Goal: Task Accomplishment & Management: Manage account settings

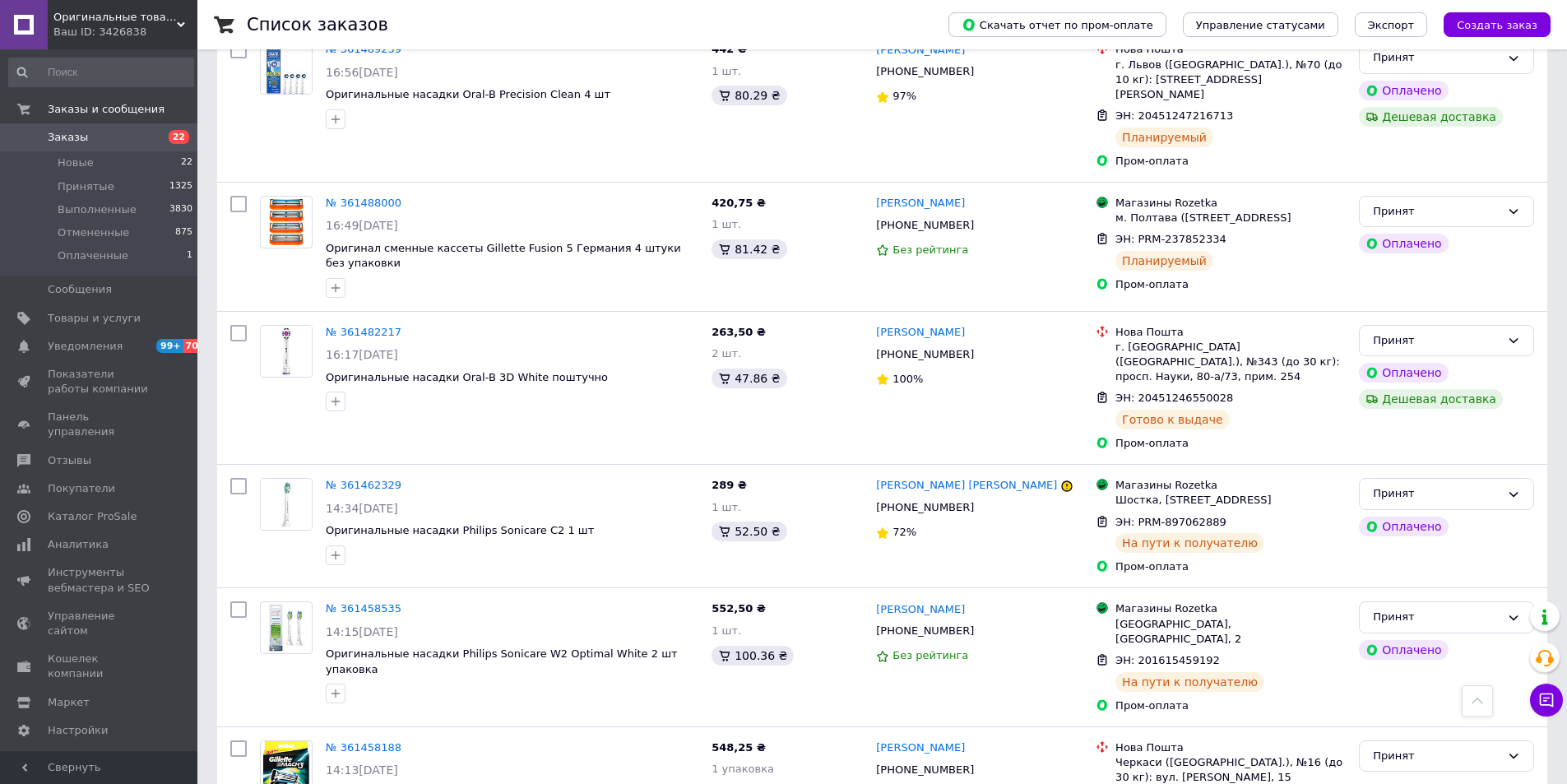
scroll to position [2385, 0]
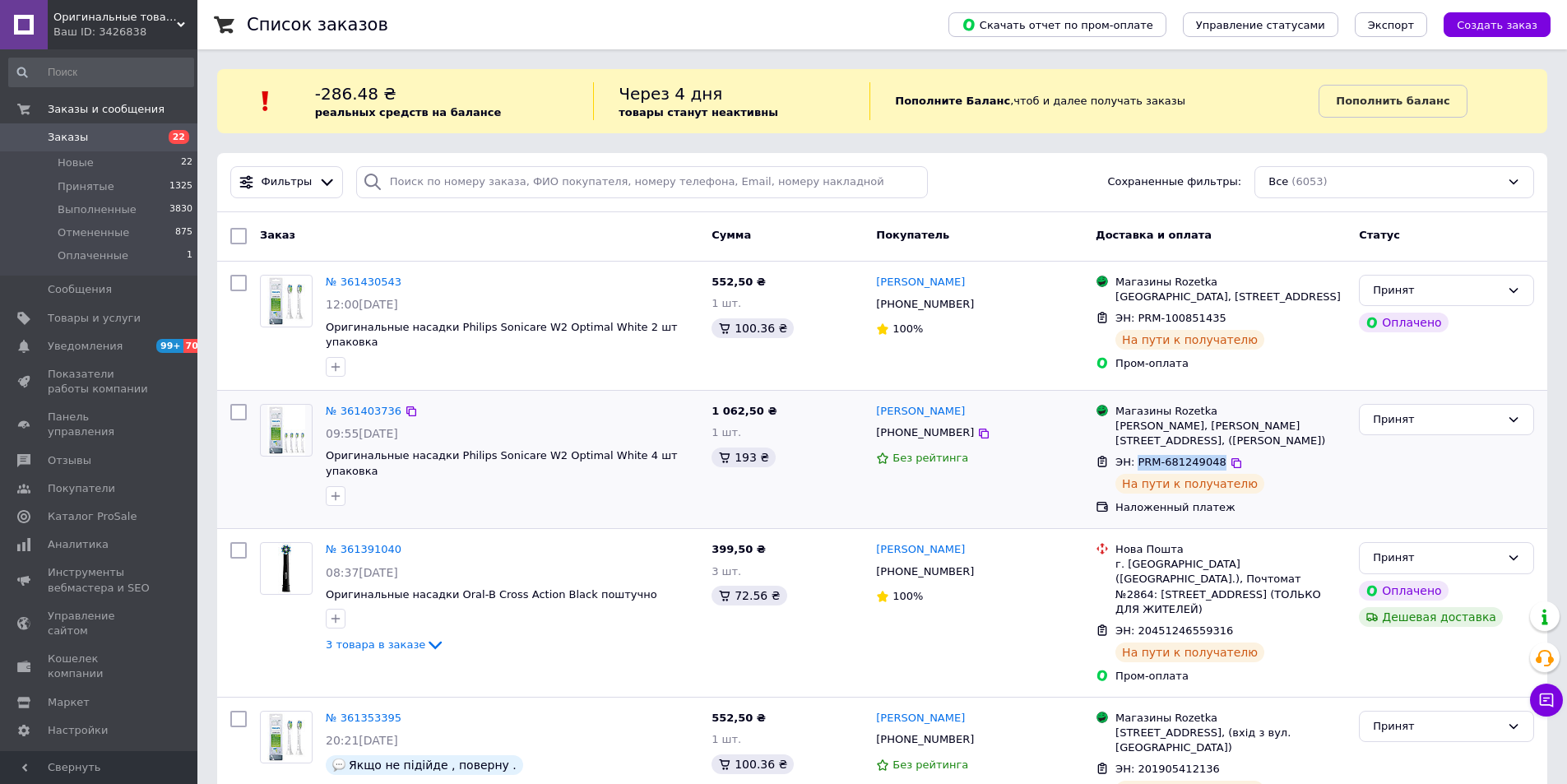
drag, startPoint x: 1137, startPoint y: 443, endPoint x: 1214, endPoint y: 443, distance: 77.0
click at [1214, 453] on div "ЭН: PRM-681249048" at bounding box center [1171, 462] width 114 height 19
click at [1187, 456] on span "ЭН: PRM-681249048" at bounding box center [1171, 462] width 112 height 13
click at [364, 404] on link "№ 361403736" at bounding box center [363, 410] width 76 height 13
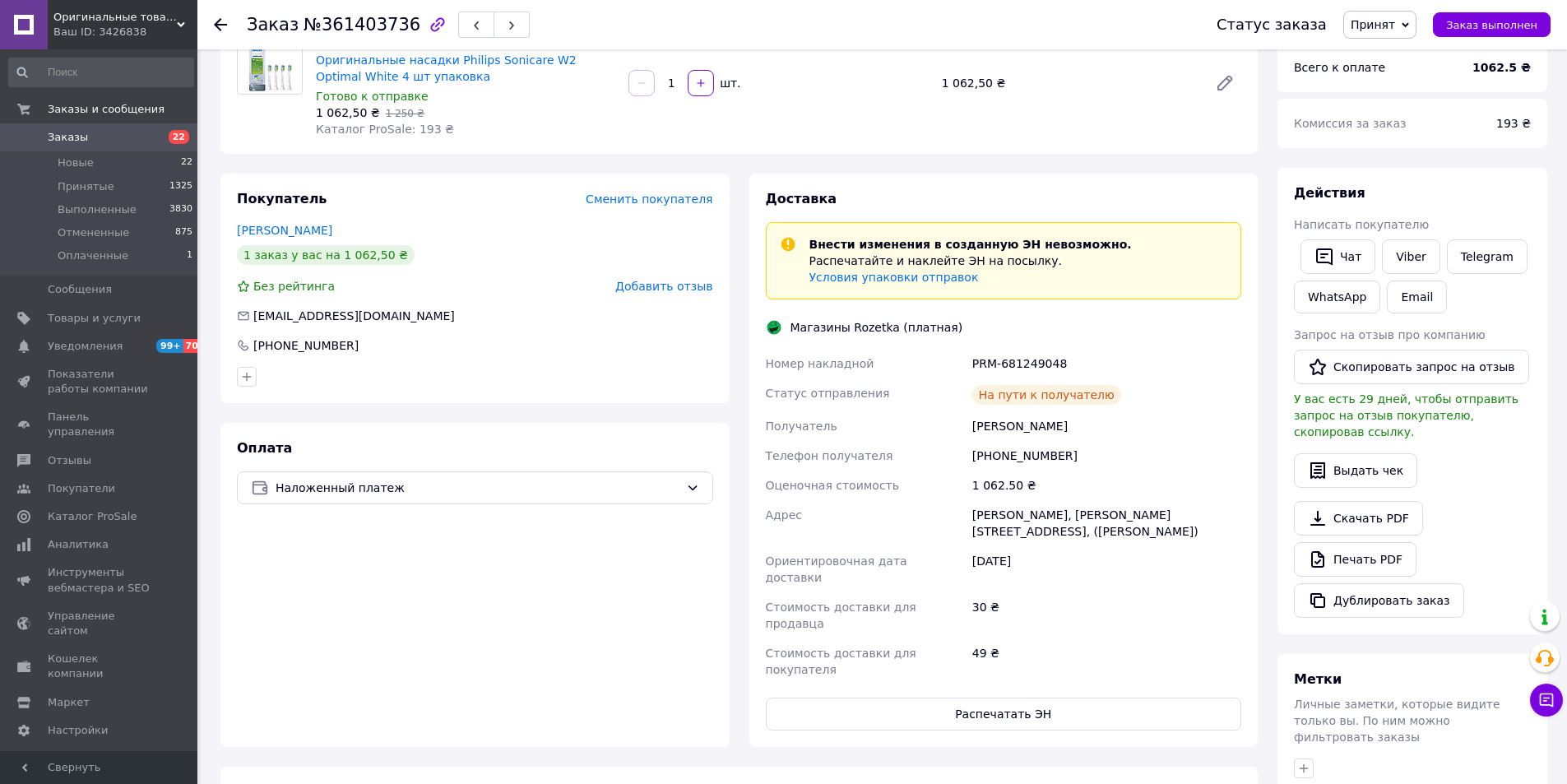
scroll to position [165, 0]
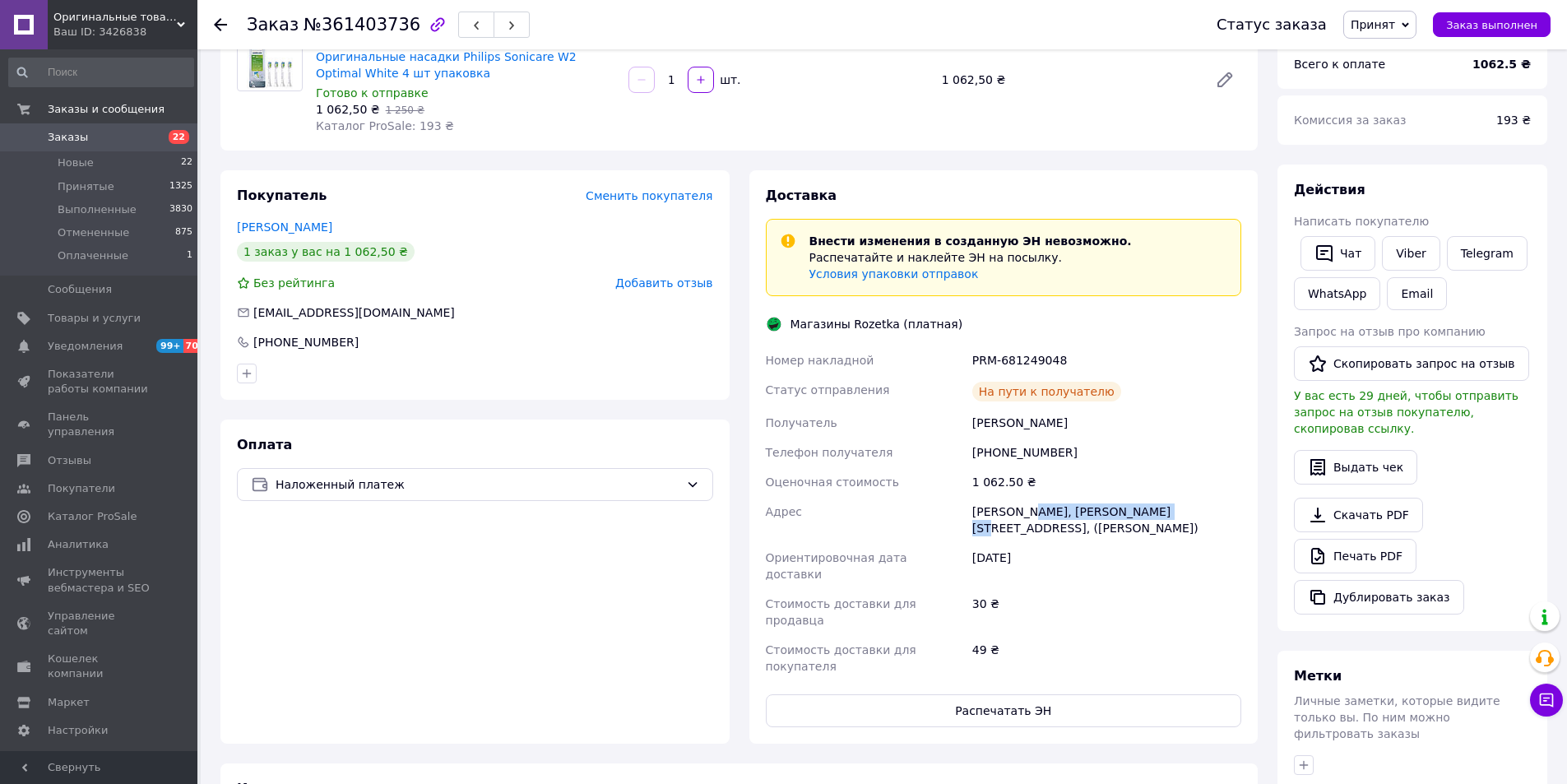
drag, startPoint x: 1024, startPoint y: 507, endPoint x: 1159, endPoint y: 509, distance: 135.0
click at [1154, 503] on div "[PERSON_NAME], [PERSON_NAME][STREET_ADDRESS], ([PERSON_NAME])" at bounding box center [1106, 520] width 275 height 46
click at [1160, 512] on div "[PERSON_NAME], [PERSON_NAME][STREET_ADDRESS], ([PERSON_NAME])" at bounding box center [1106, 520] width 275 height 46
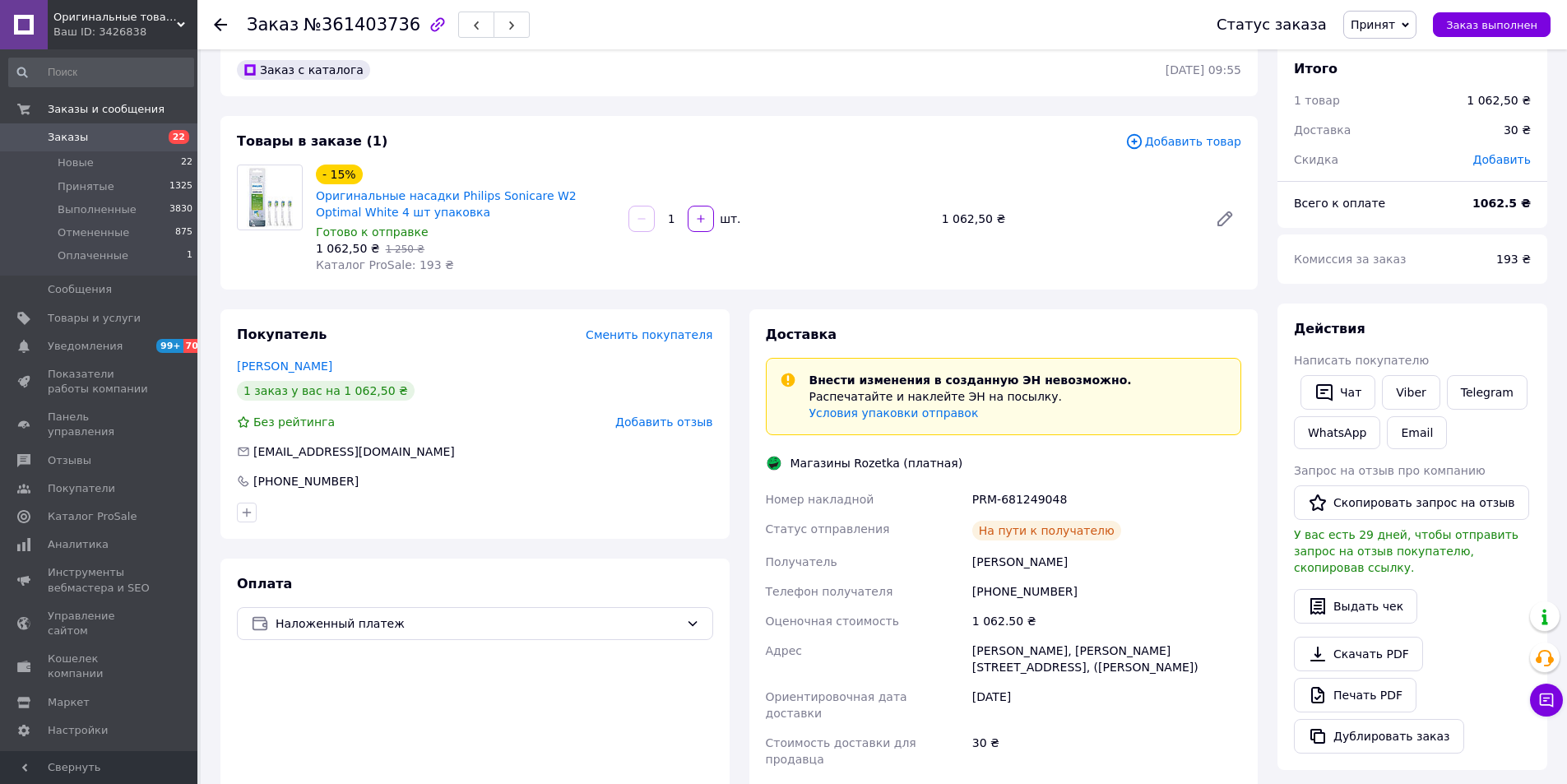
scroll to position [0, 0]
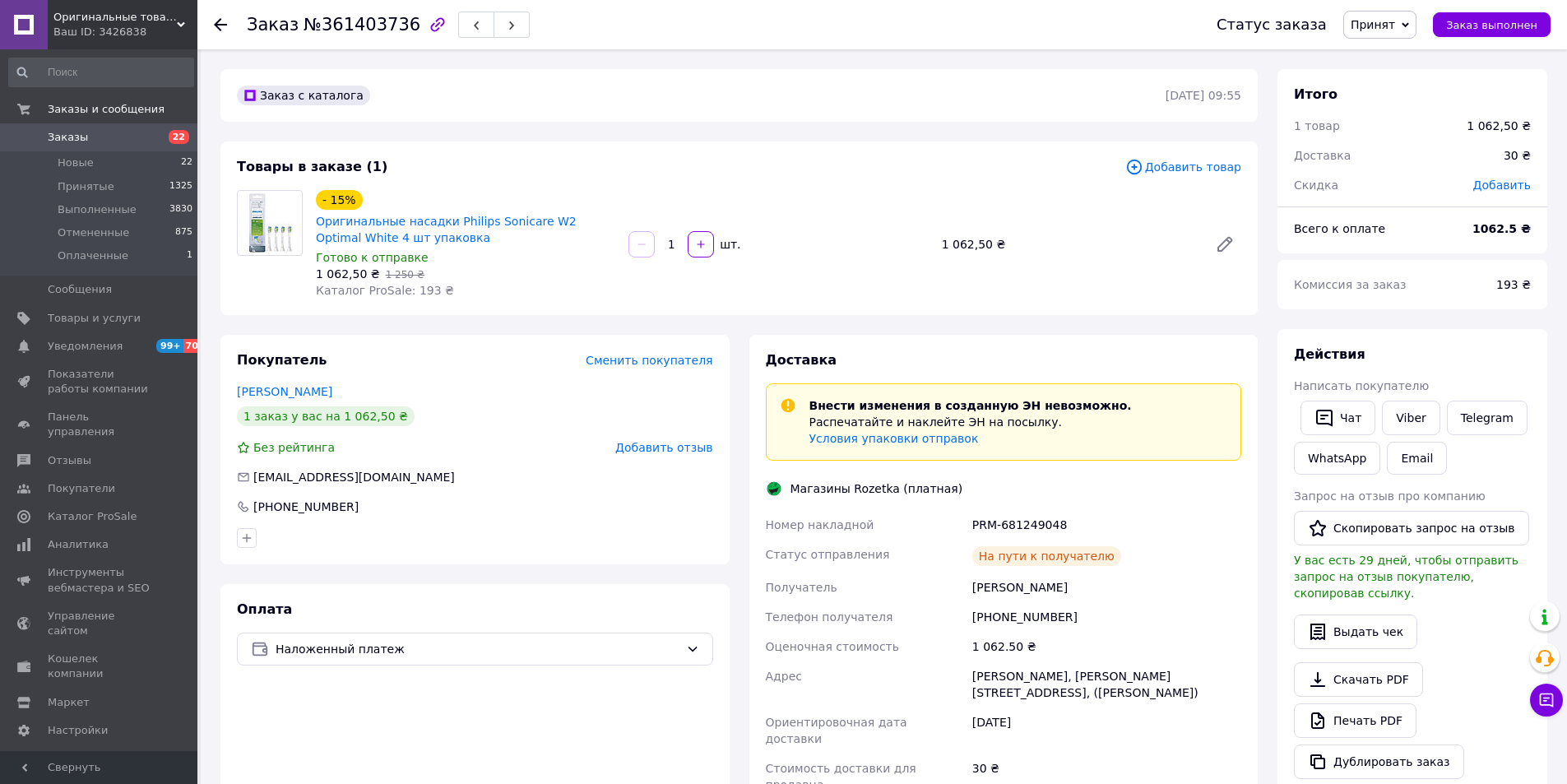
click at [124, 140] on span "Заказы" at bounding box center [100, 137] width 105 height 15
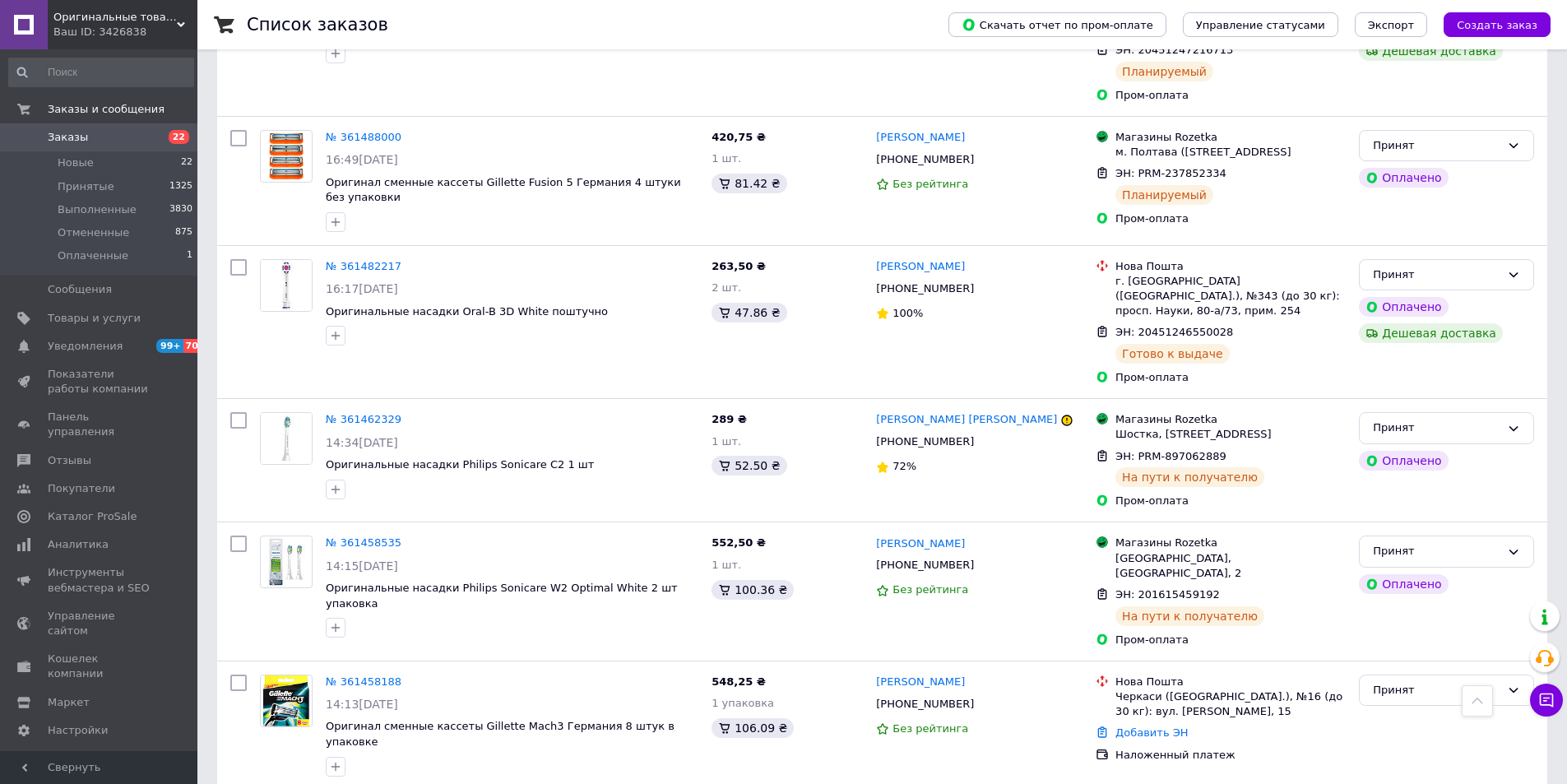
scroll to position [2385, 0]
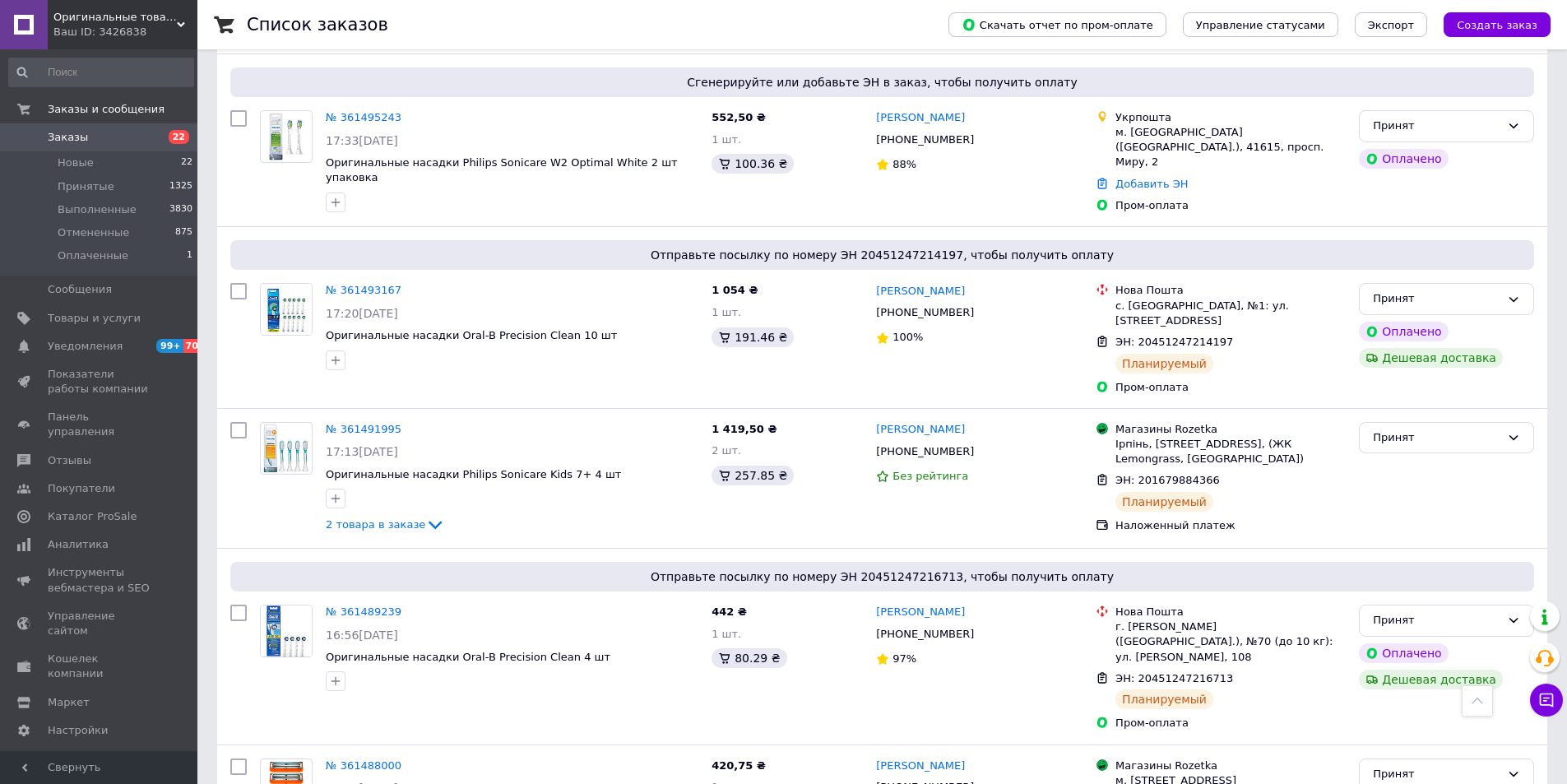
scroll to position [2385, 0]
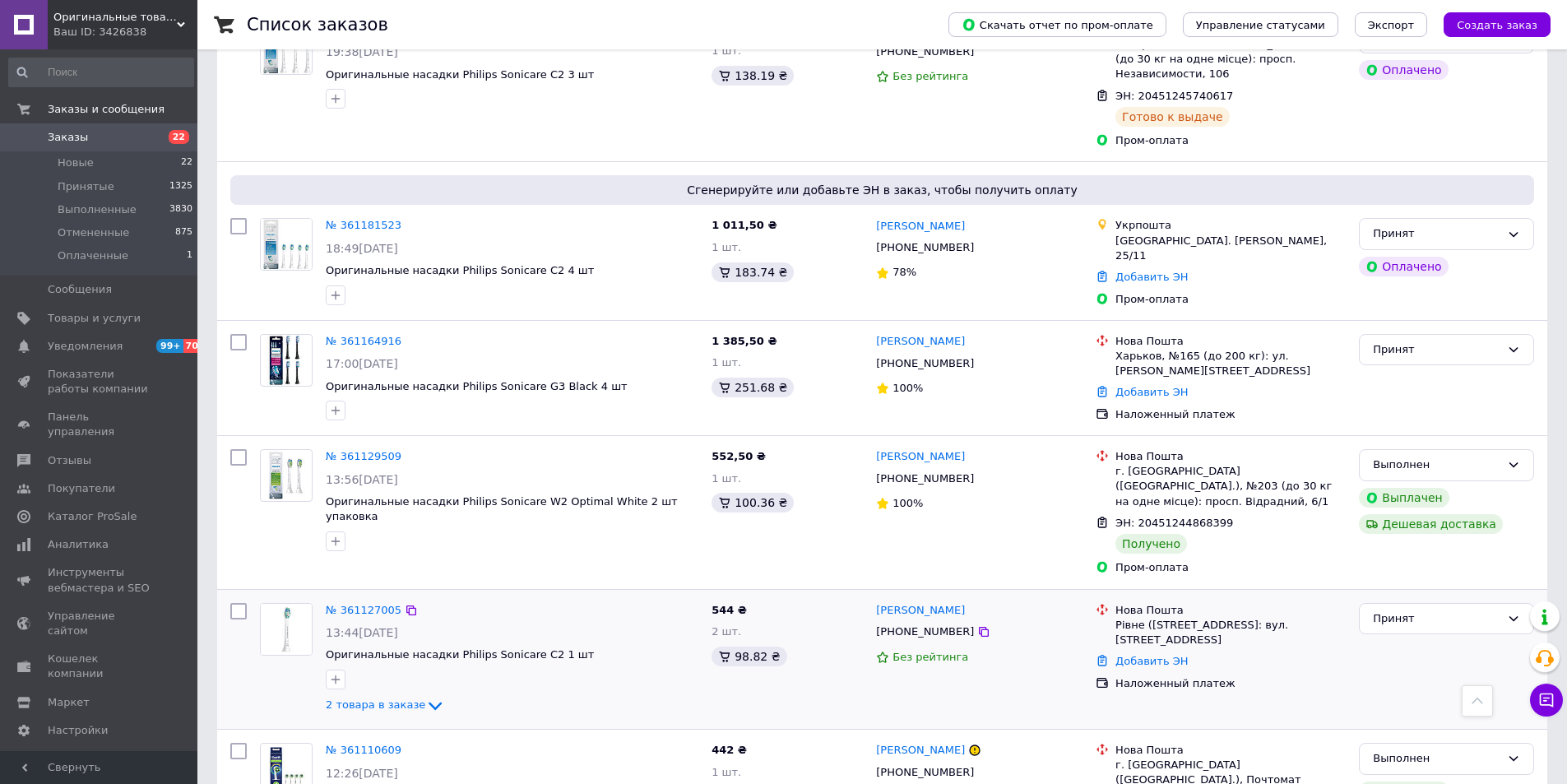
scroll to position [2241, 0]
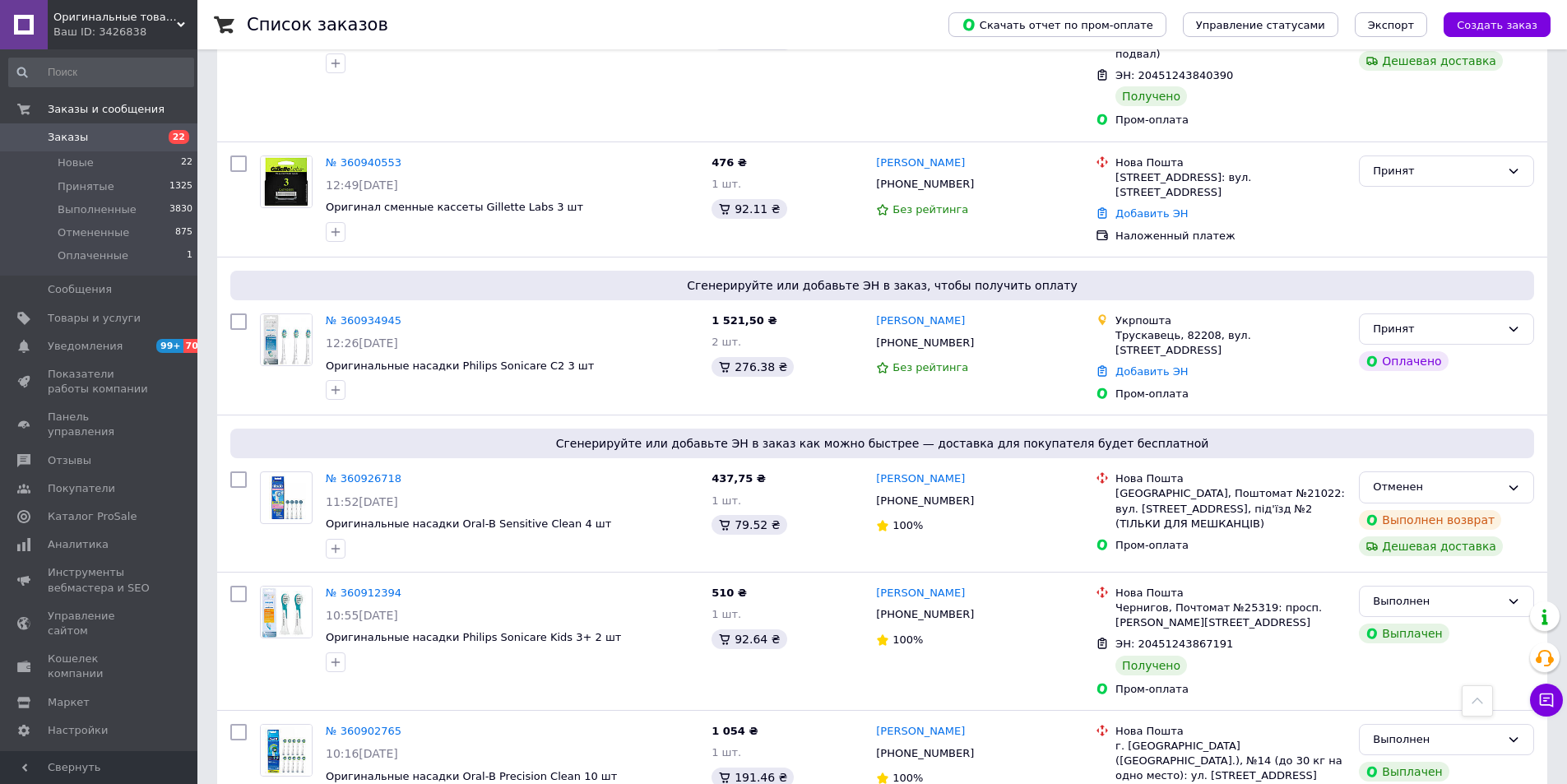
scroll to position [2328, 0]
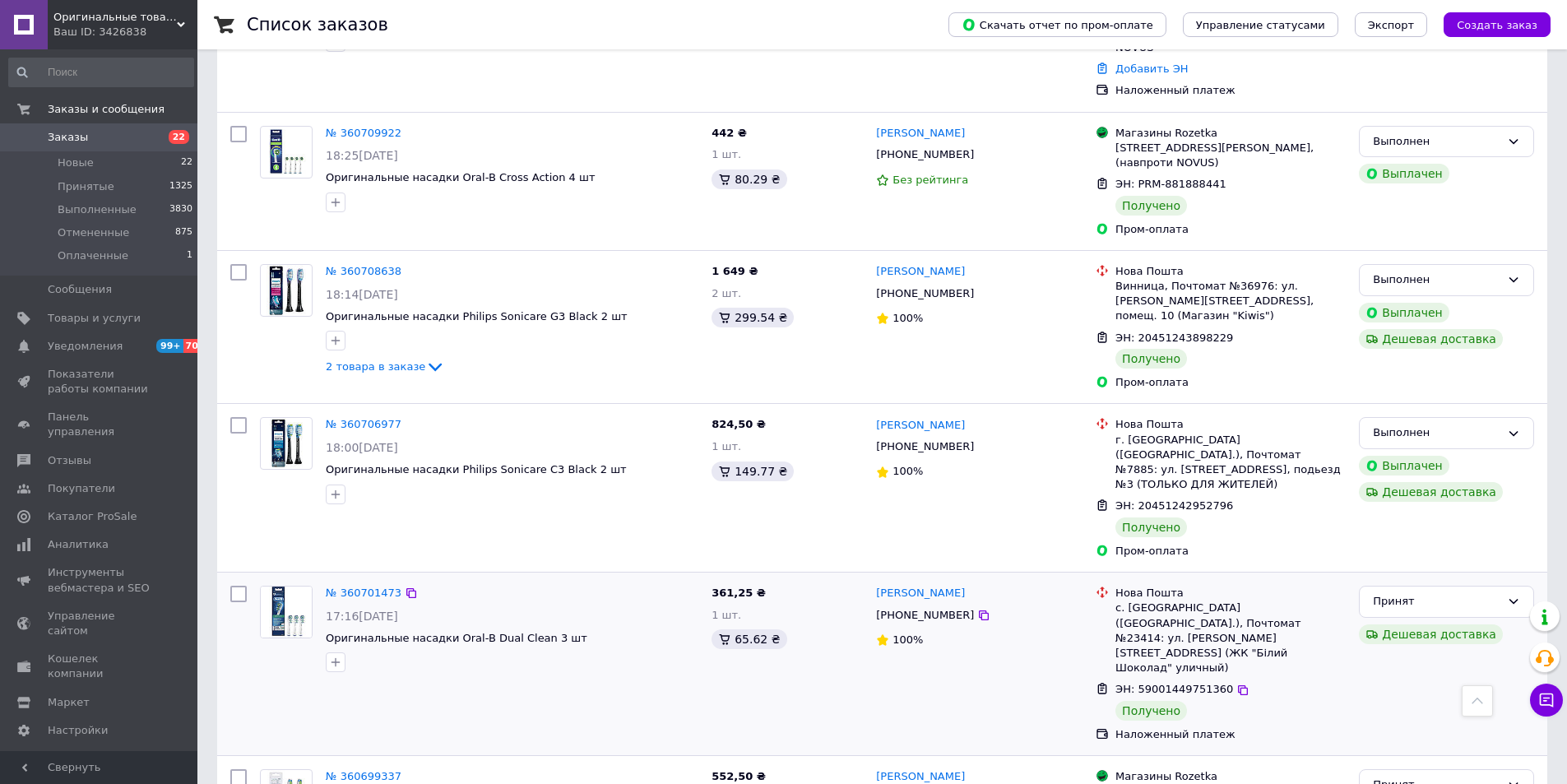
scroll to position [2233, 0]
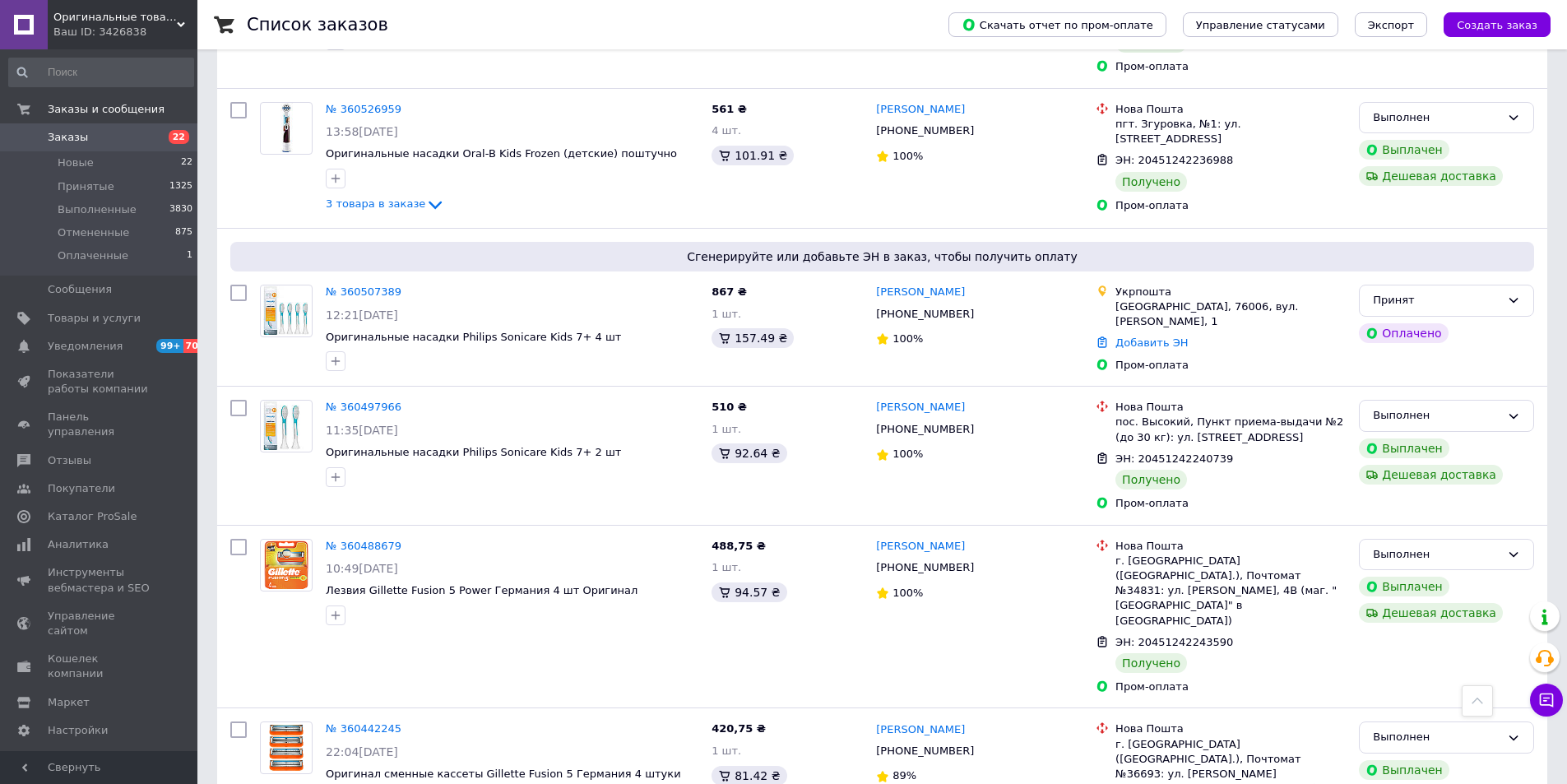
scroll to position [2287, 0]
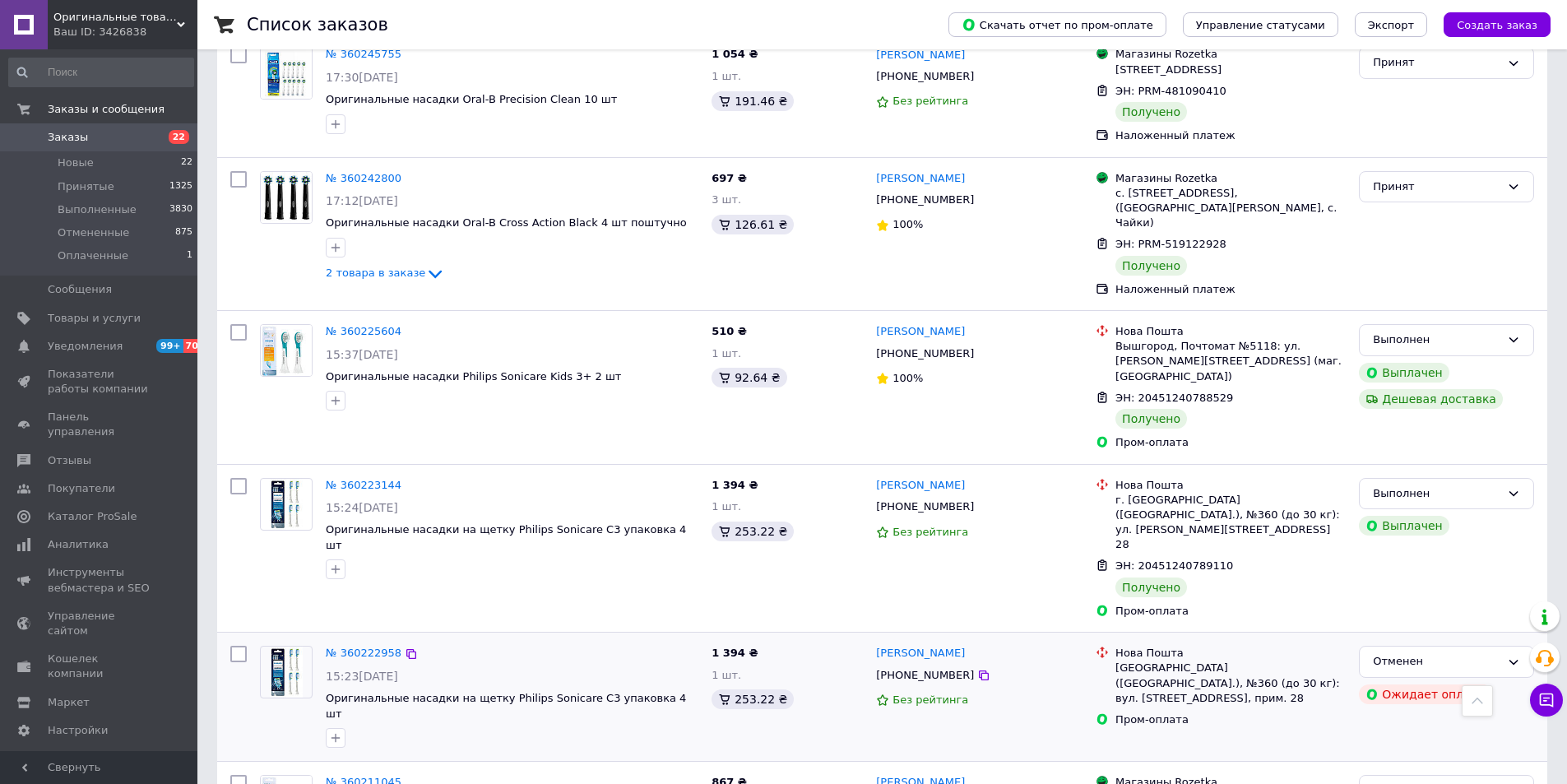
scroll to position [2207, 0]
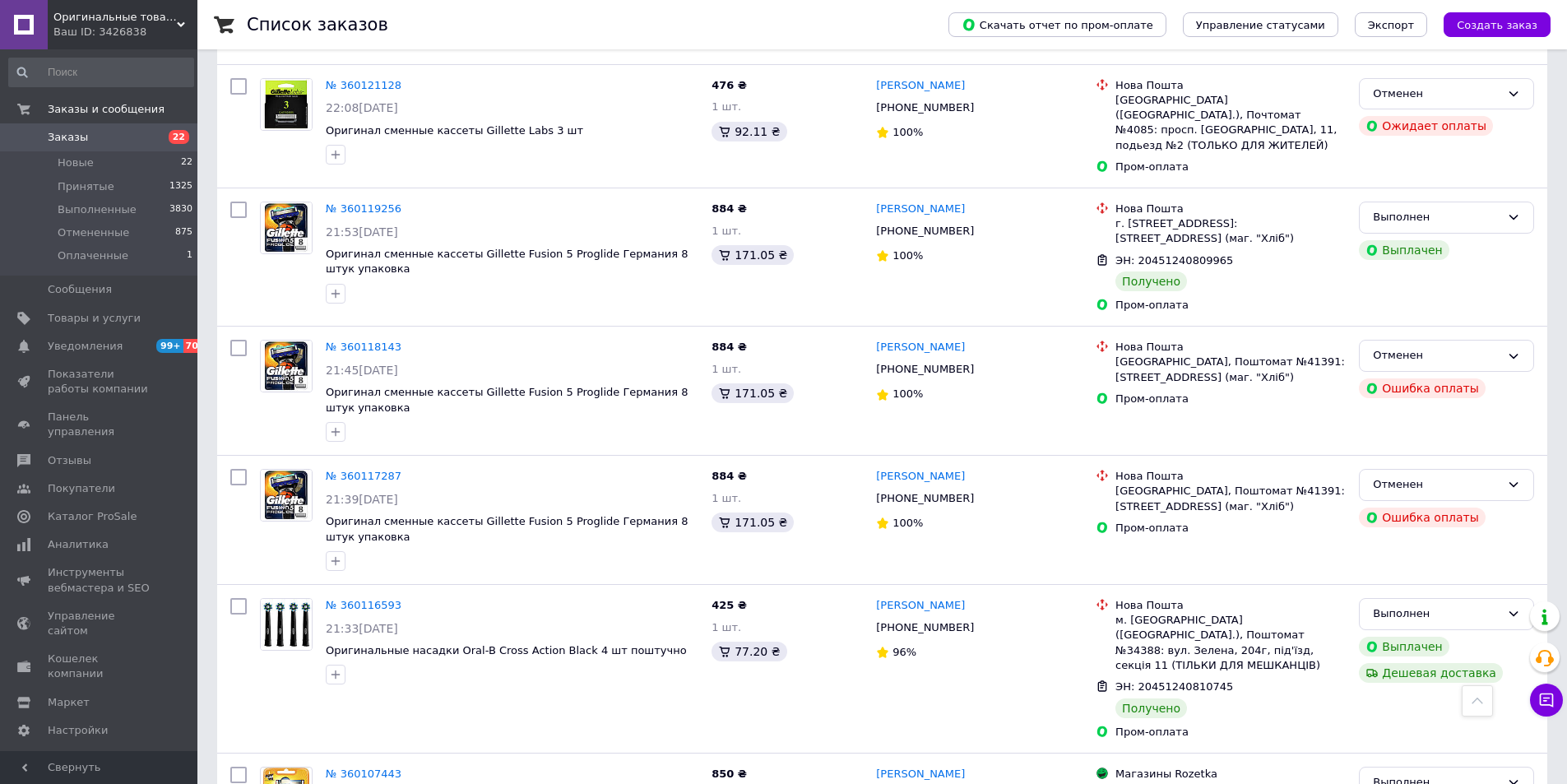
scroll to position [2196, 0]
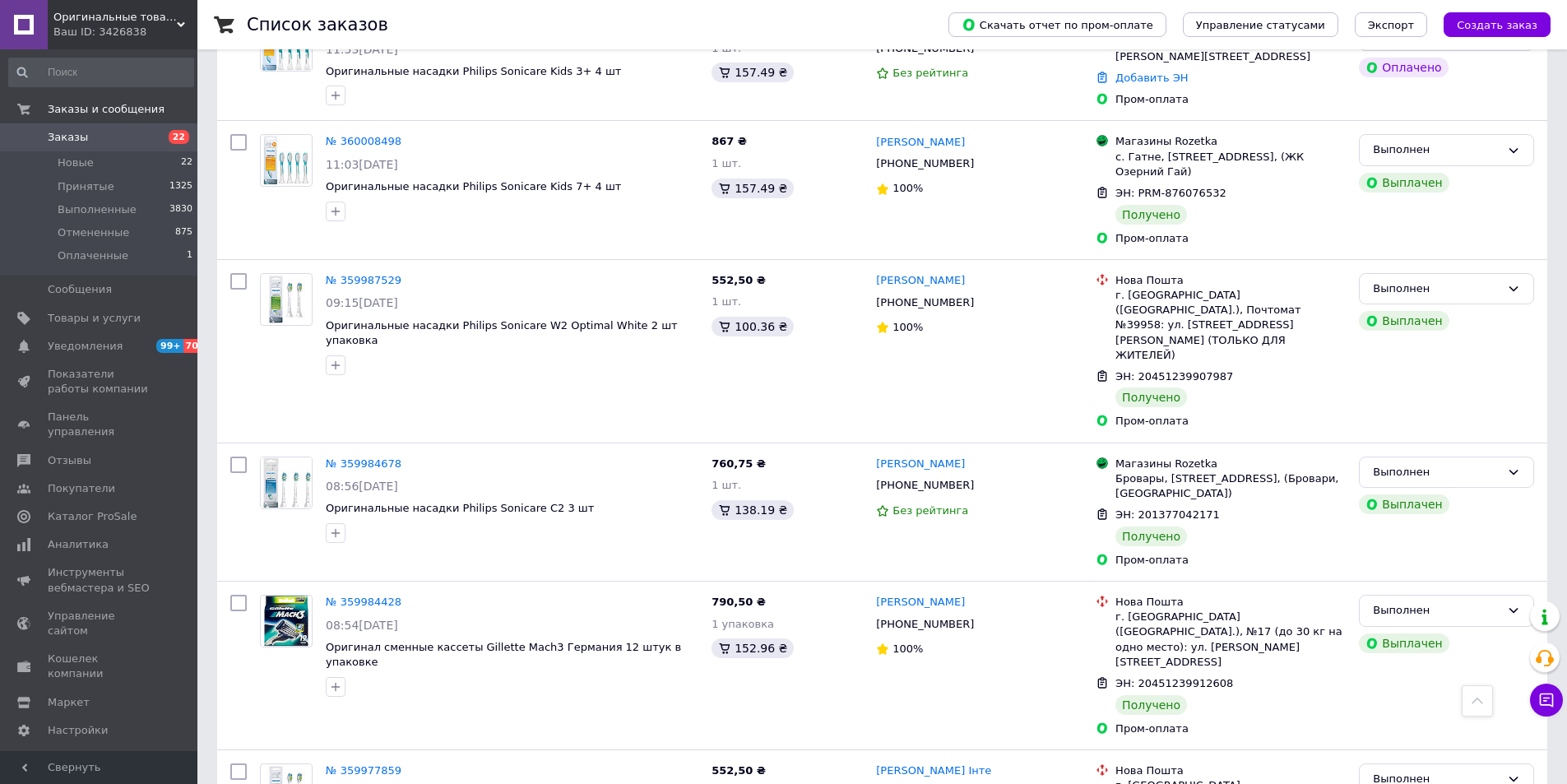
scroll to position [2373, 0]
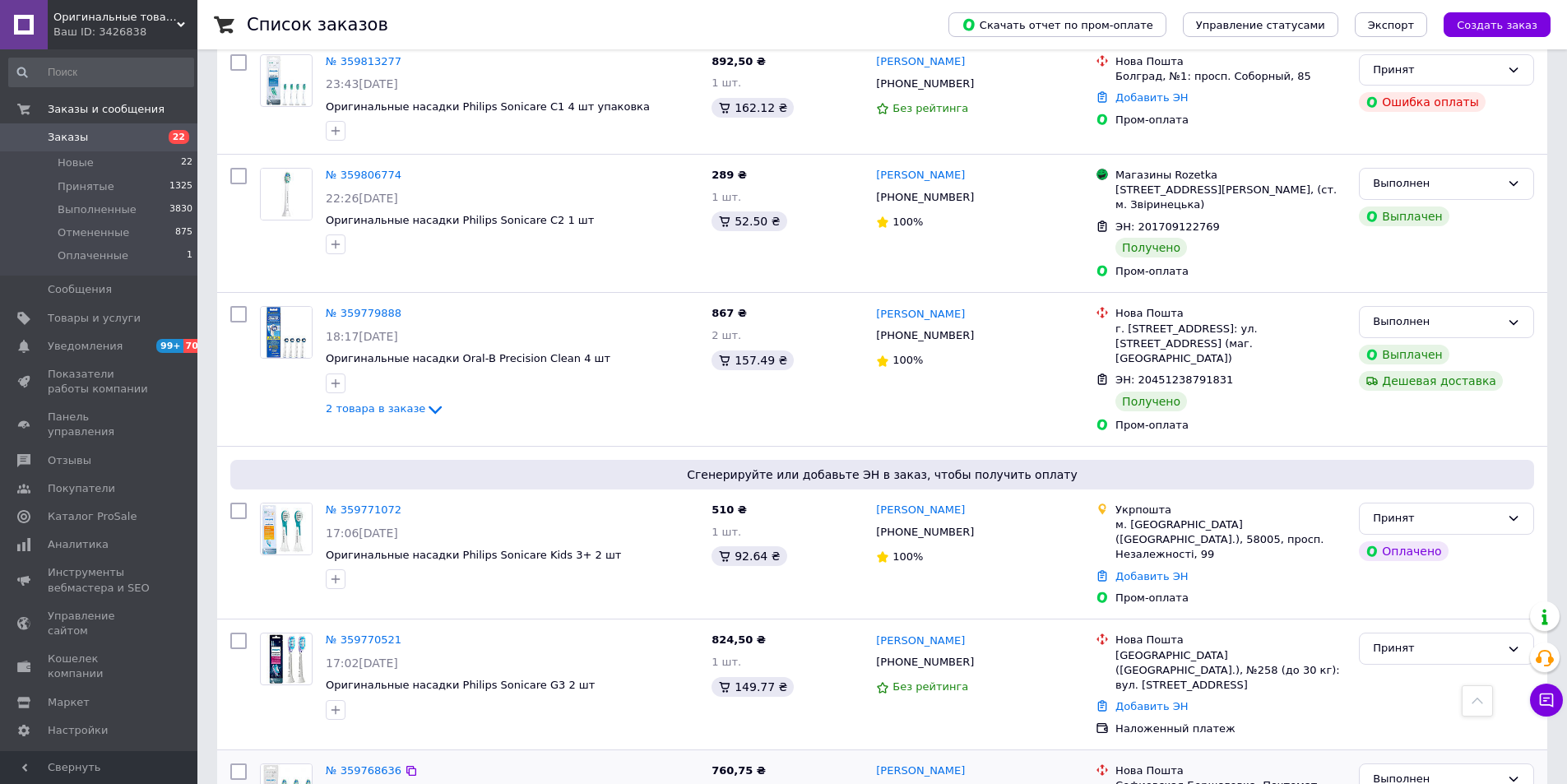
scroll to position [2171, 0]
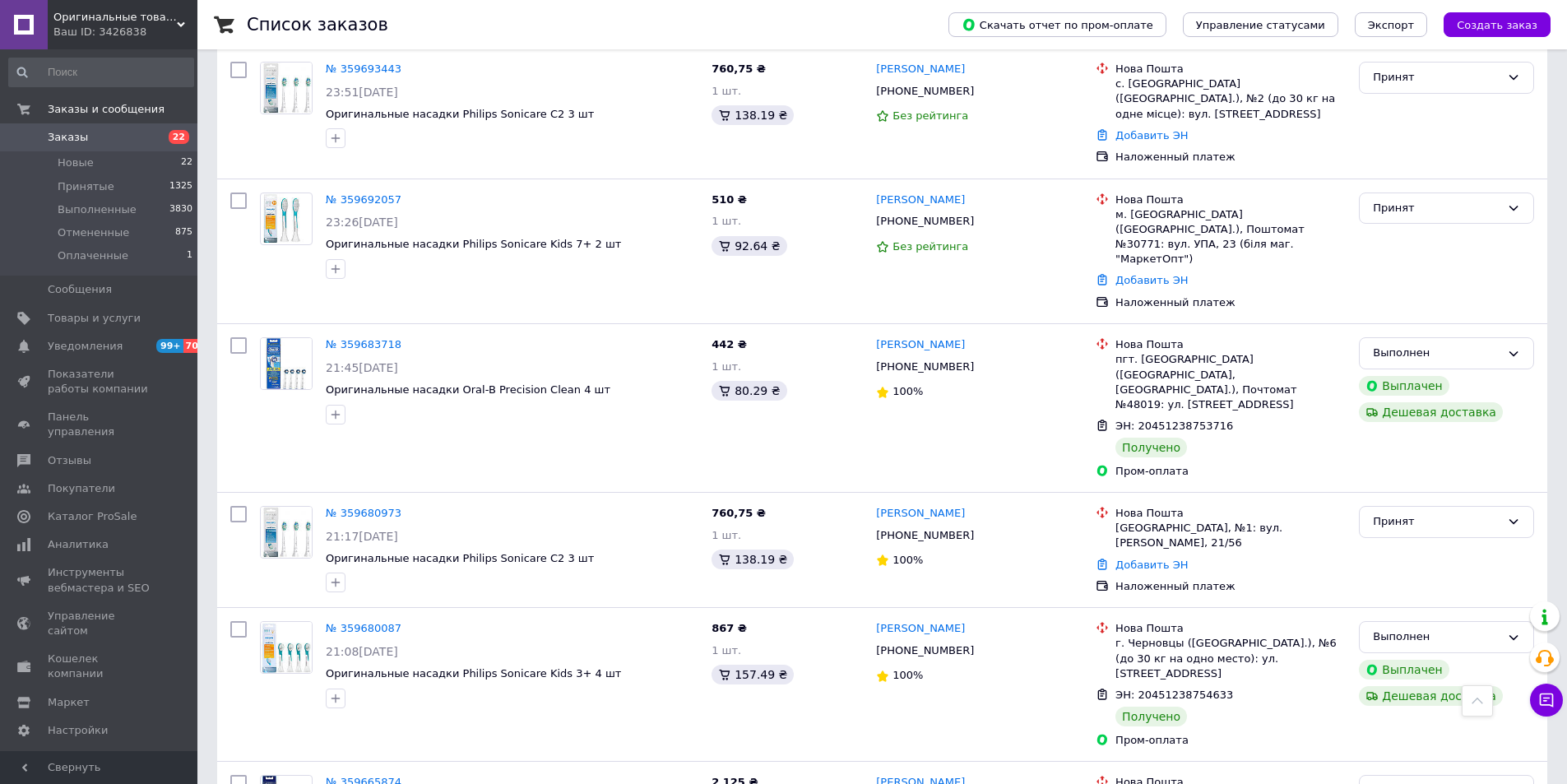
scroll to position [2250, 0]
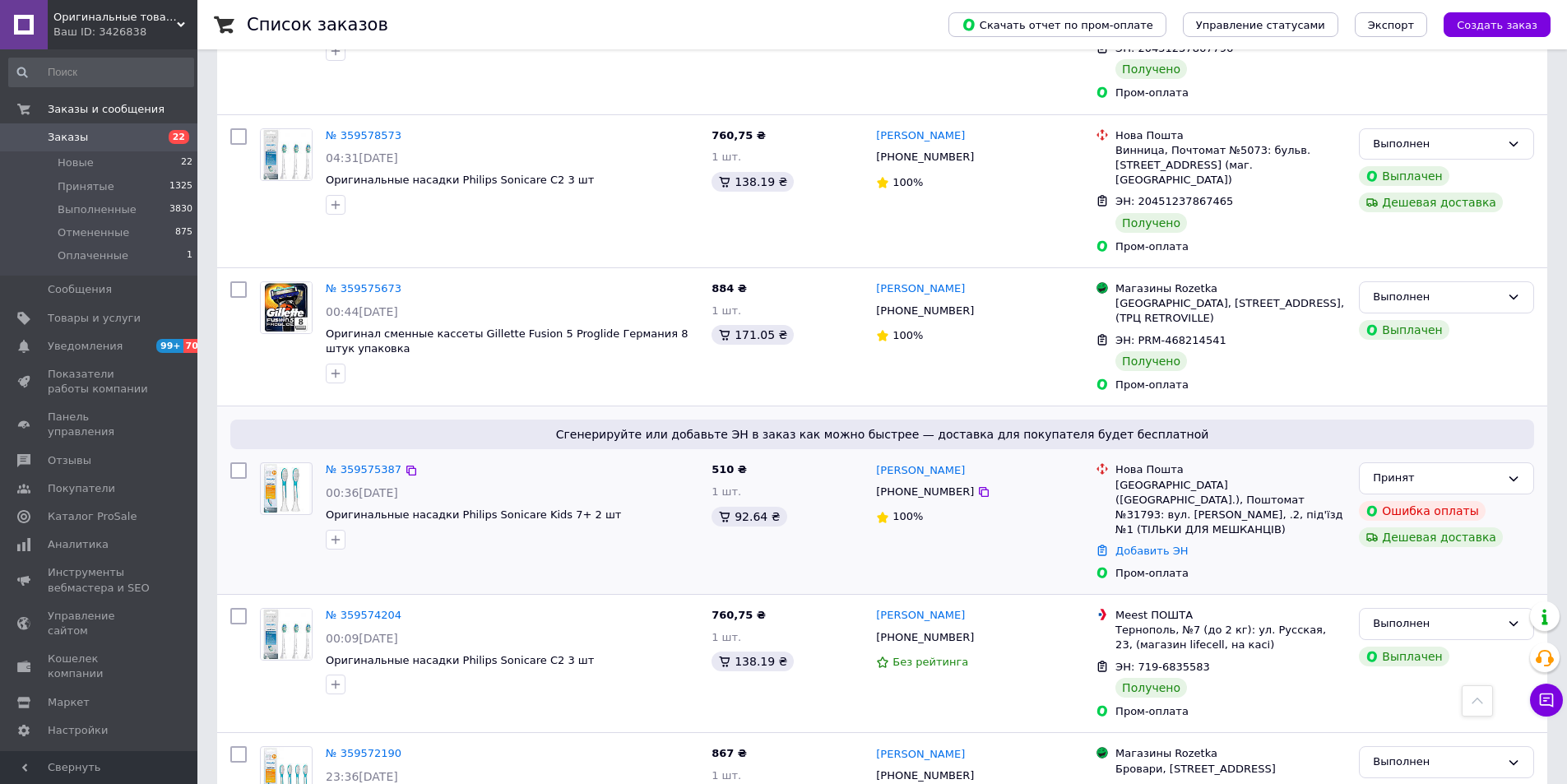
scroll to position [938, 0]
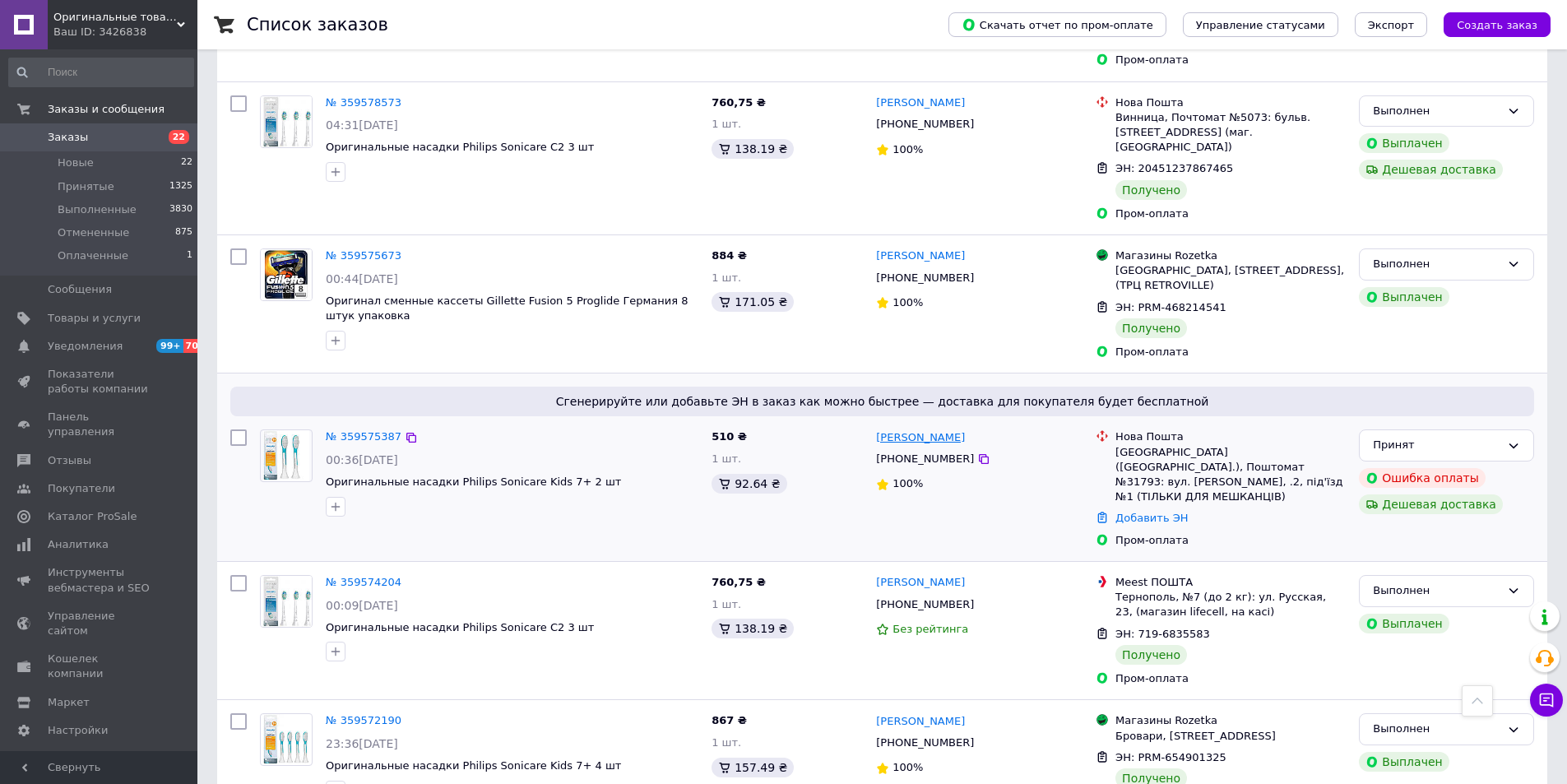
drag, startPoint x: 966, startPoint y: 343, endPoint x: 914, endPoint y: 348, distance: 52.2
click at [914, 428] on div "[PERSON_NAME]" at bounding box center [979, 437] width 210 height 19
drag, startPoint x: 938, startPoint y: 347, endPoint x: 898, endPoint y: 344, distance: 40.1
click at [898, 428] on div "[PERSON_NAME]" at bounding box center [979, 437] width 210 height 19
copy link "Логвиненко"
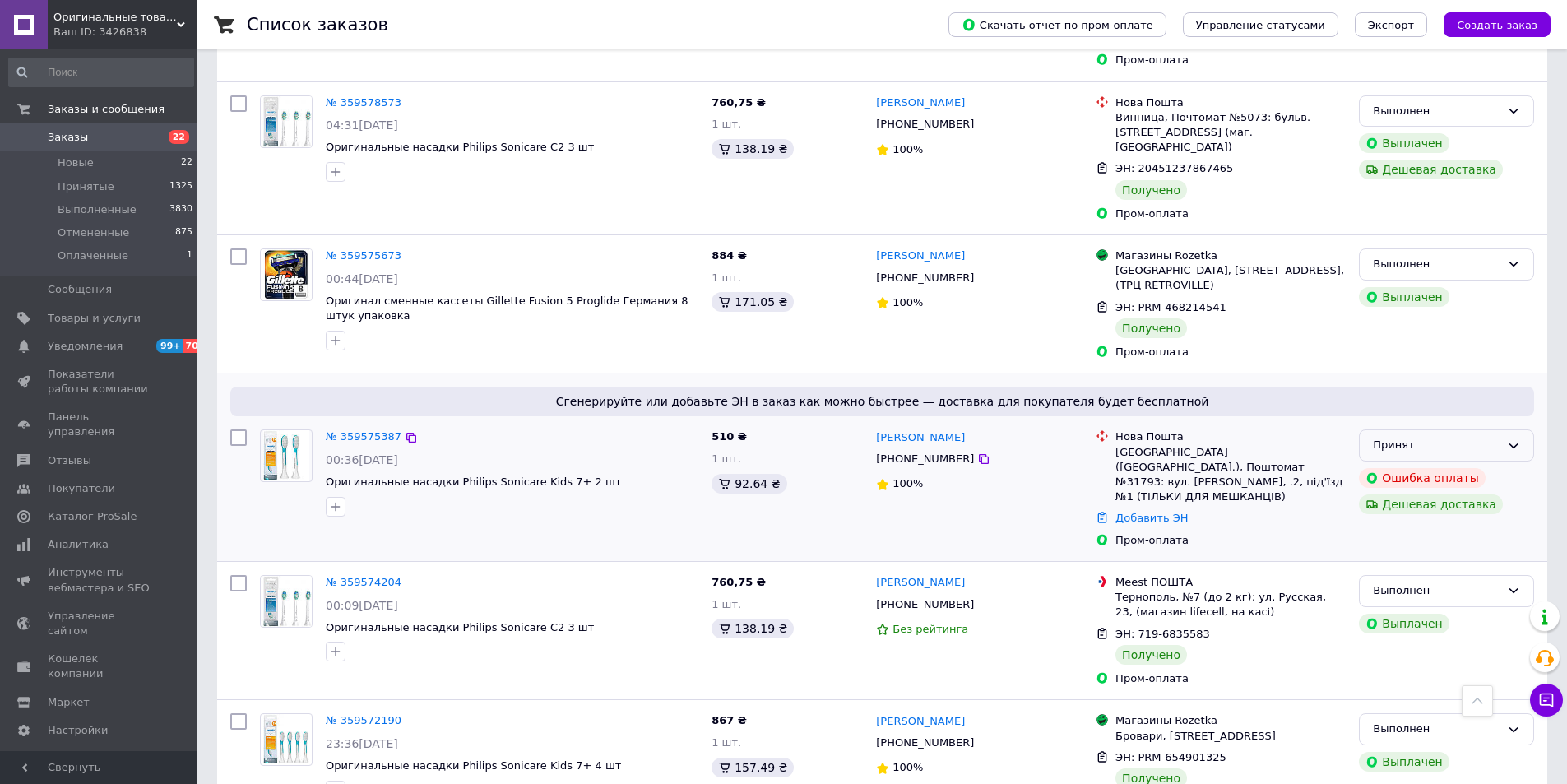
click at [1501, 429] on div "Принят" at bounding box center [1448, 445] width 176 height 33
click at [1408, 464] on li "Выполнен" at bounding box center [1447, 479] width 174 height 31
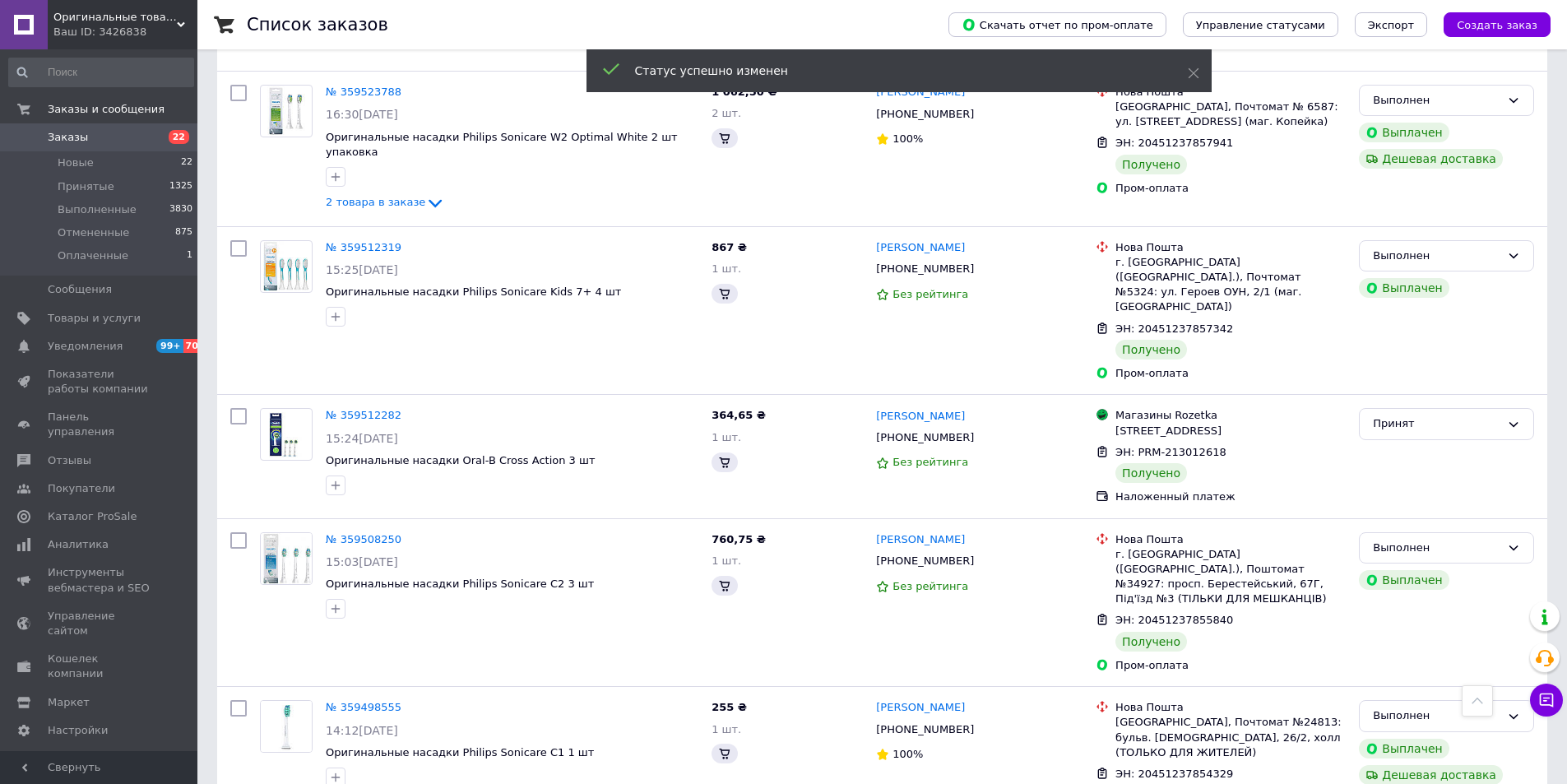
scroll to position [2319, 0]
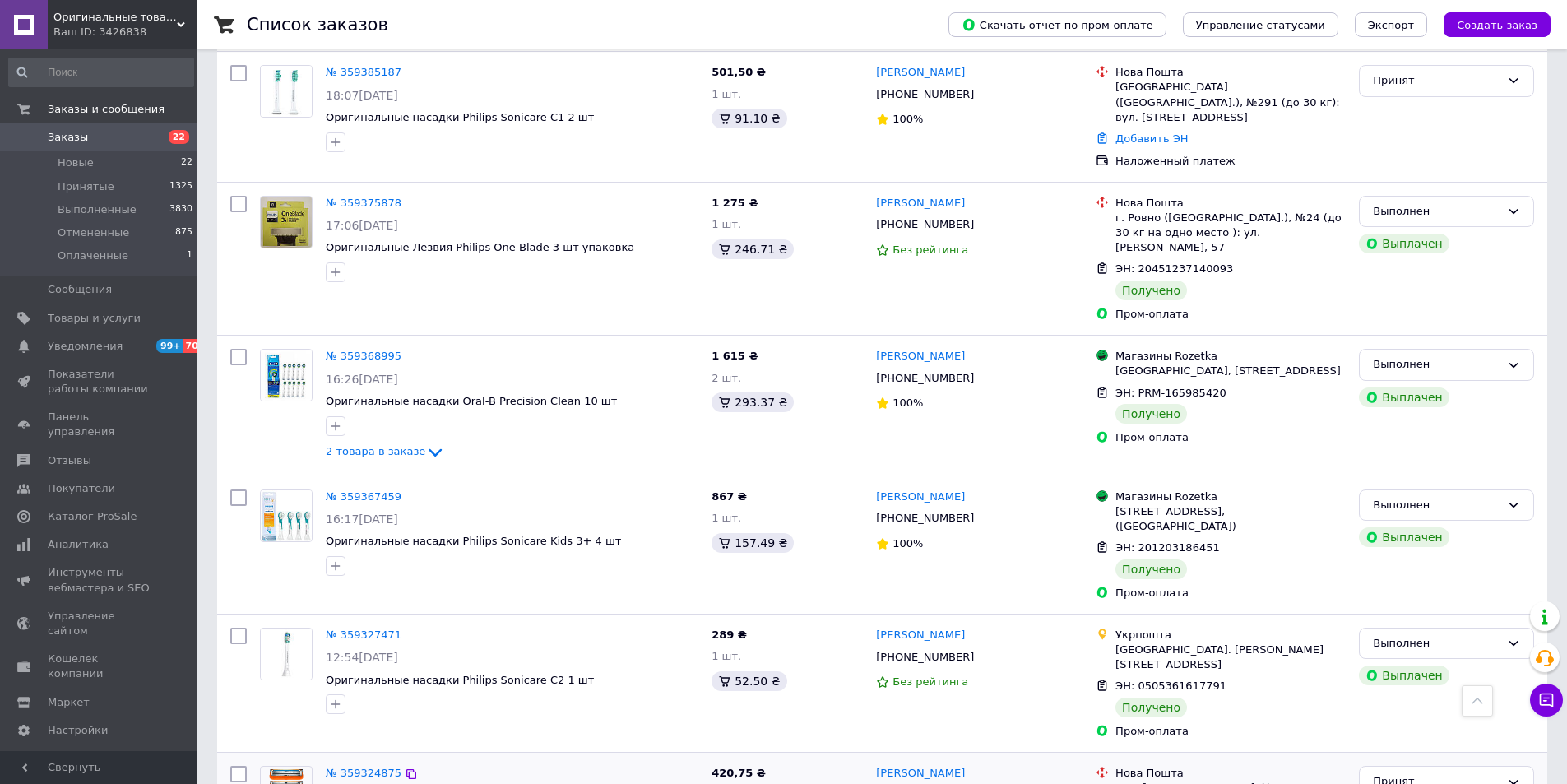
scroll to position [2280, 0]
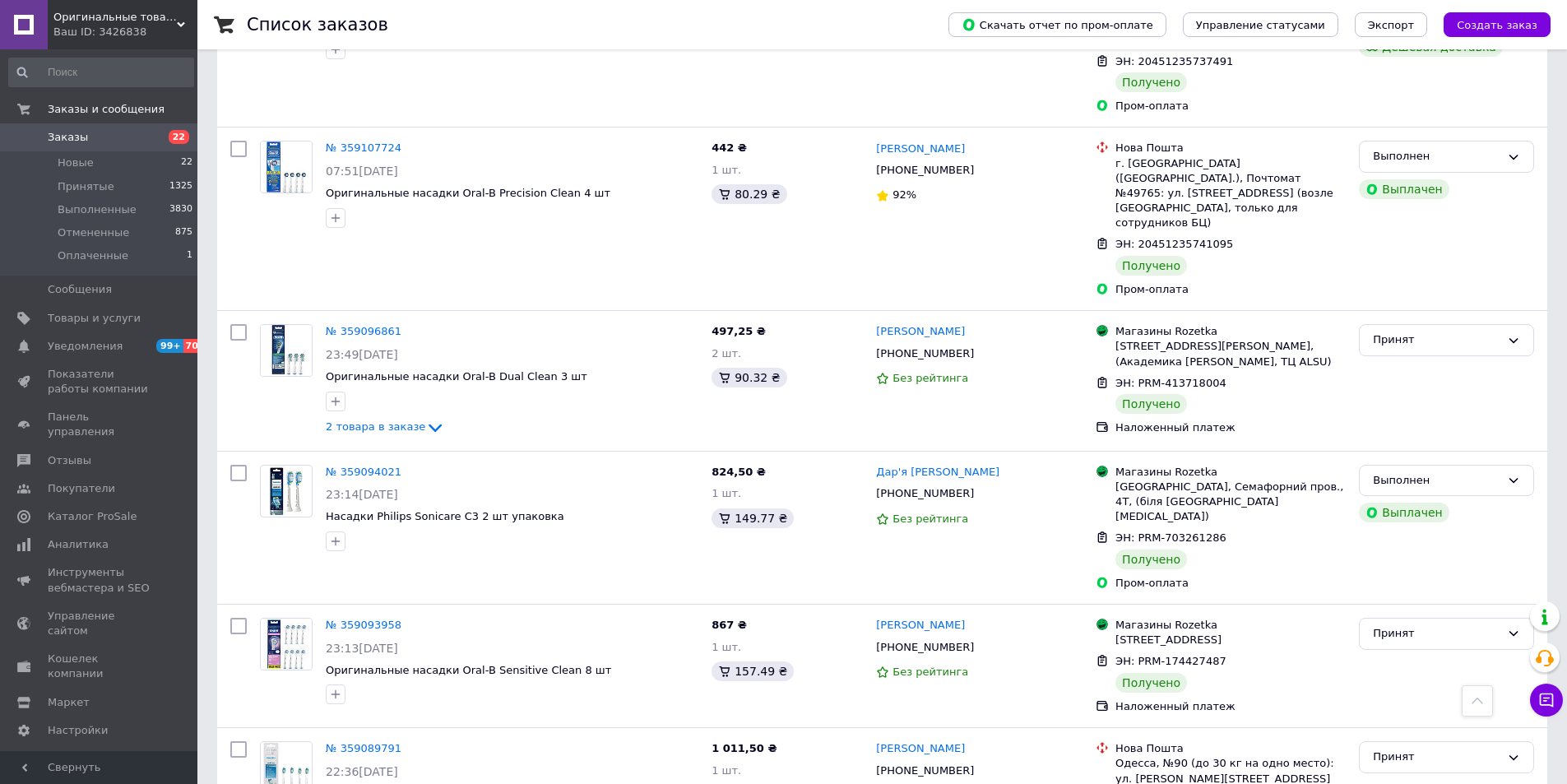
scroll to position [2200, 0]
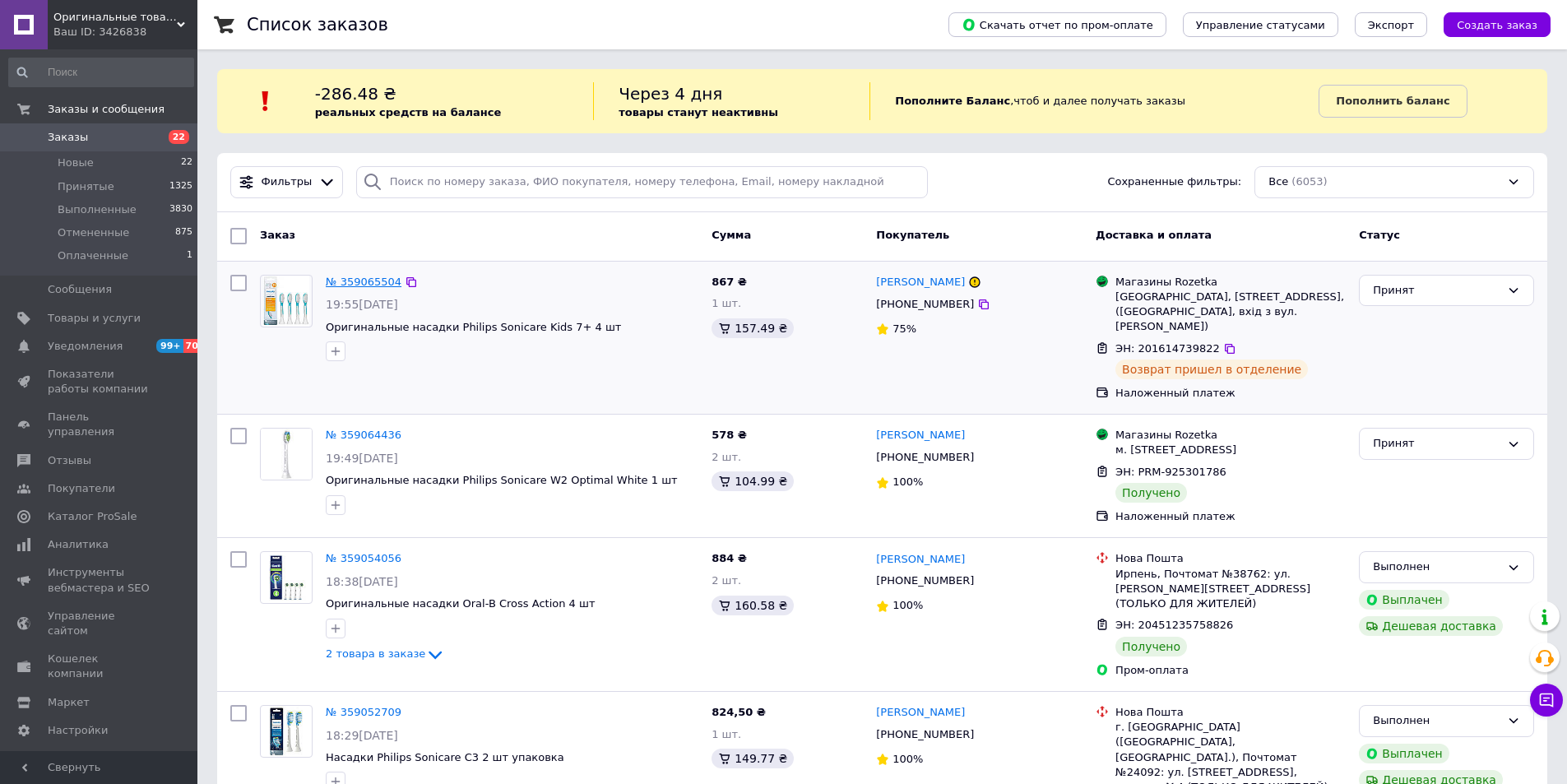
click at [380, 280] on link "№ 359065504" at bounding box center [363, 281] width 76 height 13
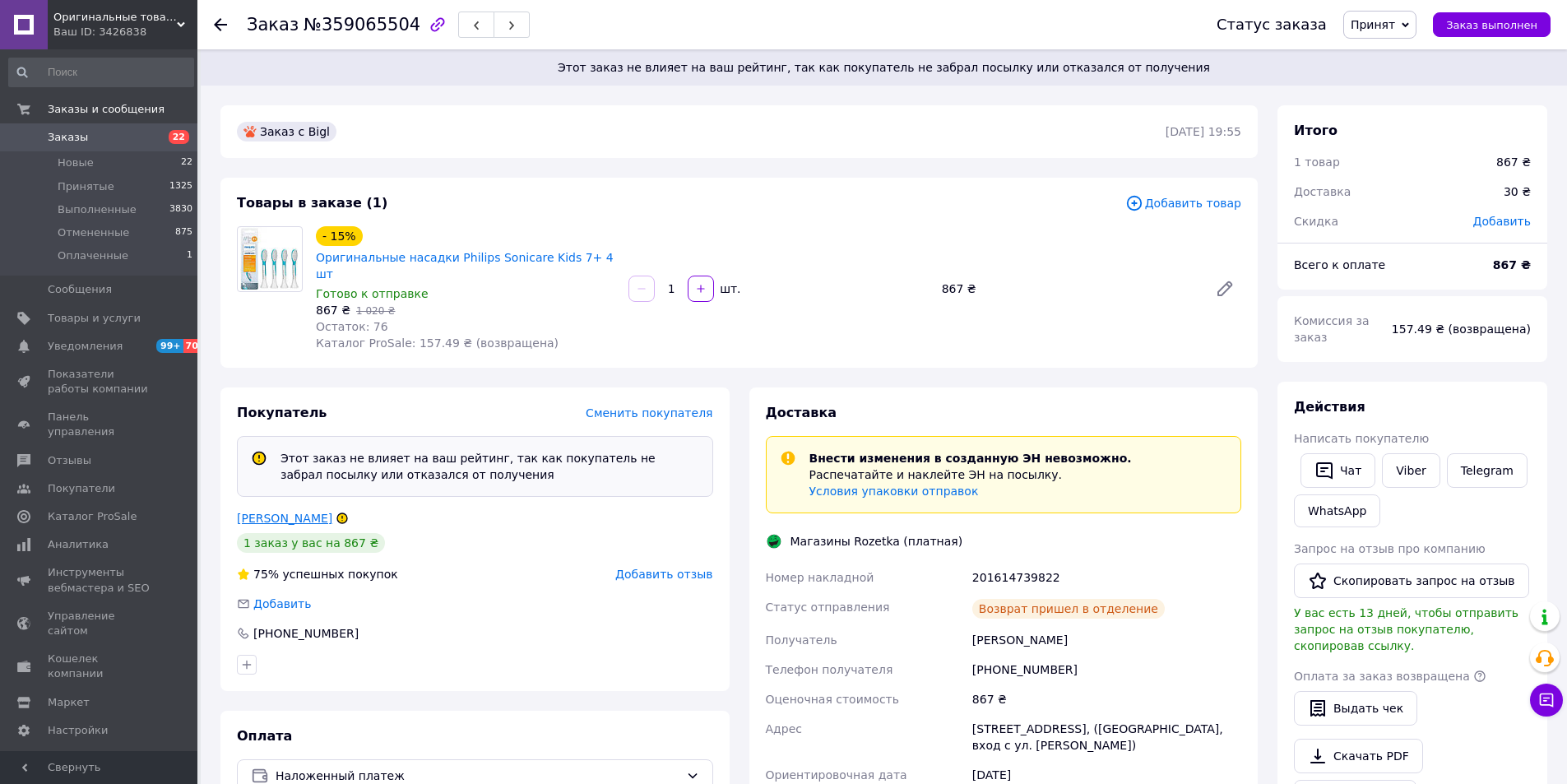
click at [310, 512] on link "[PERSON_NAME]" at bounding box center [284, 518] width 96 height 13
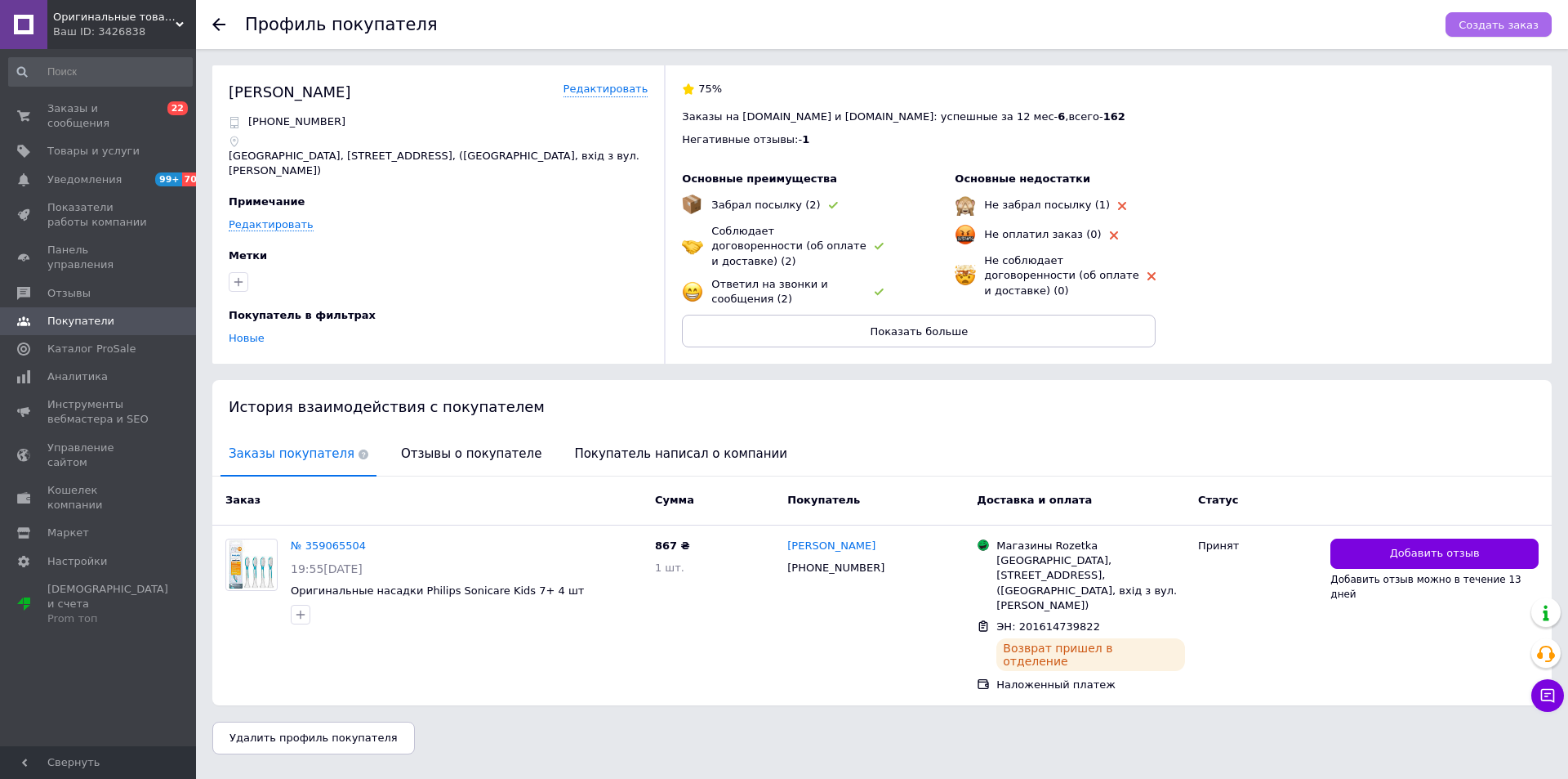
click at [1503, 32] on button "Создать заказ" at bounding box center [1498, 24] width 106 height 24
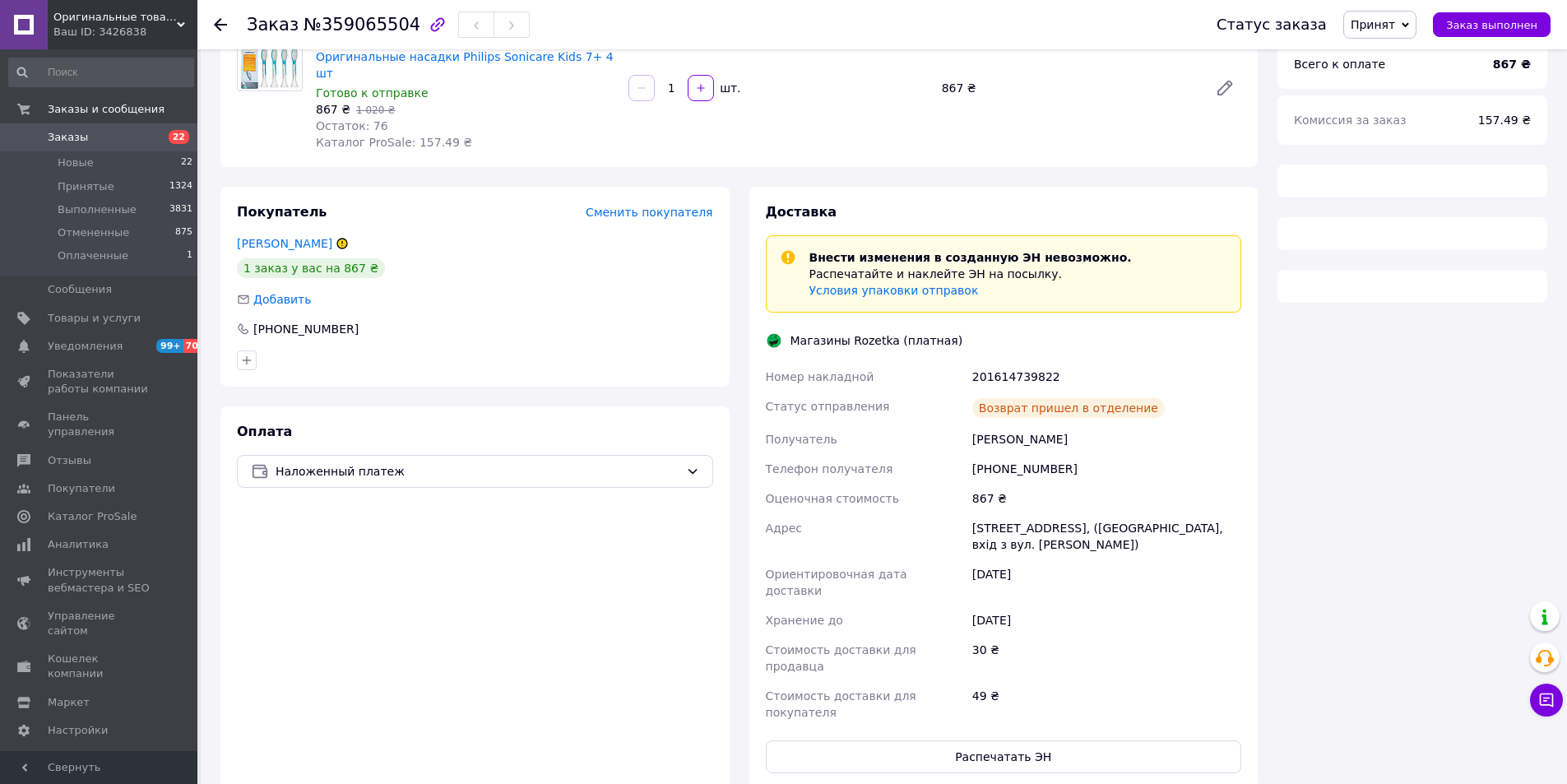
scroll to position [200, 0]
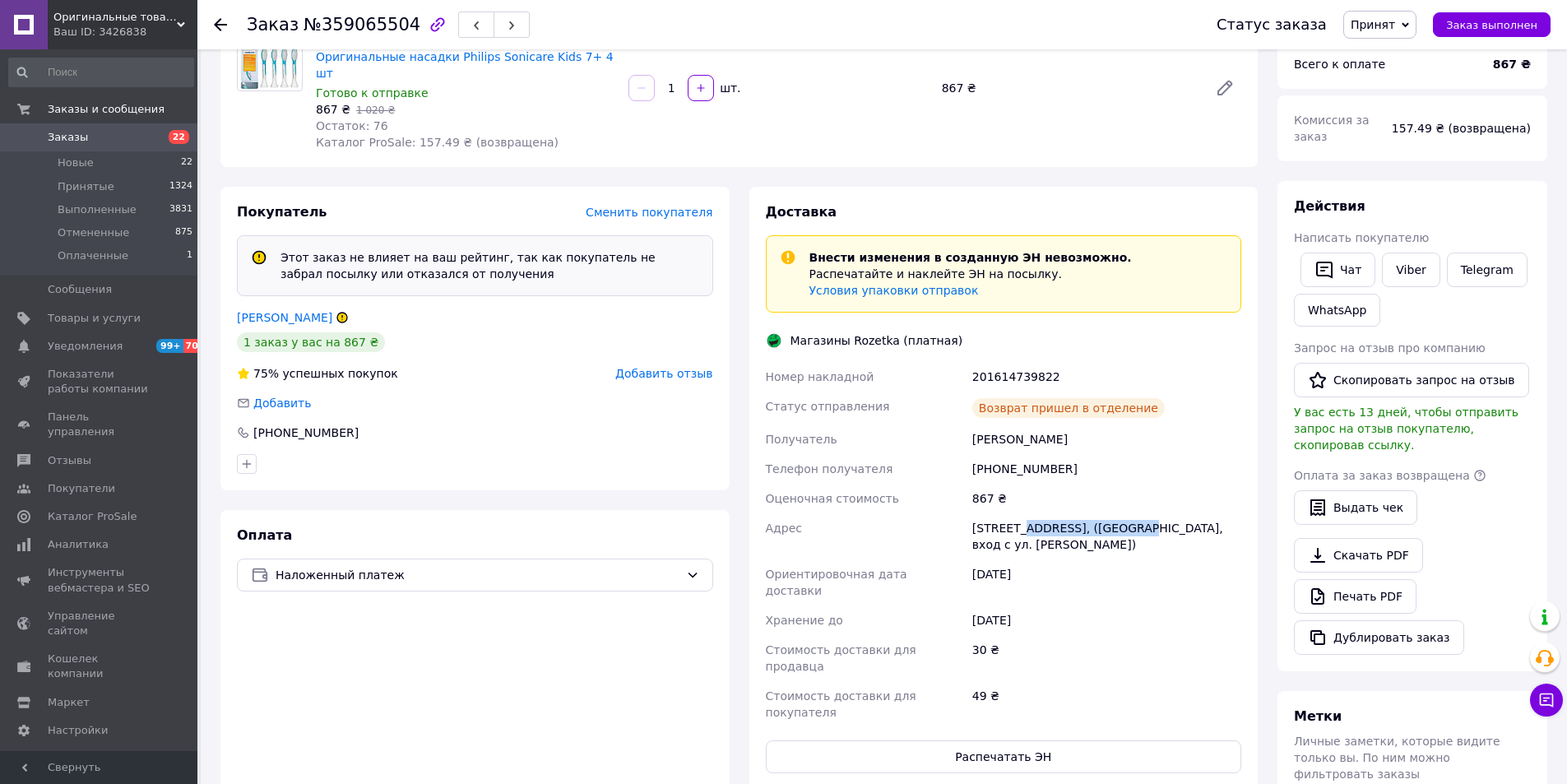
drag, startPoint x: 1016, startPoint y: 516, endPoint x: 805, endPoint y: 168, distance: 407.0
click at [1119, 517] on div "[STREET_ADDRESS], ([GEOGRAPHIC_DATA], вход с ул. [PERSON_NAME])" at bounding box center [1106, 535] width 275 height 46
copy div "Европейская ул., 26"
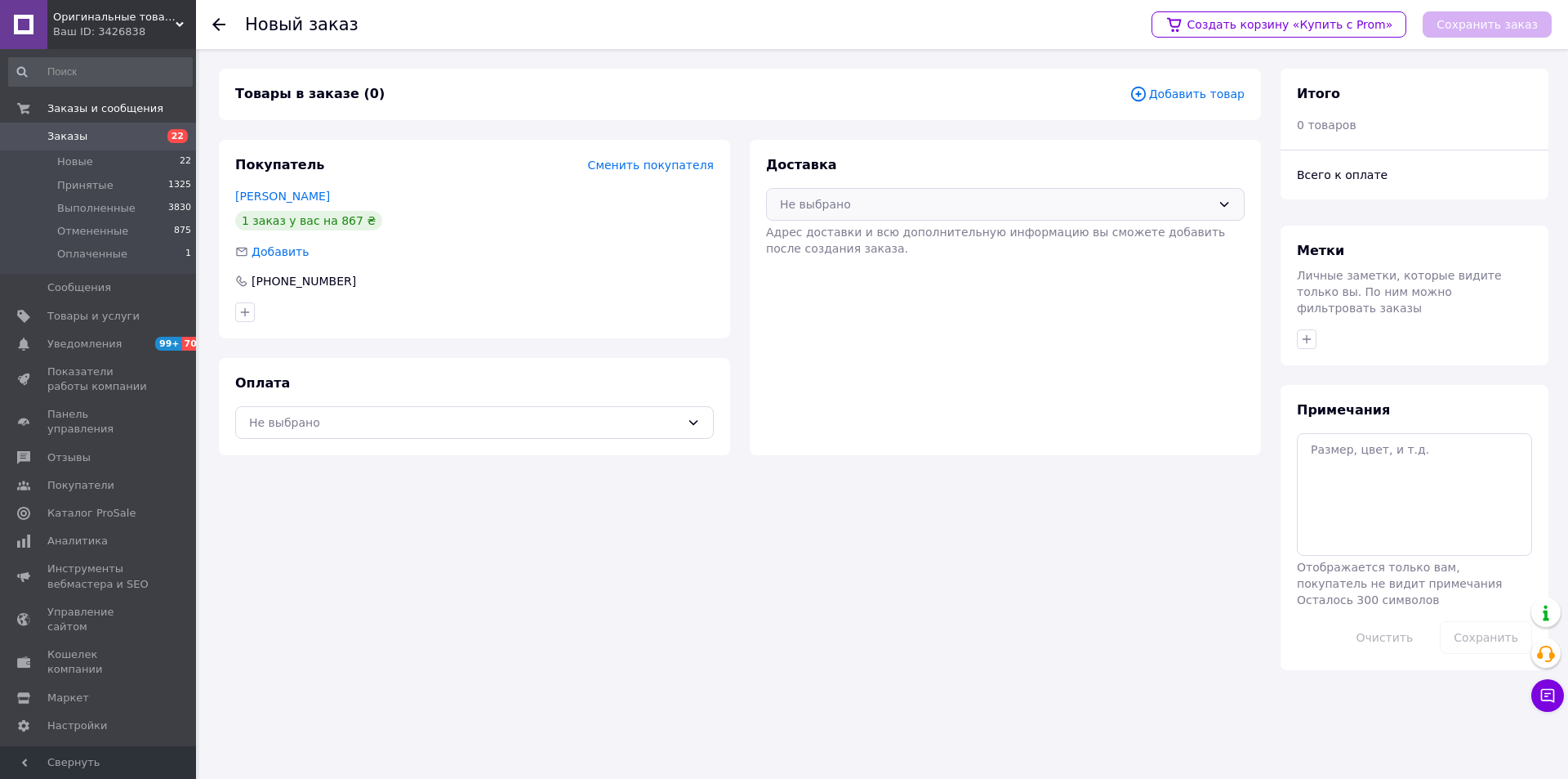
click at [840, 209] on div "Не выбрано" at bounding box center [995, 204] width 431 height 18
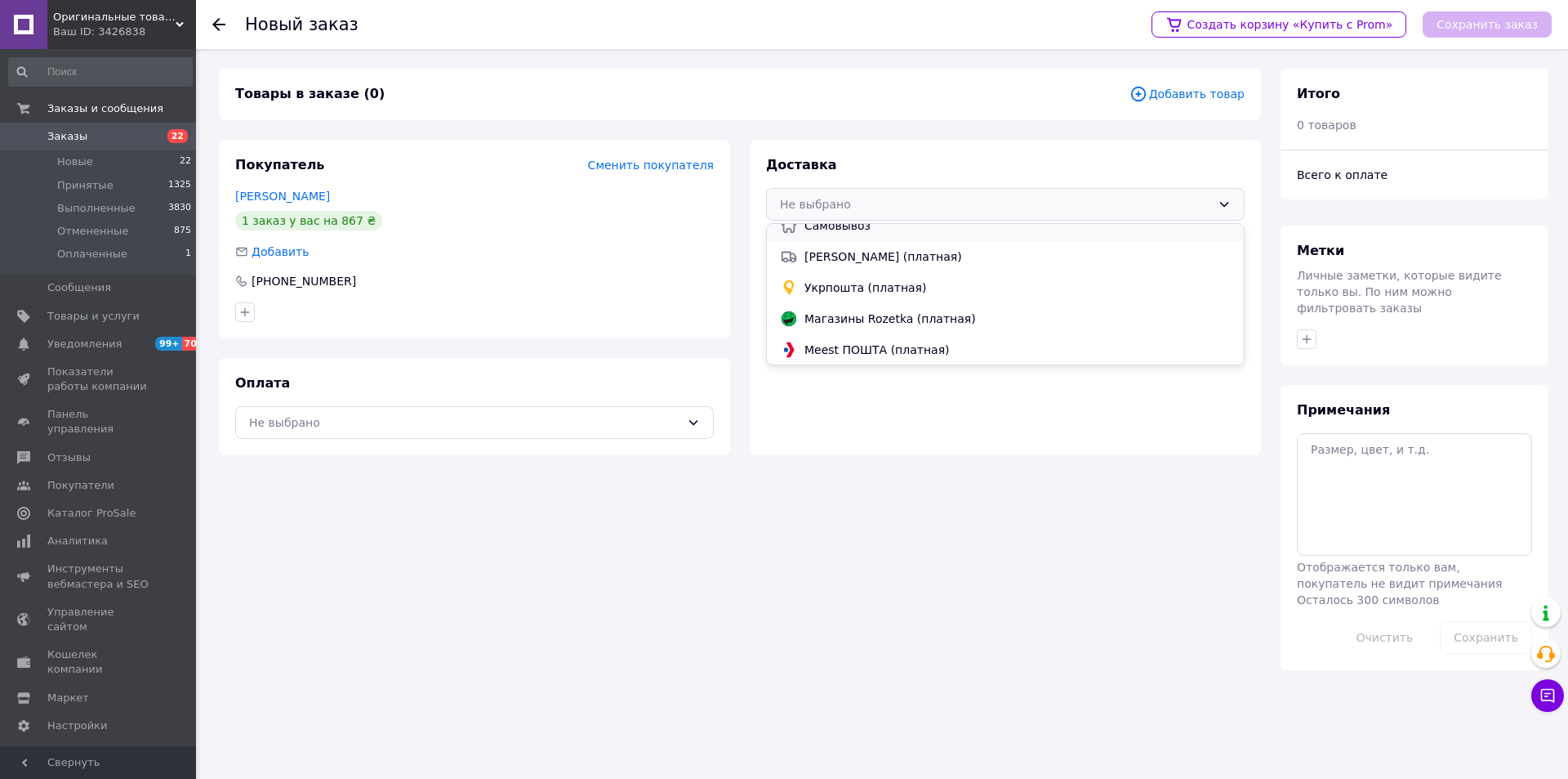
scroll to position [76, 0]
click at [867, 320] on span "Магазины Rozetka (платная)" at bounding box center [1017, 317] width 426 height 17
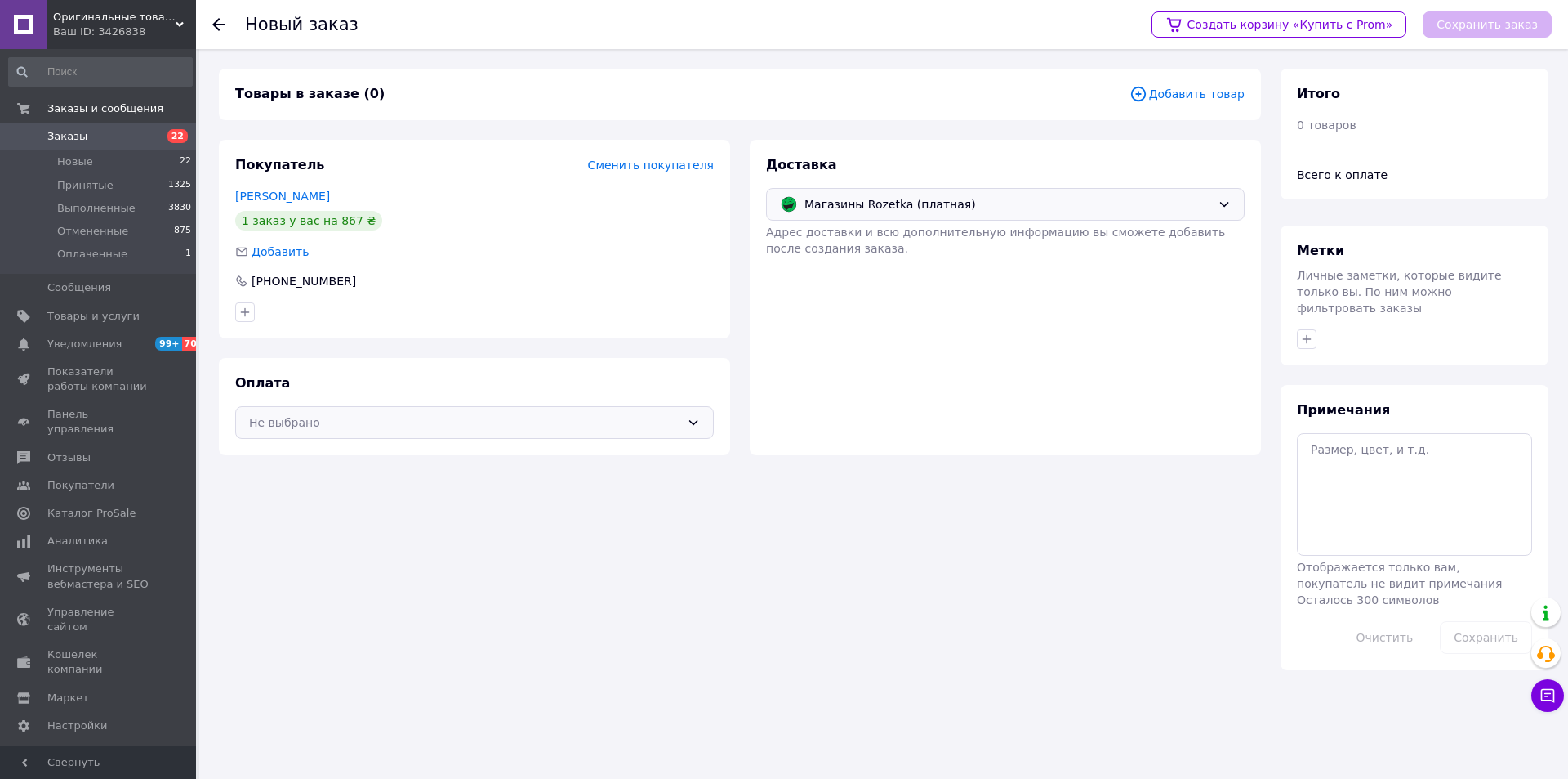
click at [387, 422] on div "Не выбрано" at bounding box center [464, 422] width 431 height 18
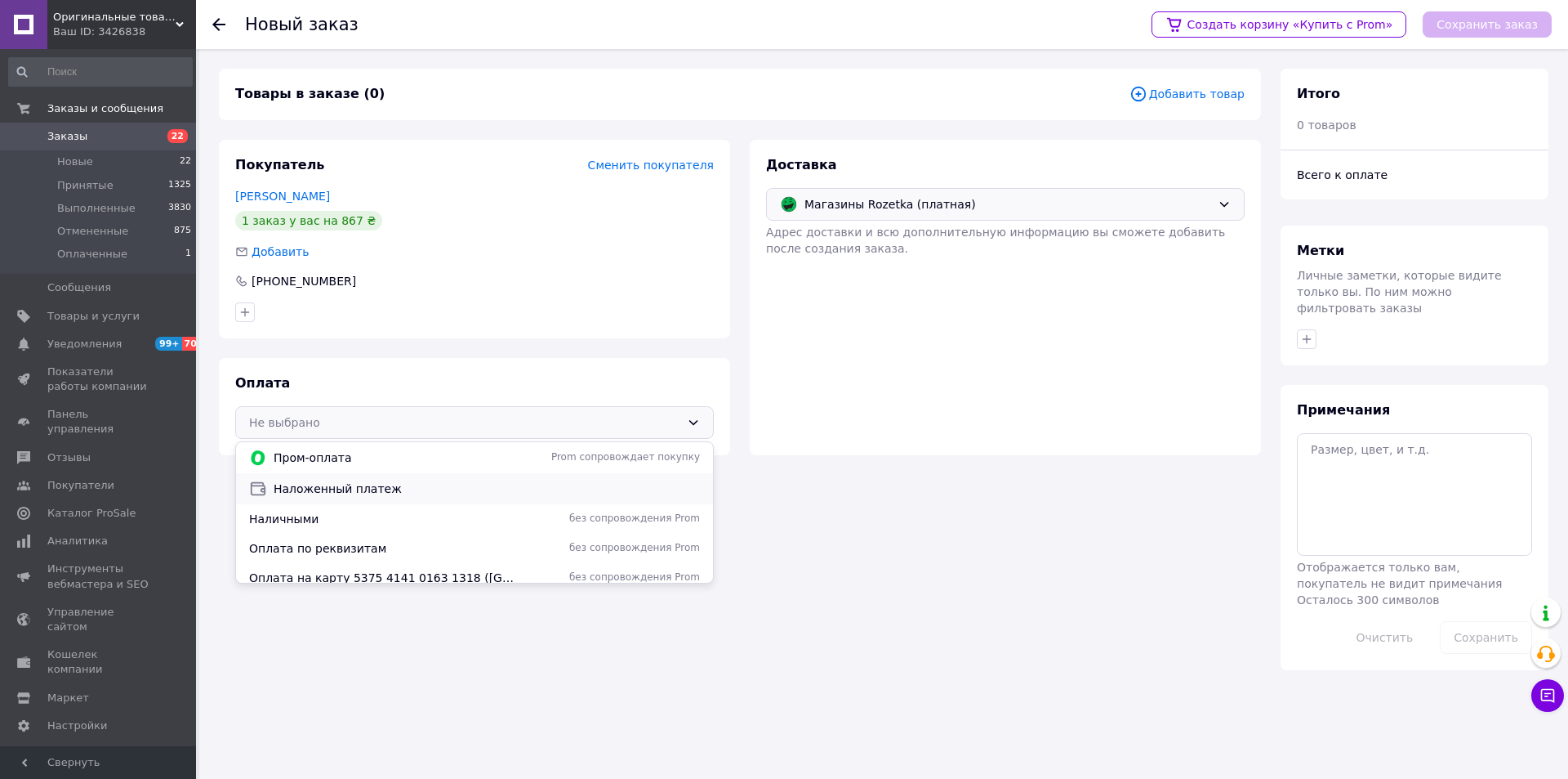
click at [349, 494] on span "Наложенный платеж" at bounding box center [486, 488] width 426 height 17
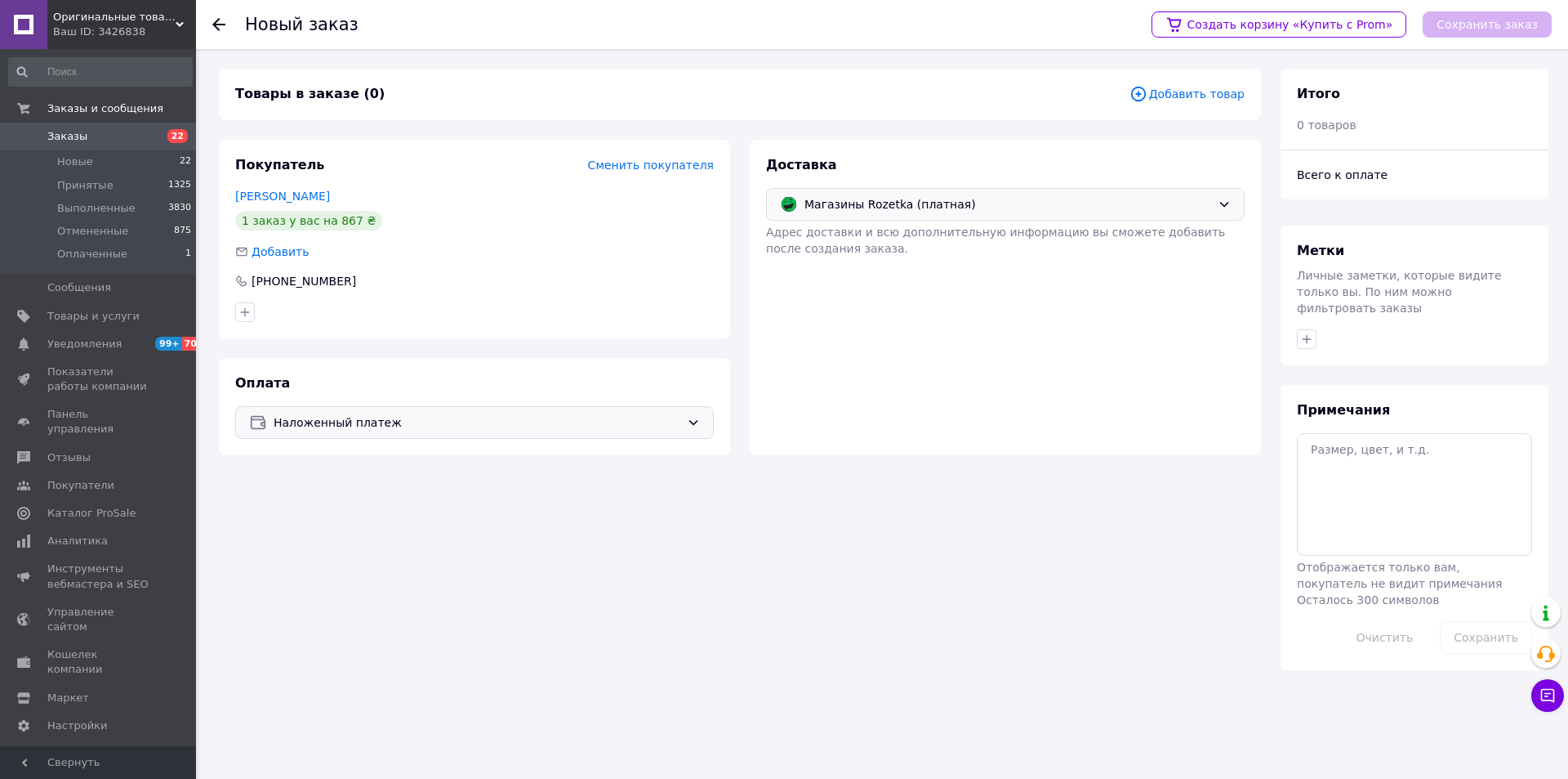
click at [1172, 95] on span "Добавить товар" at bounding box center [1187, 94] width 116 height 18
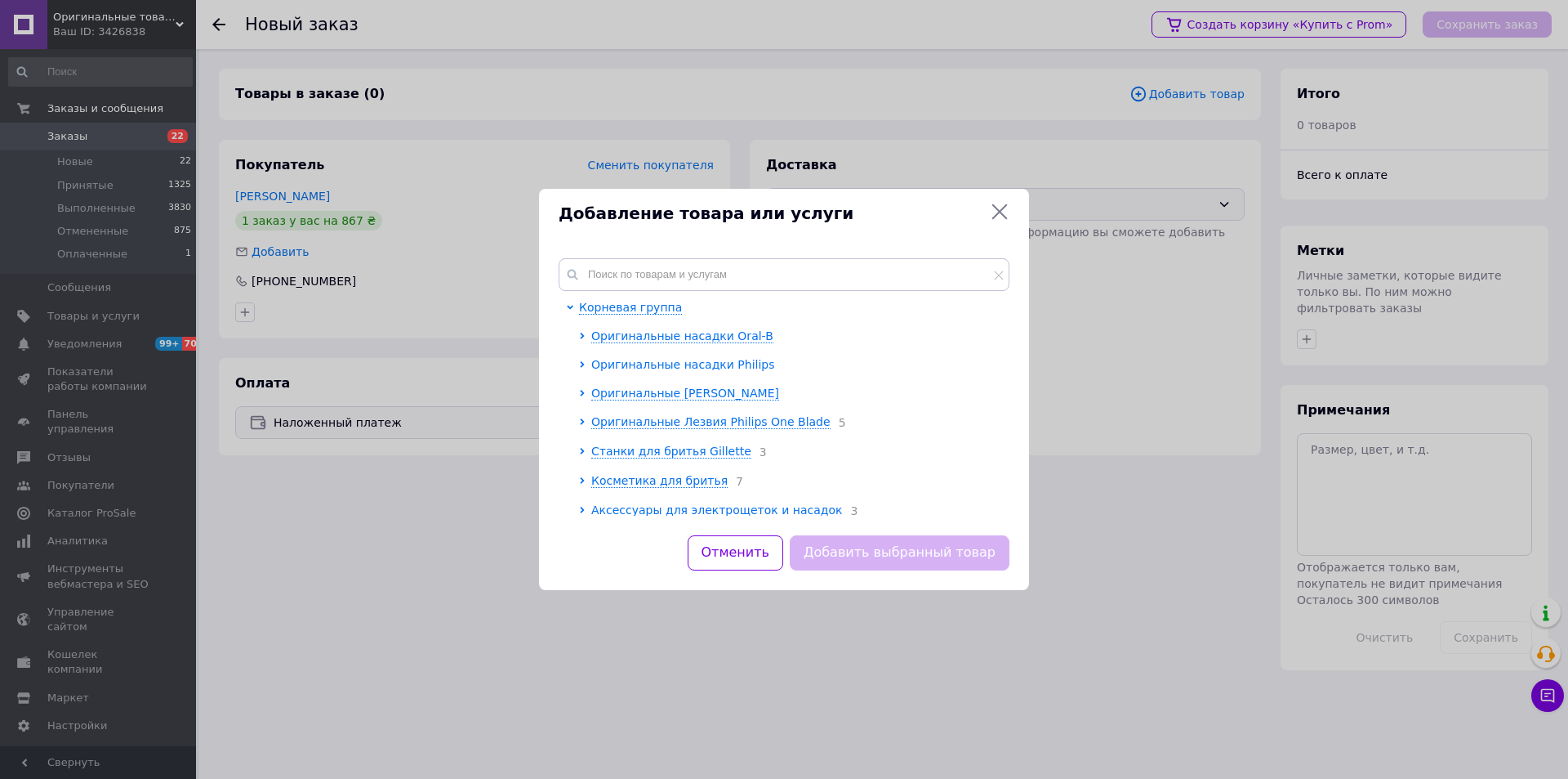
click at [617, 366] on span "Оригинальные насадки Philips" at bounding box center [684, 364] width 184 height 13
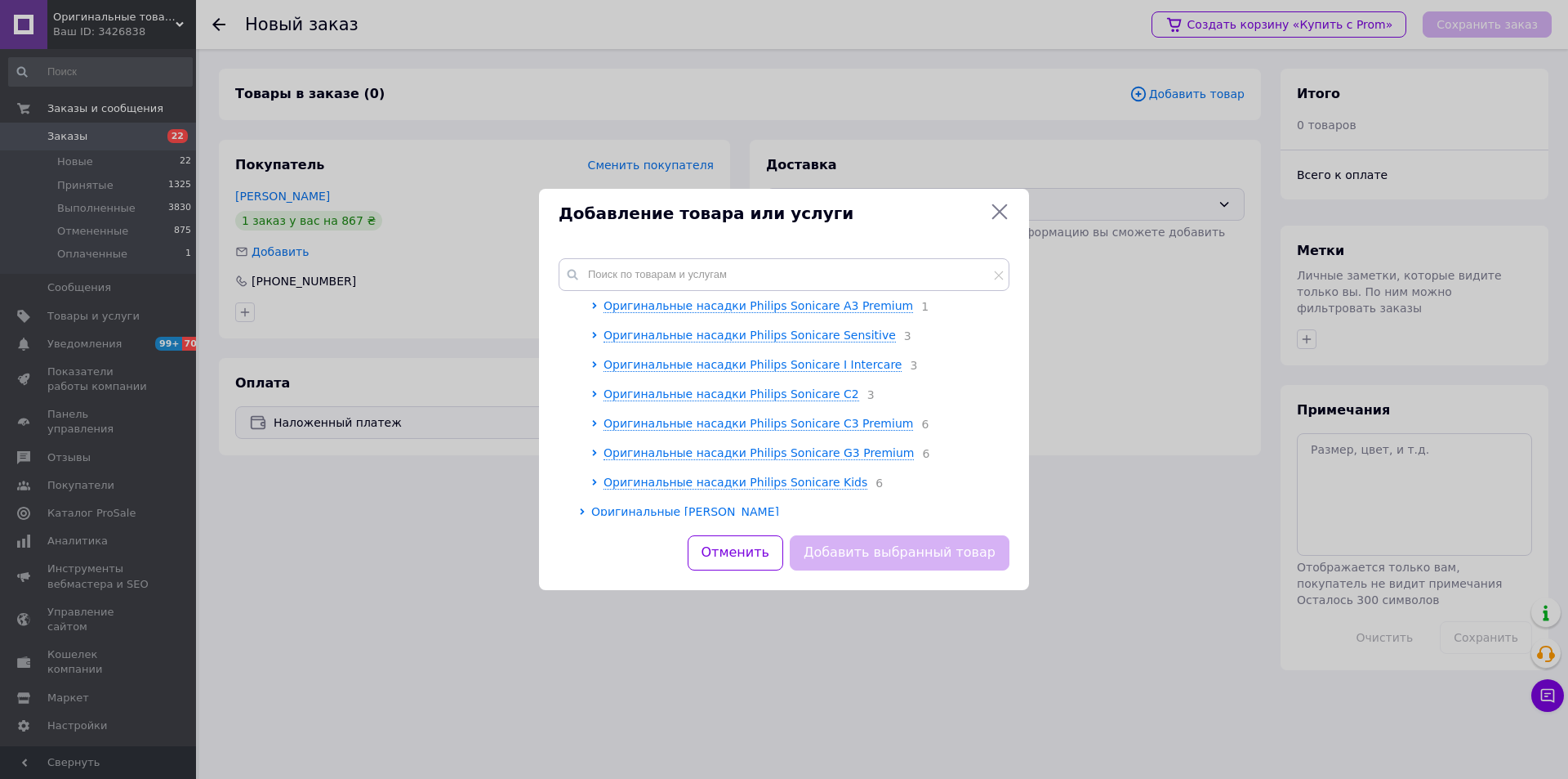
scroll to position [164, 0]
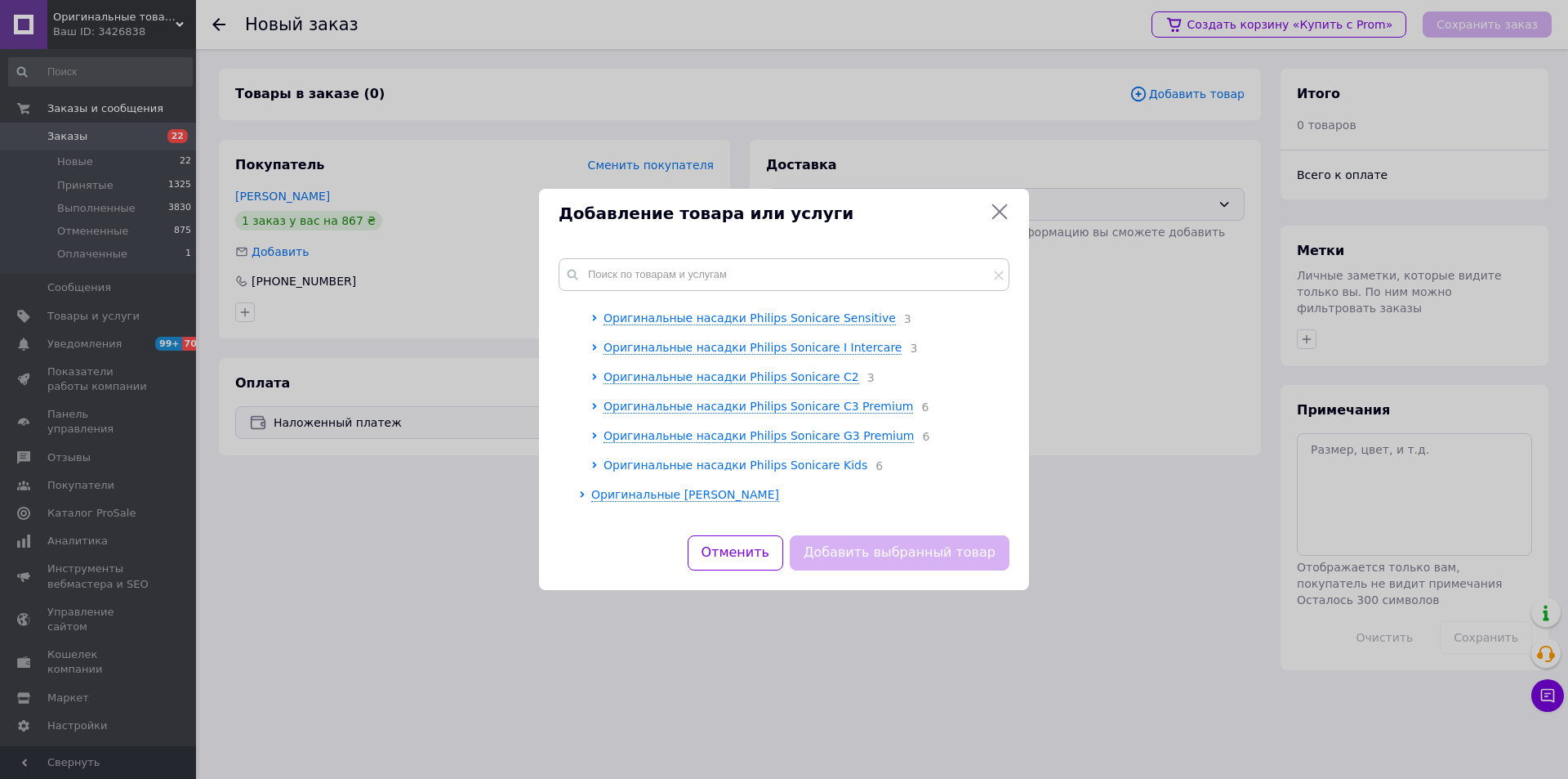
click at [791, 471] on span "Оригинальные насадки Philips Sonicare Kids" at bounding box center [735, 464] width 263 height 13
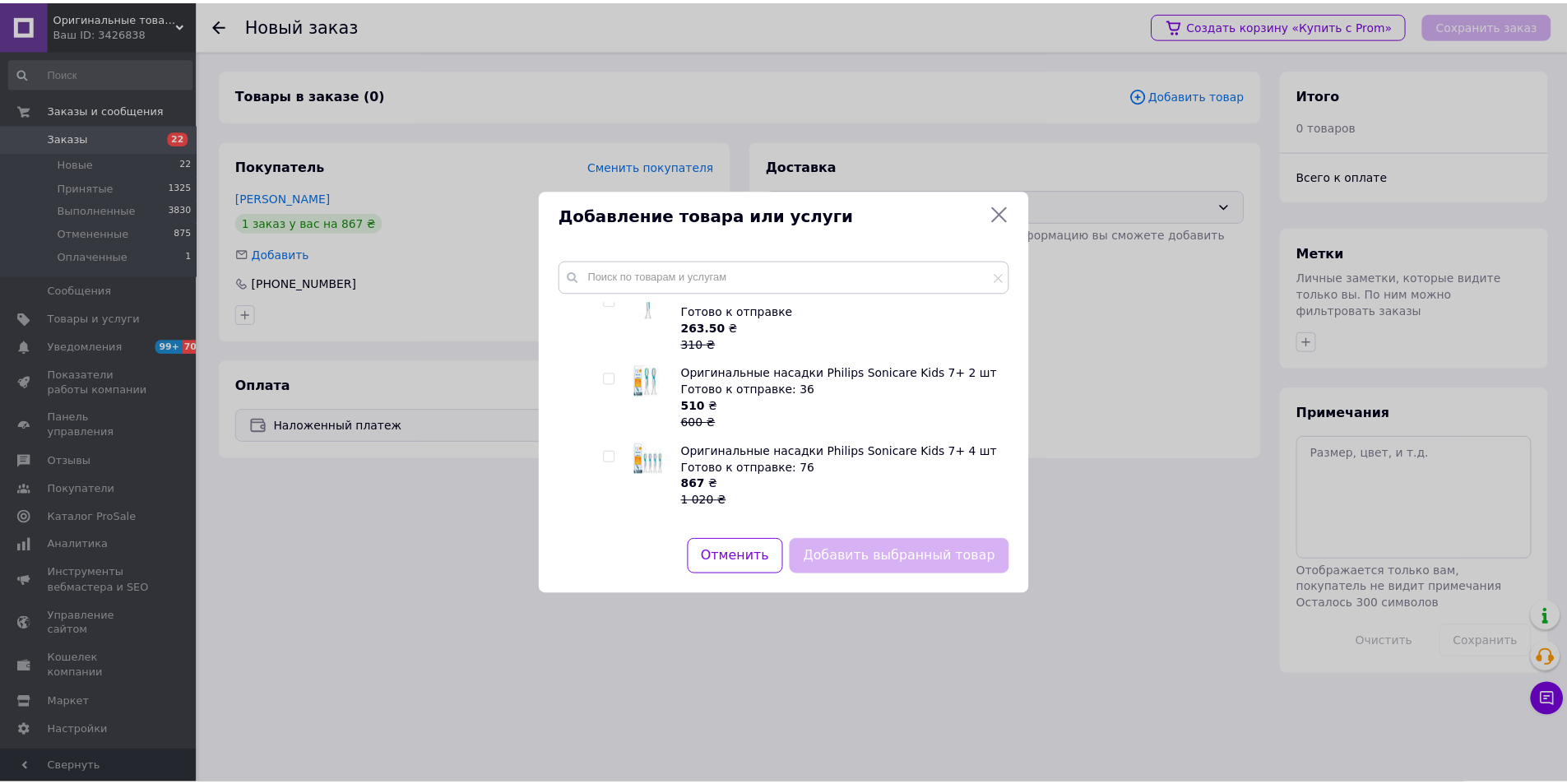
scroll to position [411, 0]
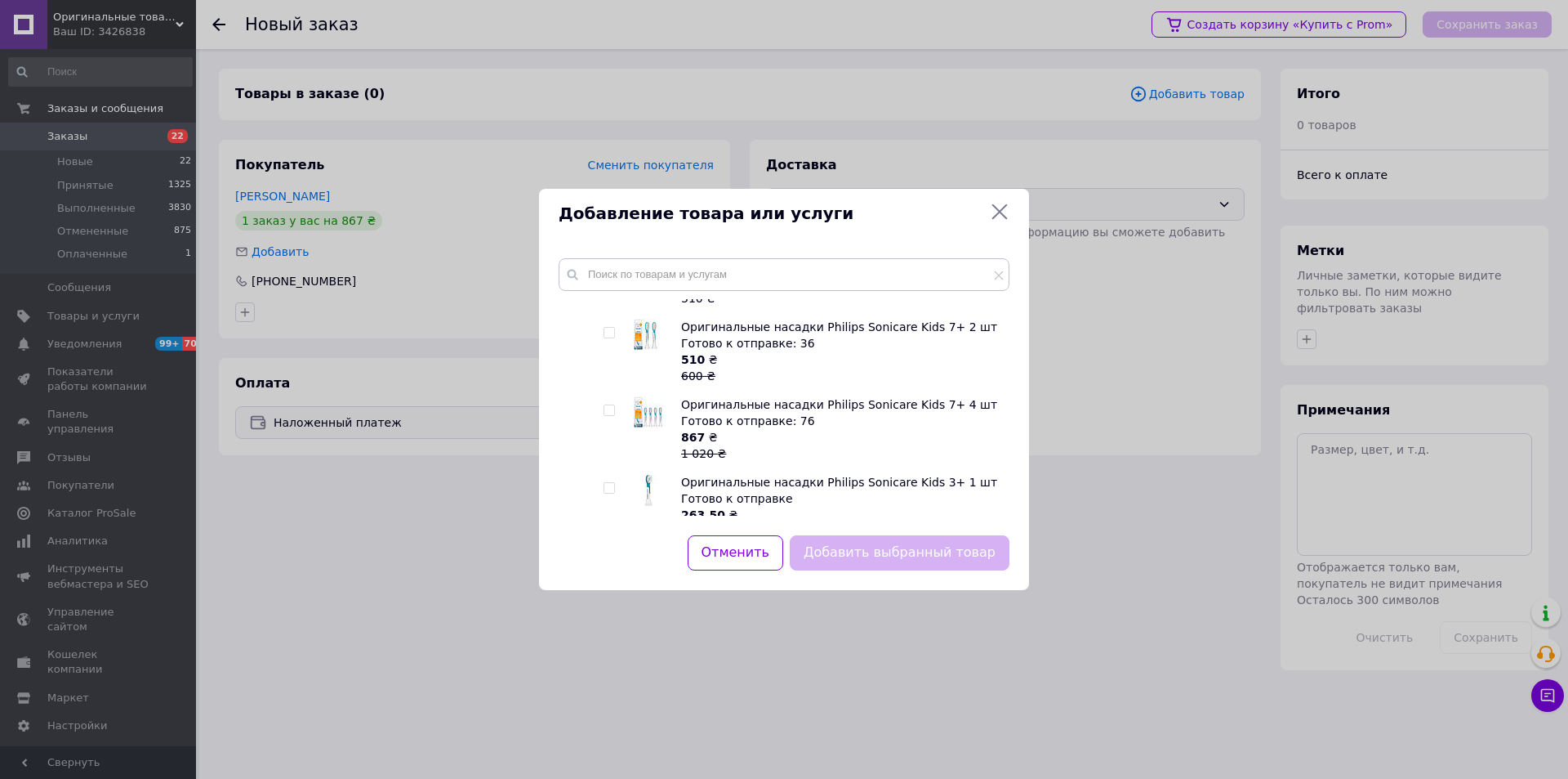
click at [612, 415] on input "checkbox" at bounding box center [608, 411] width 11 height 11
checkbox input "true"
click at [916, 555] on button "Добавить выбранный товар" at bounding box center [899, 553] width 219 height 35
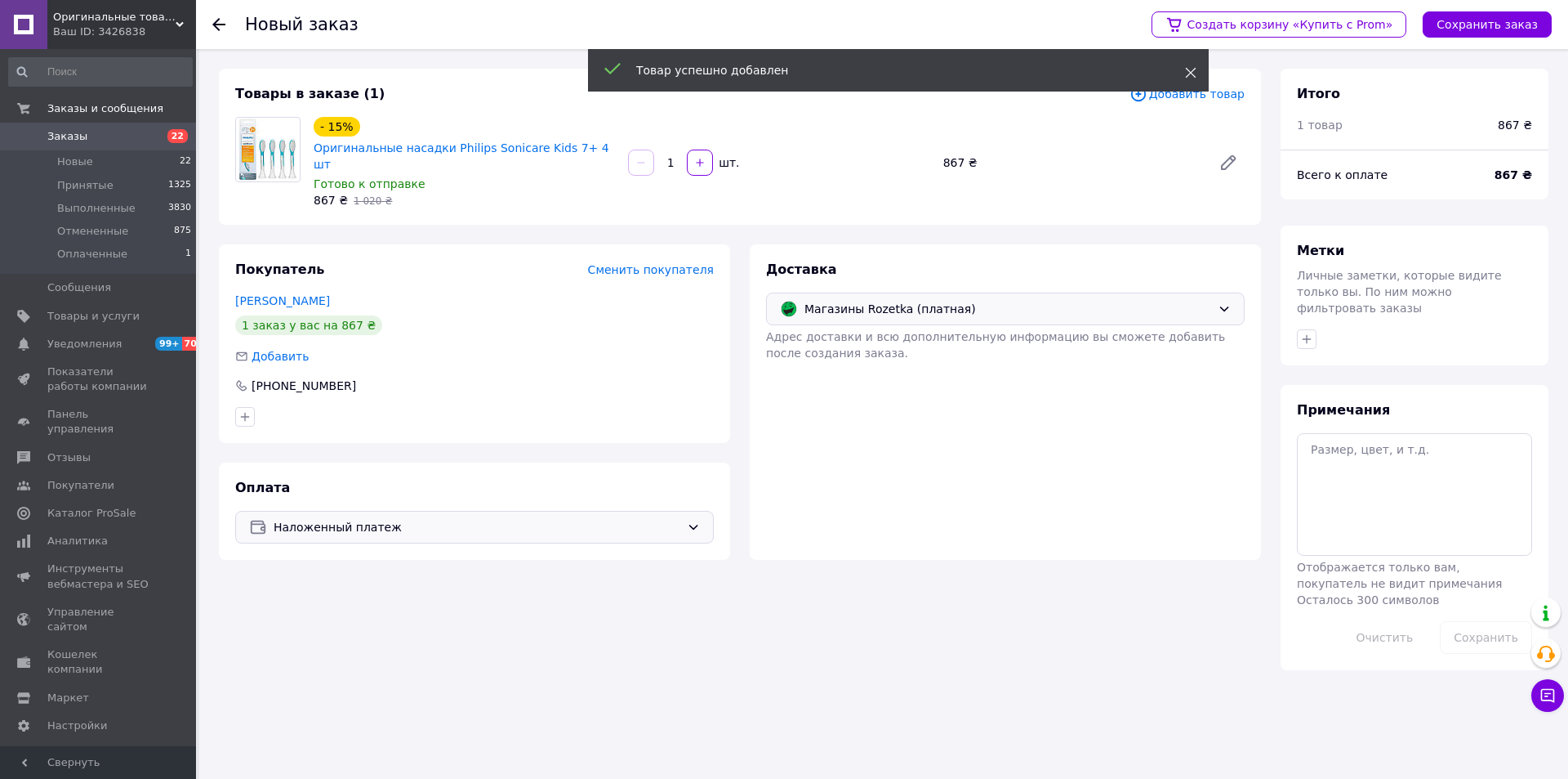
click at [1185, 77] on icon at bounding box center [1191, 73] width 12 height 12
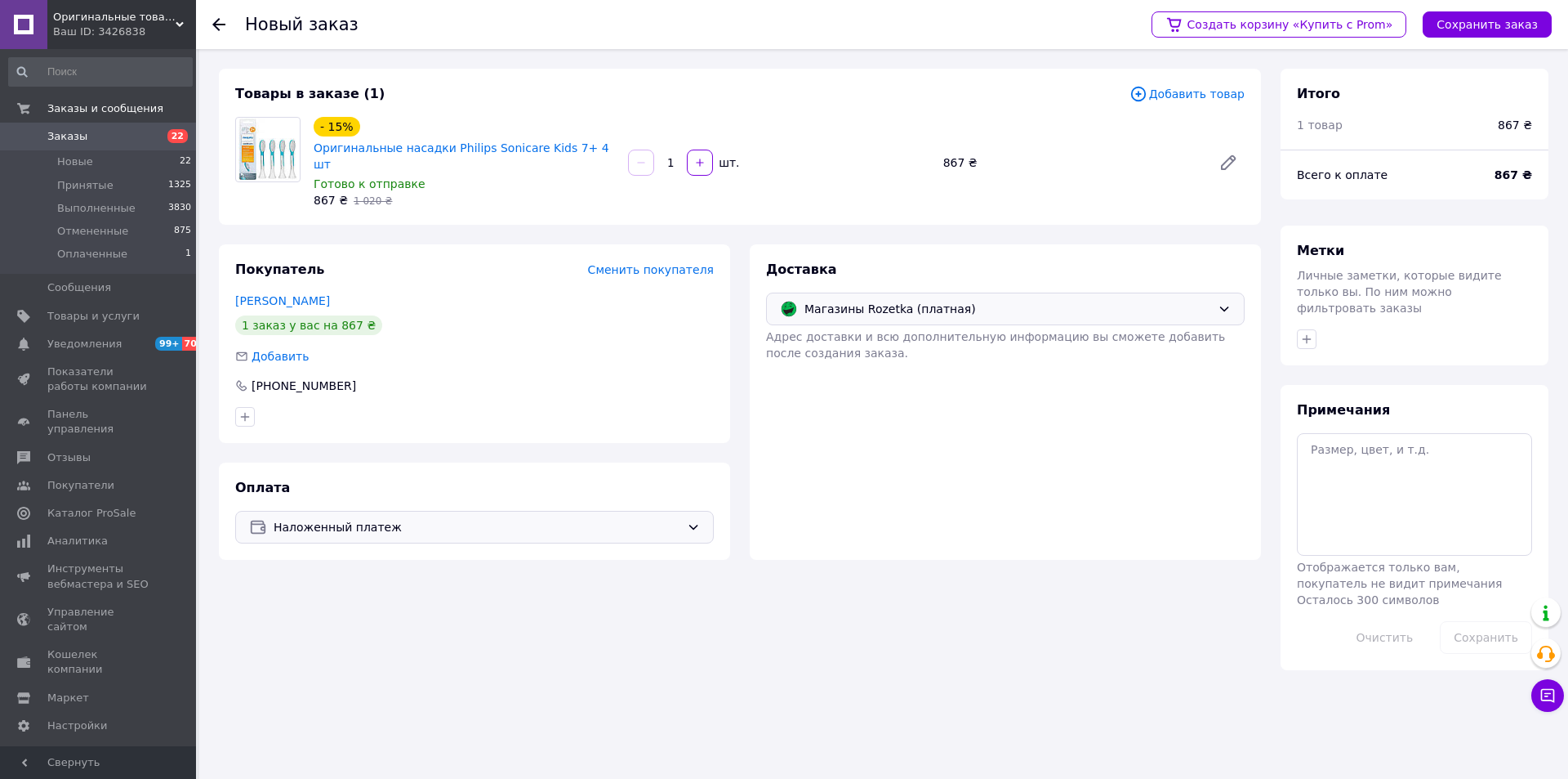
click at [897, 420] on div "Доставка Магазины Rozetka (платная) Адрес доставки и всю дополнительную информа…" at bounding box center [1005, 402] width 511 height 316
click at [1498, 21] on button "Сохранить заказ" at bounding box center [1488, 24] width 129 height 26
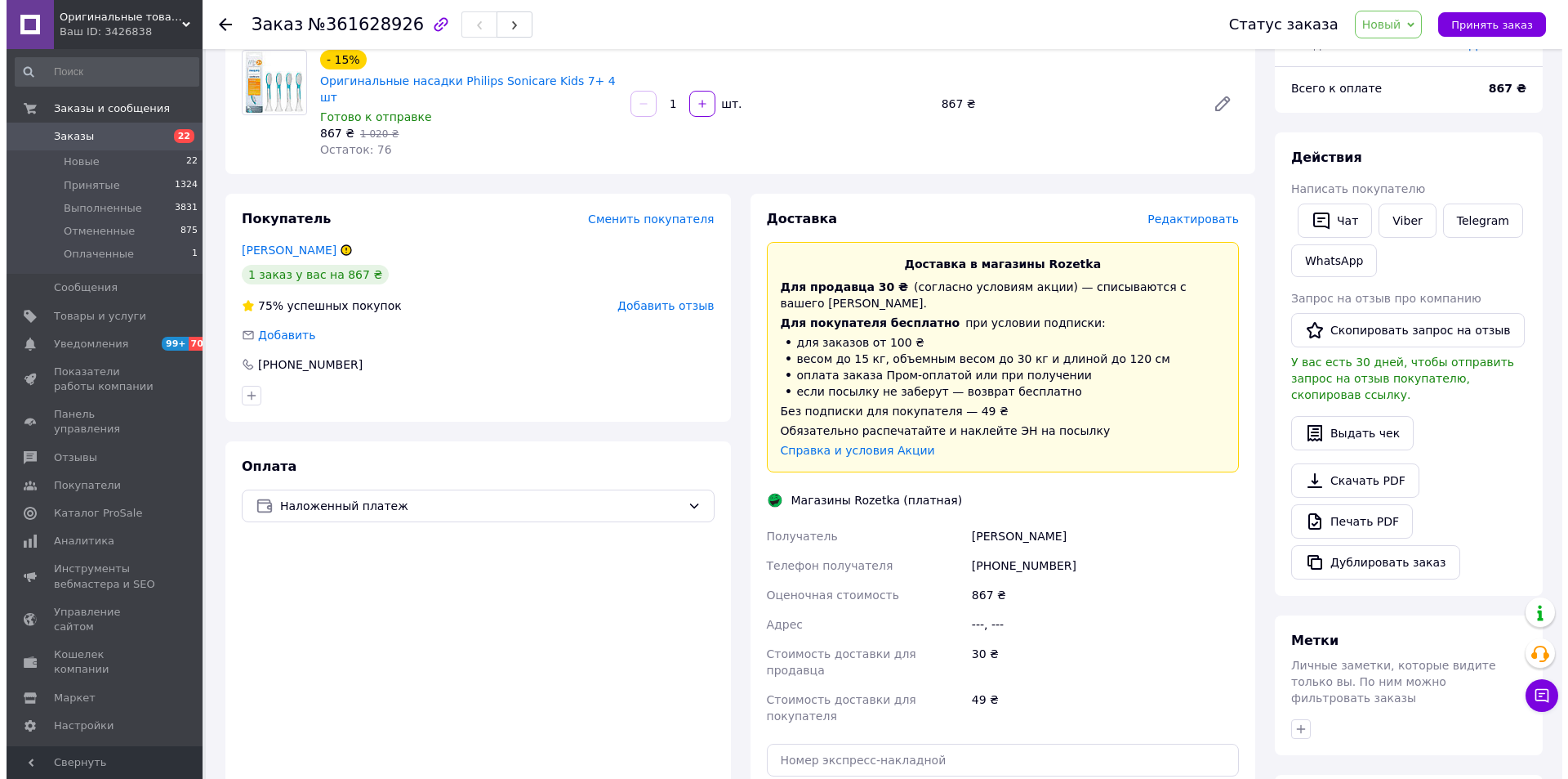
scroll to position [245, 0]
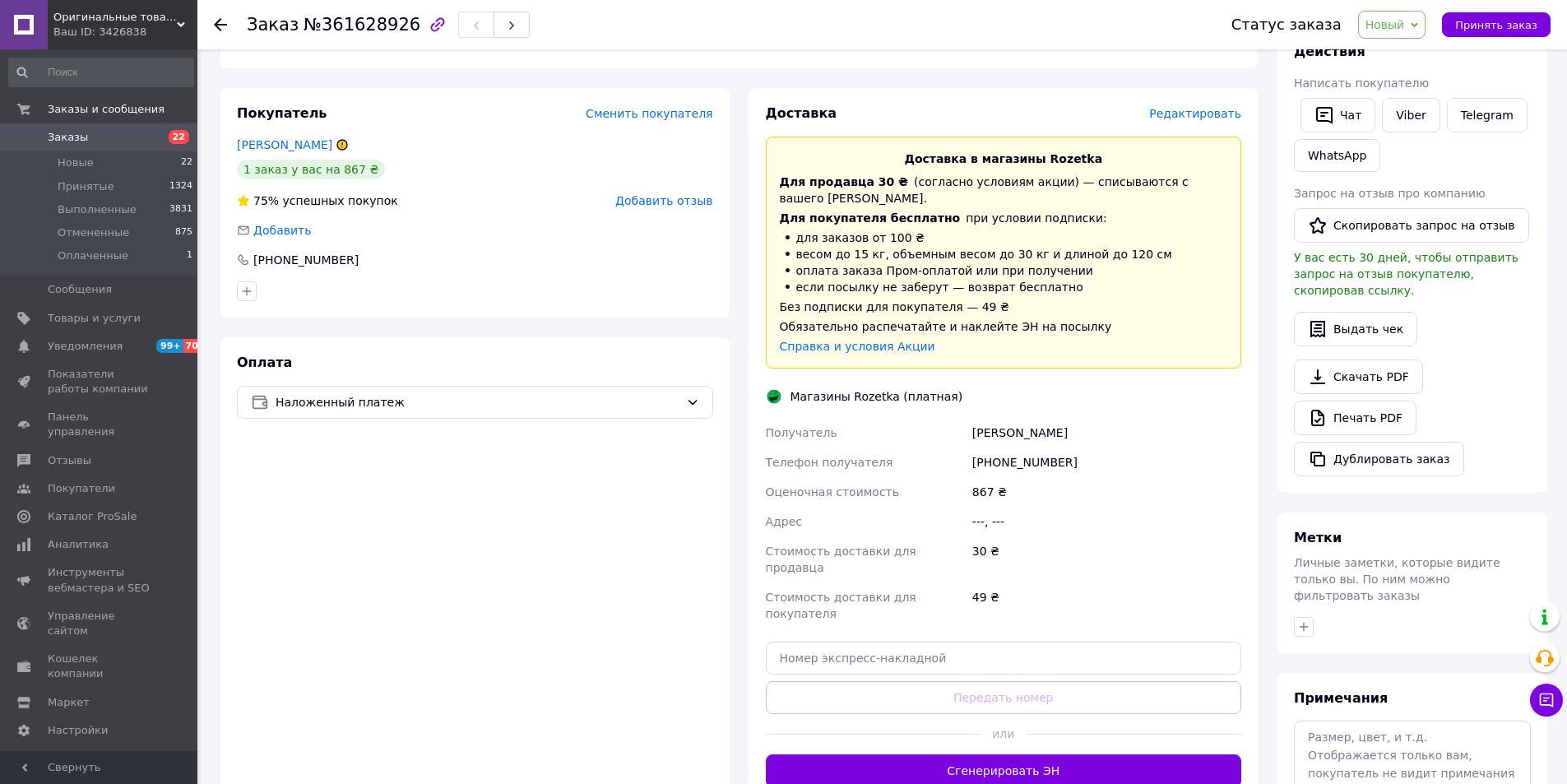
click at [1204, 107] on span "Редактировать" at bounding box center [1195, 112] width 92 height 13
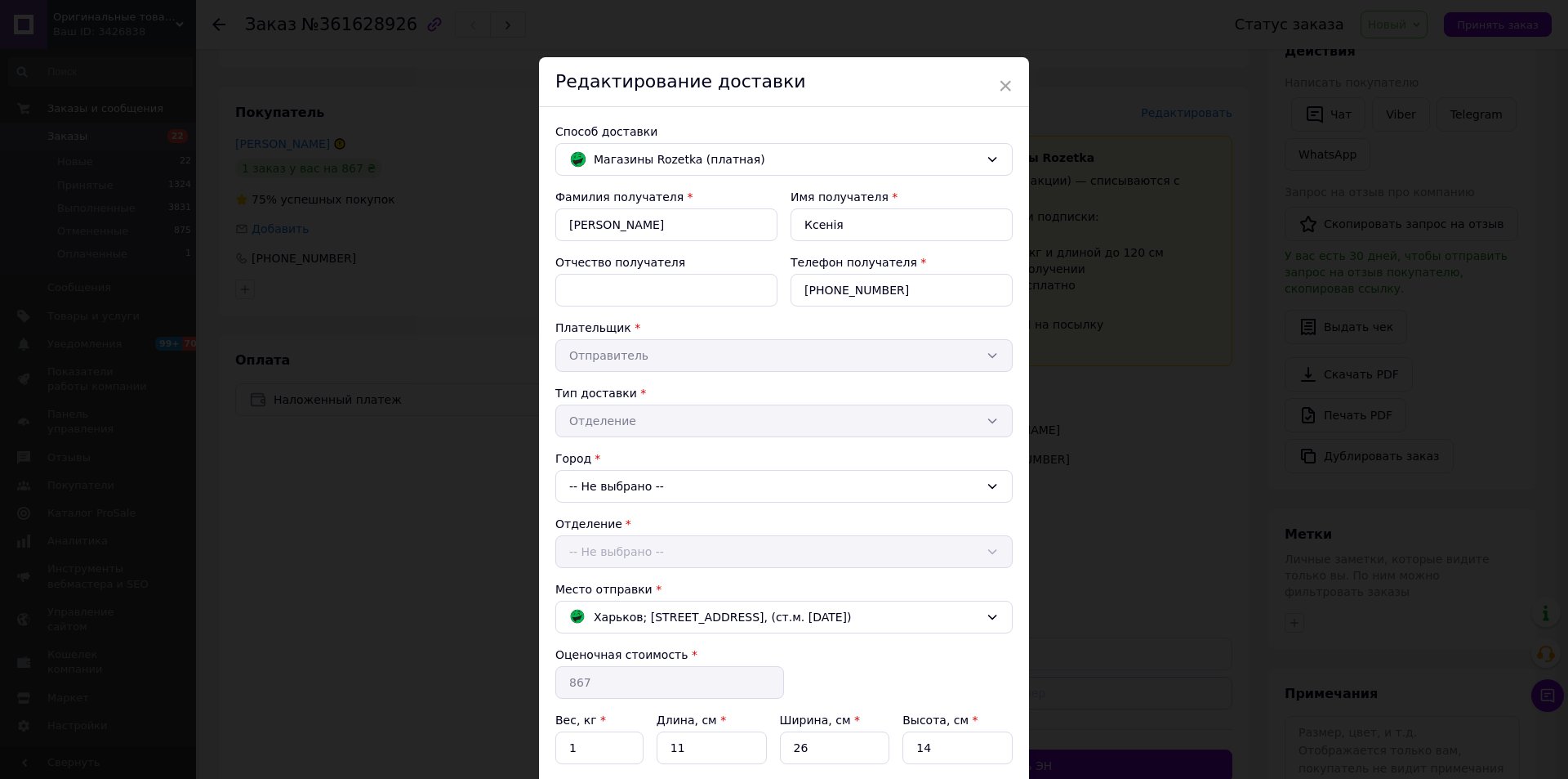
click at [643, 480] on div "-- Не выбрано --" at bounding box center [784, 485] width 457 height 32
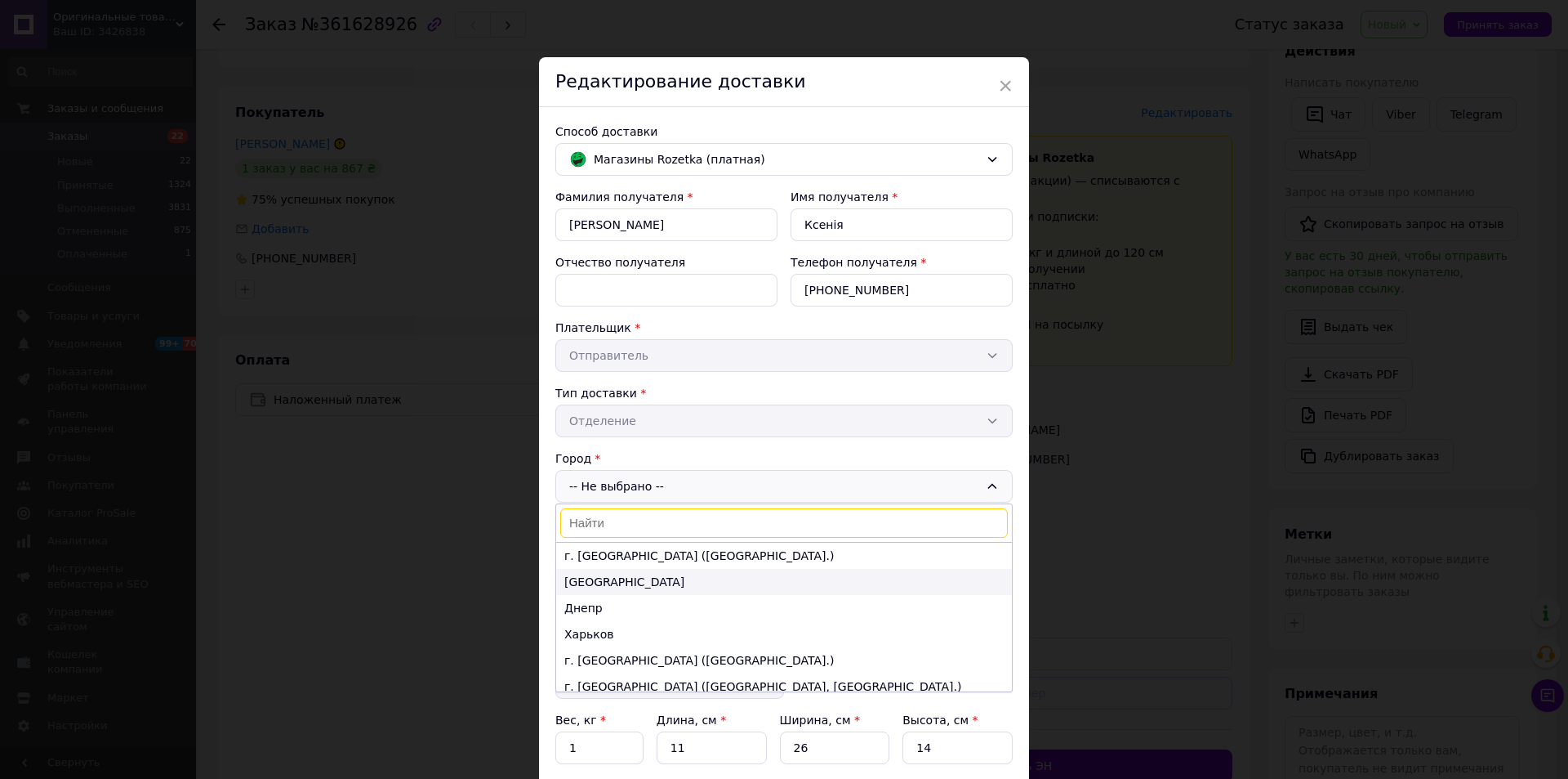
click at [602, 588] on li "[GEOGRAPHIC_DATA]" at bounding box center [784, 581] width 455 height 26
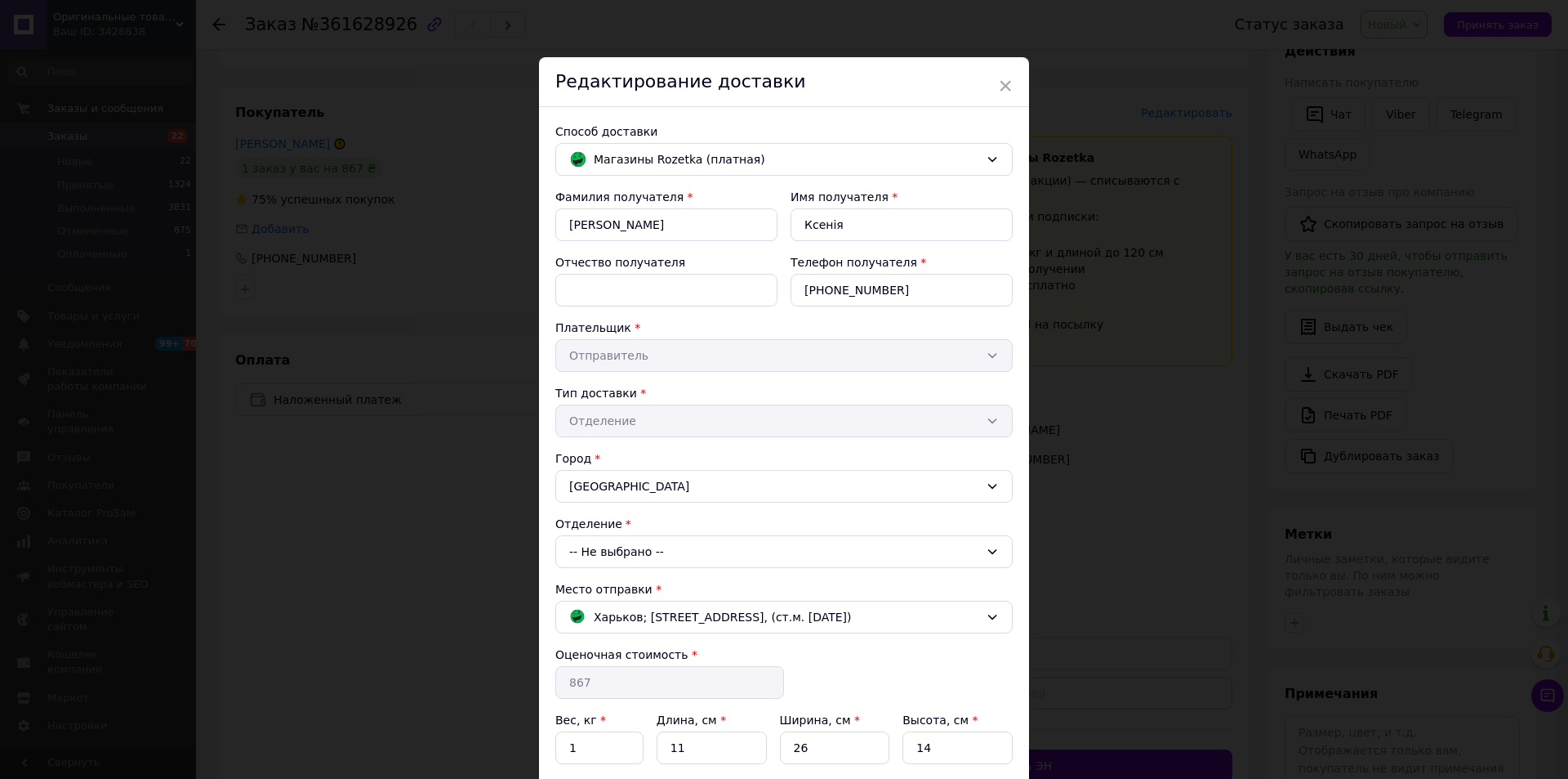
click at [627, 555] on div "-- Не выбрано --" at bounding box center [784, 551] width 457 height 32
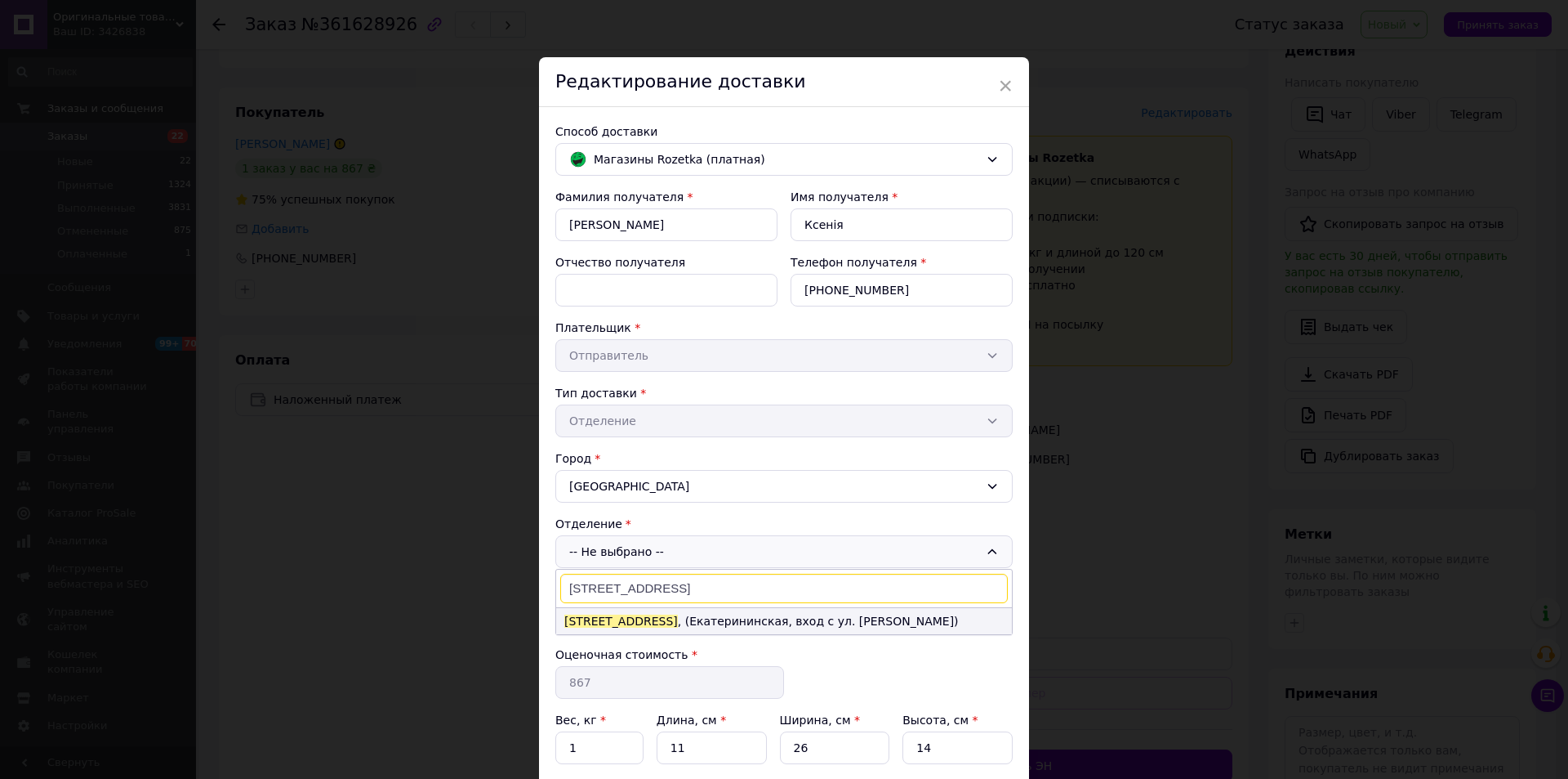
type input "Европейская ул., 26"
click at [825, 623] on li "Европейская ул., 26 , (Екатерининская, вход с ул. Бунина)" at bounding box center [784, 620] width 455 height 26
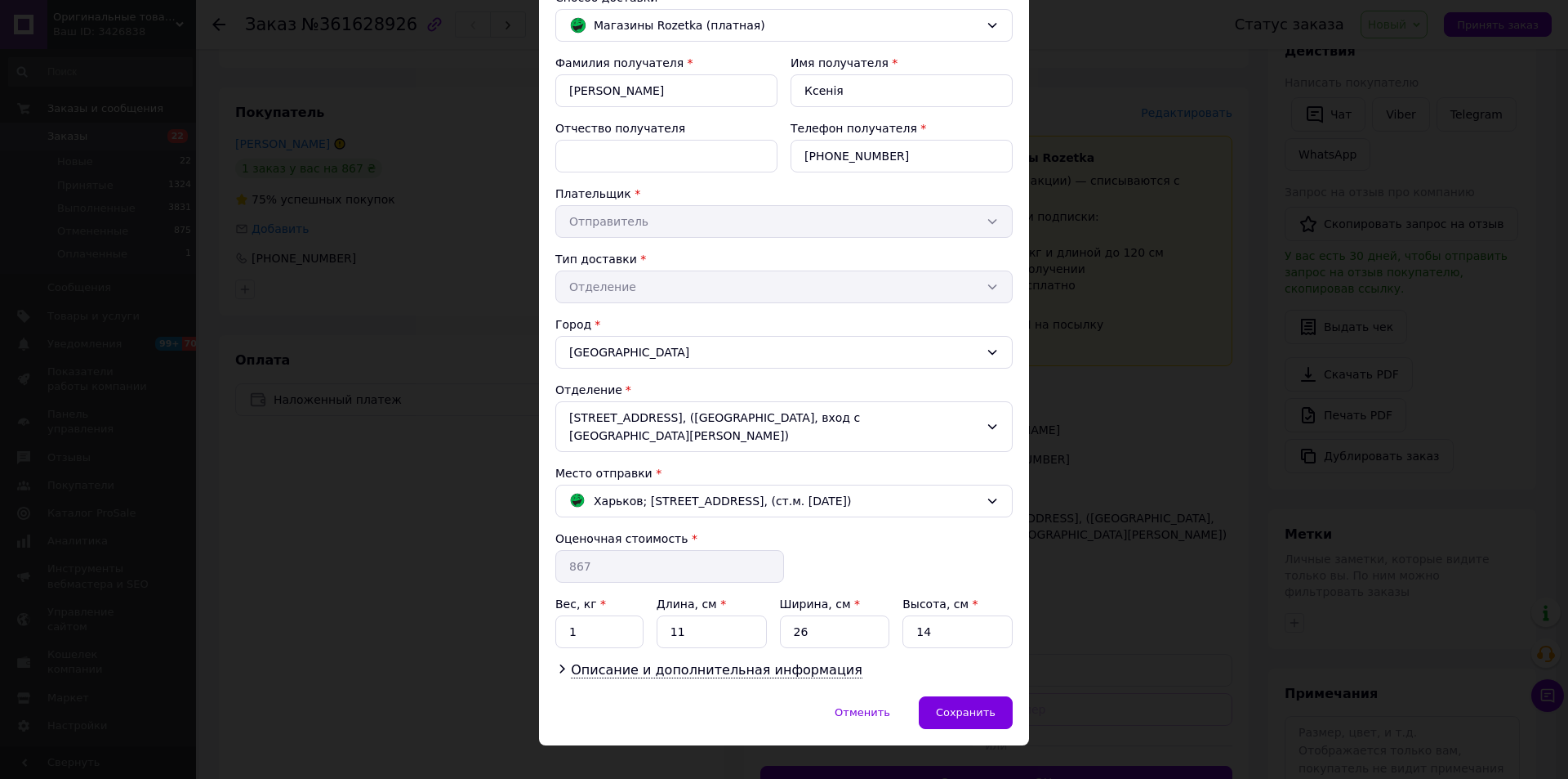
scroll to position [140, 0]
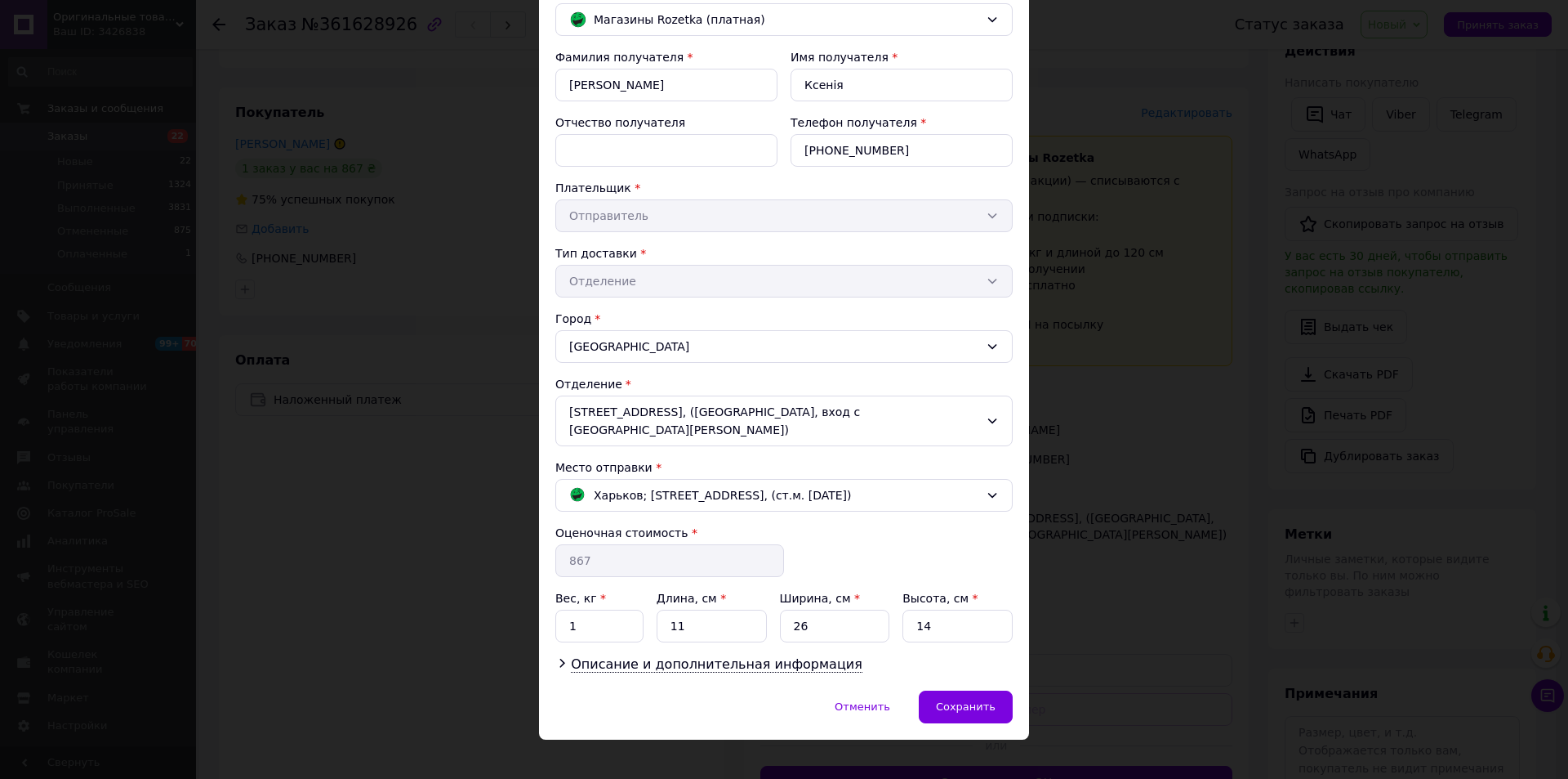
drag, startPoint x: 961, startPoint y: 690, endPoint x: 777, endPoint y: 233, distance: 492.7
click at [777, 233] on div "× Редактирование доставки Способ доставки Магазины Rozetka (платная) Фамилия по…" at bounding box center [784, 328] width 490 height 822
click at [777, 250] on div "Тип доставки *" at bounding box center [784, 253] width 457 height 17
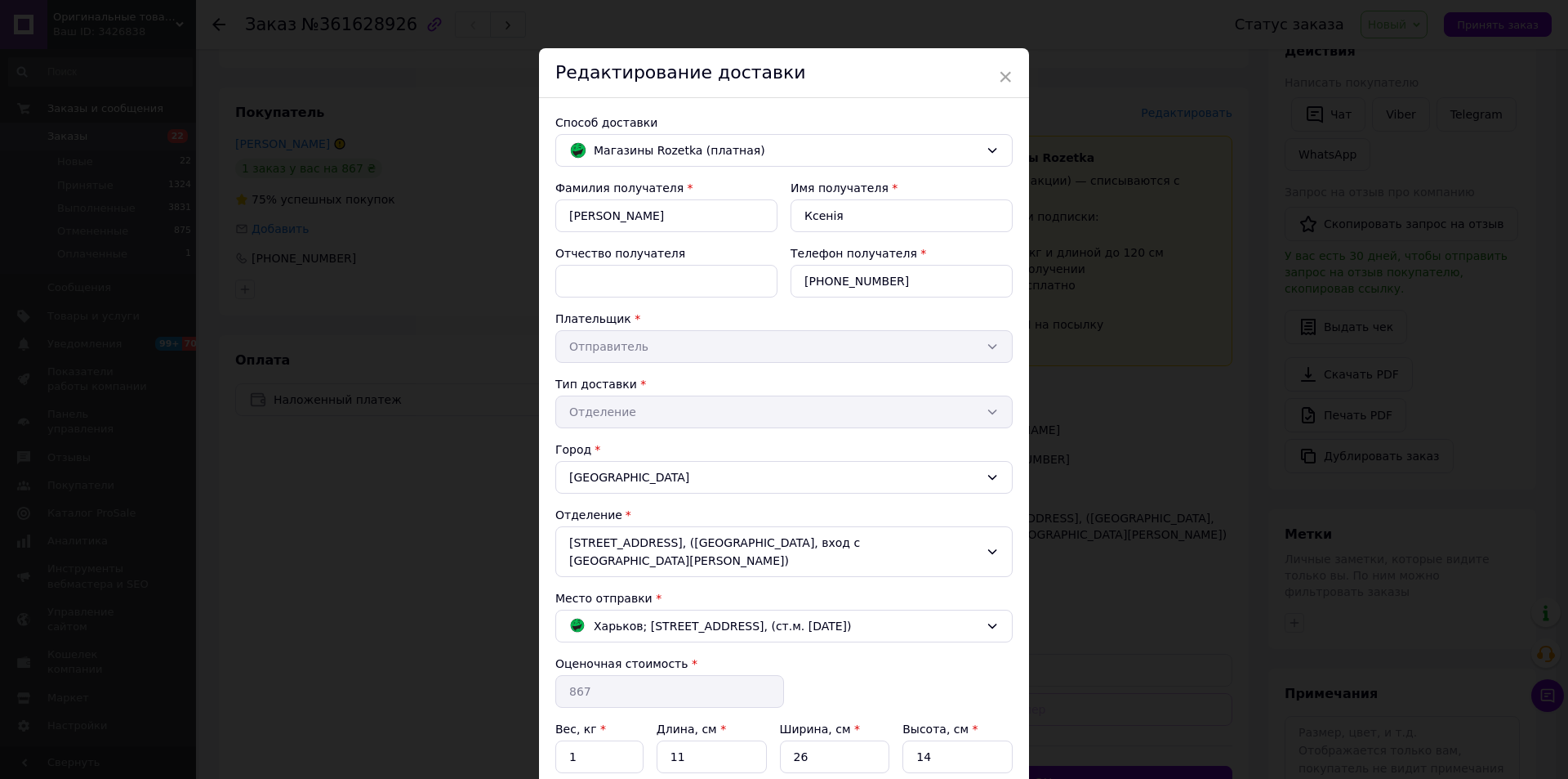
scroll to position [0, 0]
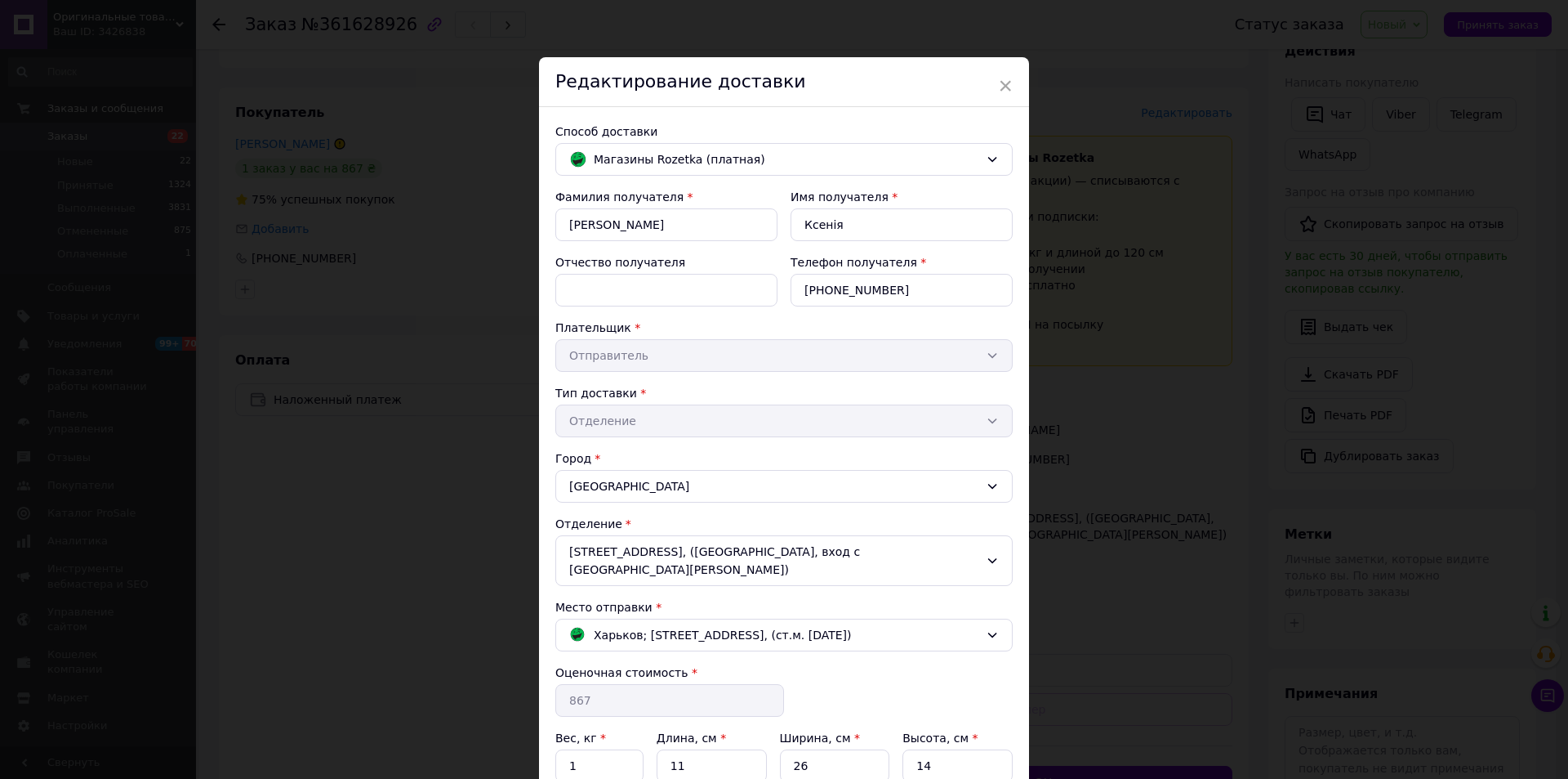
click at [674, 352] on div "Плательщик * Отправитель" at bounding box center [784, 345] width 457 height 52
click at [974, 356] on div "Плательщик * Отправитель" at bounding box center [784, 345] width 457 height 52
click at [1006, 357] on div "Плательщик * Отправитель" at bounding box center [784, 345] width 457 height 52
click at [920, 323] on div "Плательщик *" at bounding box center [784, 327] width 457 height 17
click at [674, 440] on div "Фамилия получателя * Єксарева Имя получателя * Ксенія Отчество получателя Телеф…" at bounding box center [784, 502] width 457 height 625
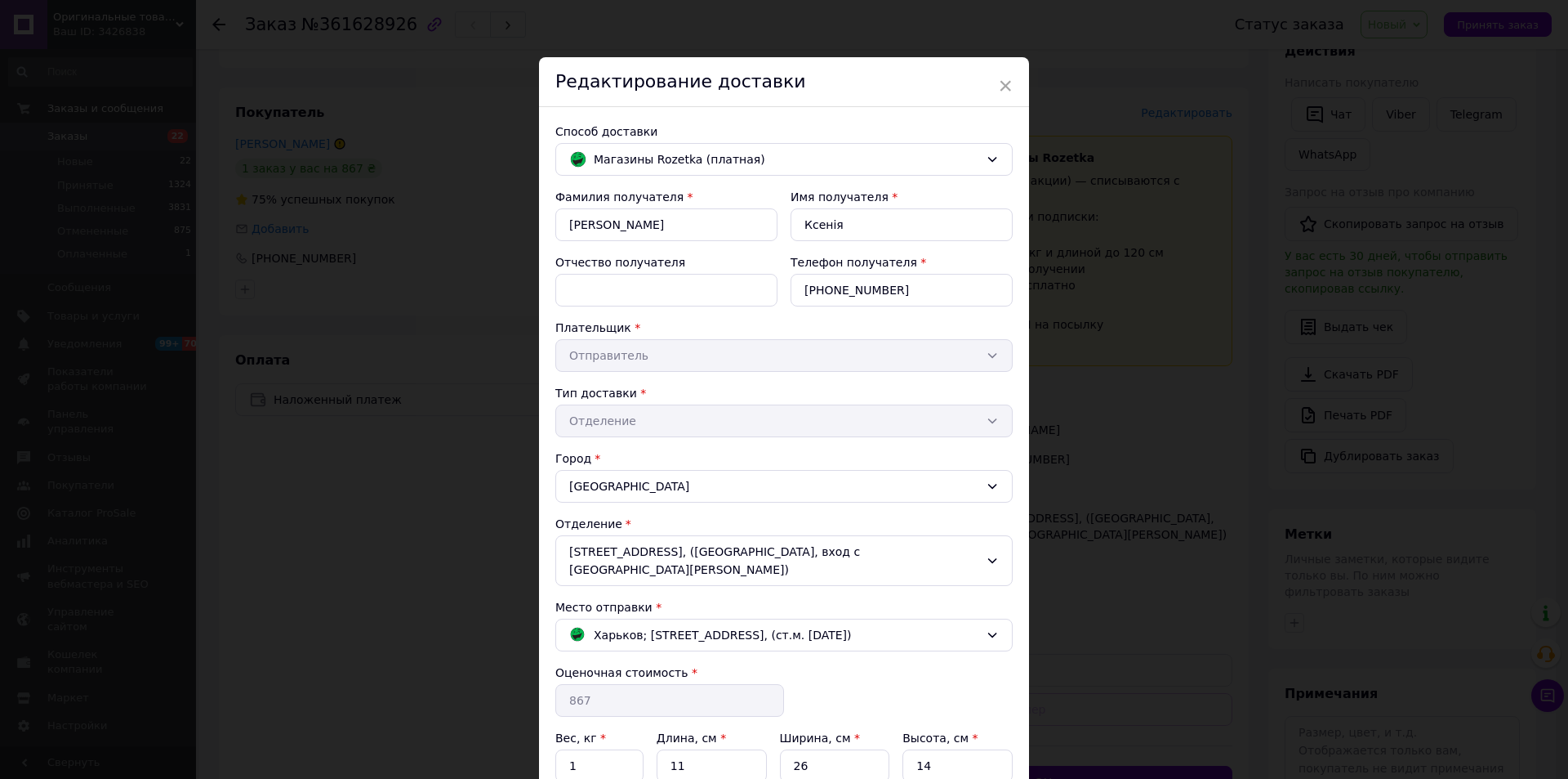
click at [641, 415] on div "Тип доставки * Отделение" at bounding box center [784, 411] width 457 height 52
click at [660, 386] on div "Тип доставки *" at bounding box center [784, 393] width 457 height 17
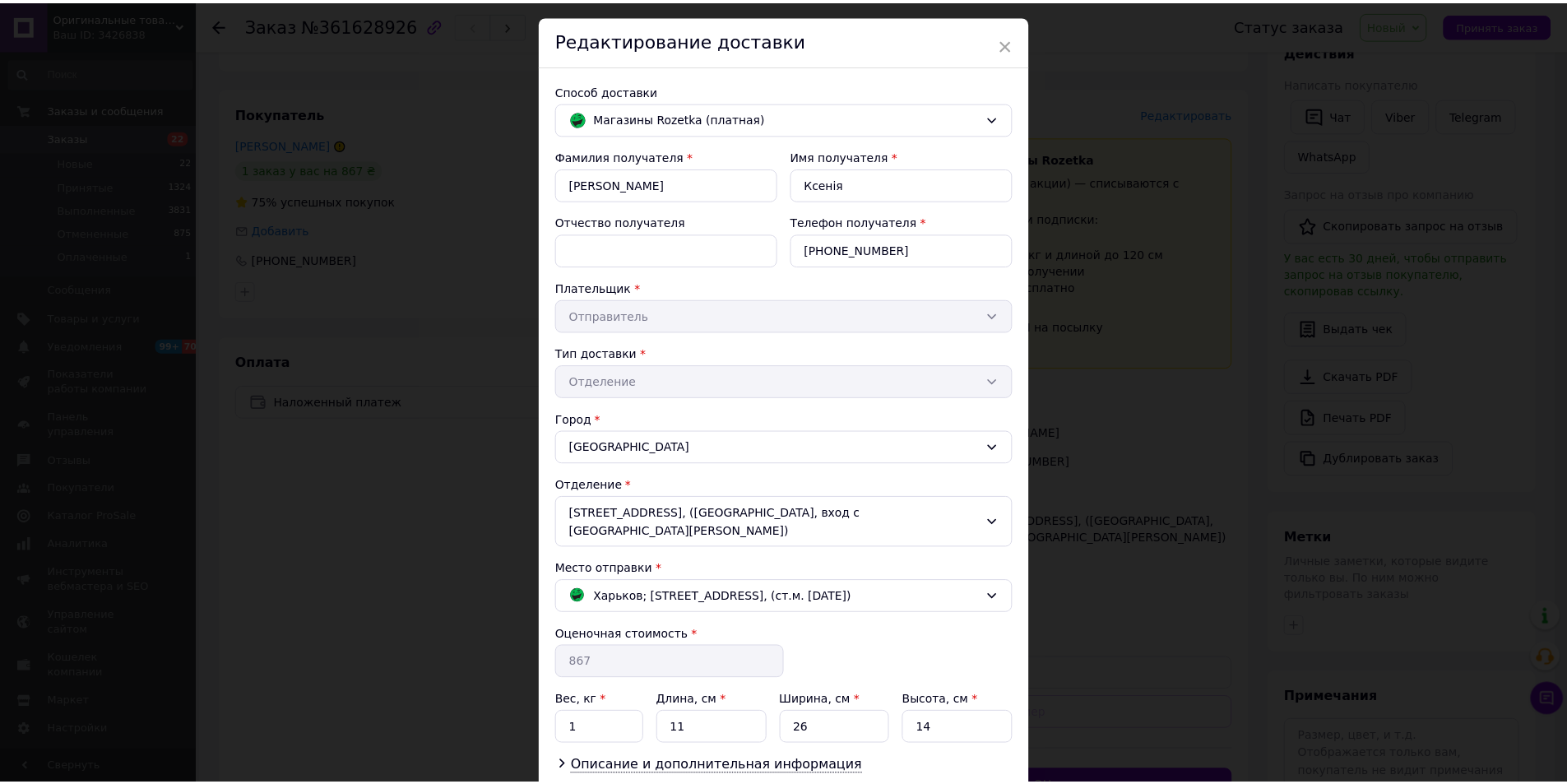
scroll to position [141, 0]
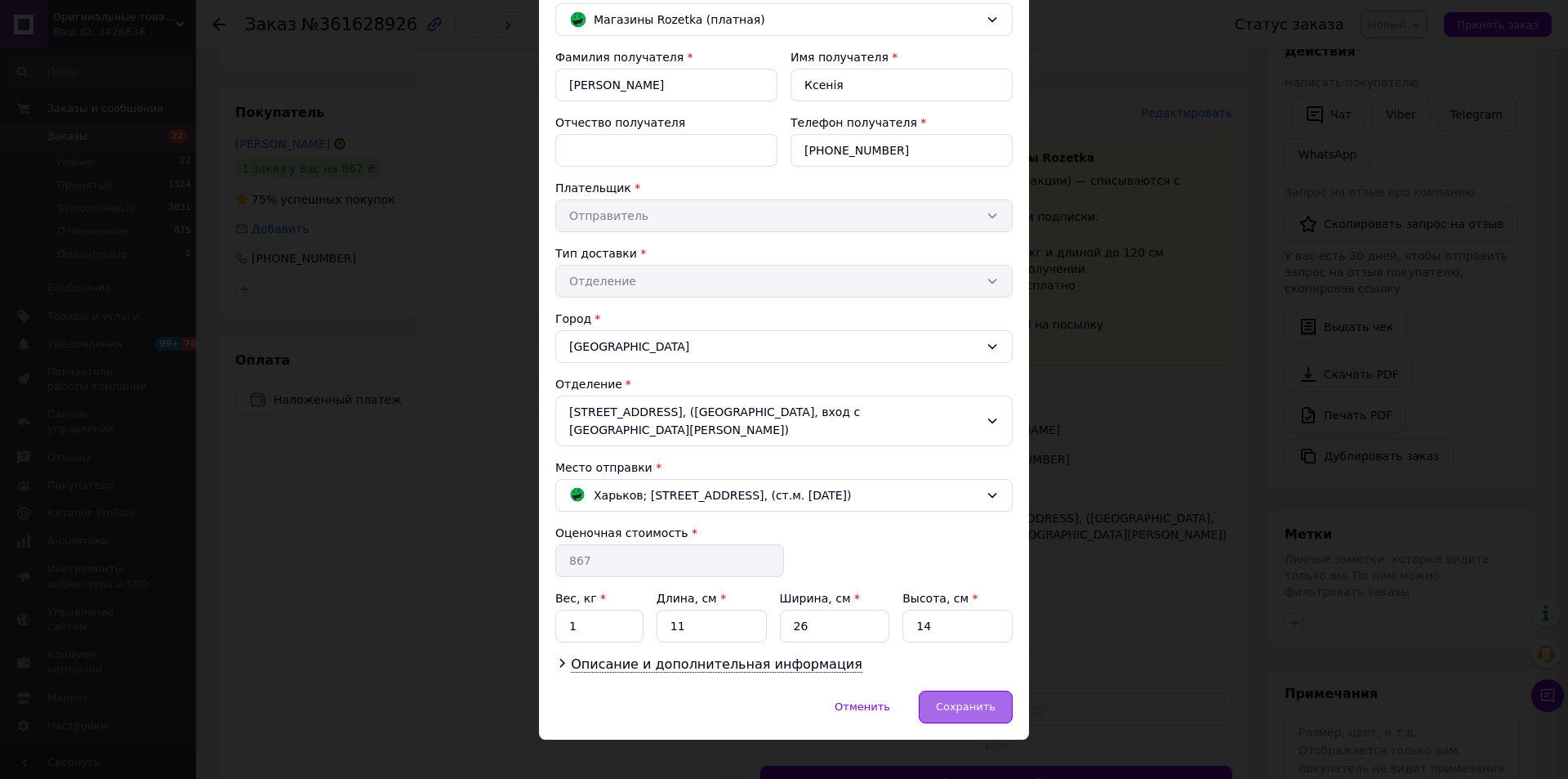
click at [957, 696] on div "Сохранить" at bounding box center [966, 706] width 94 height 32
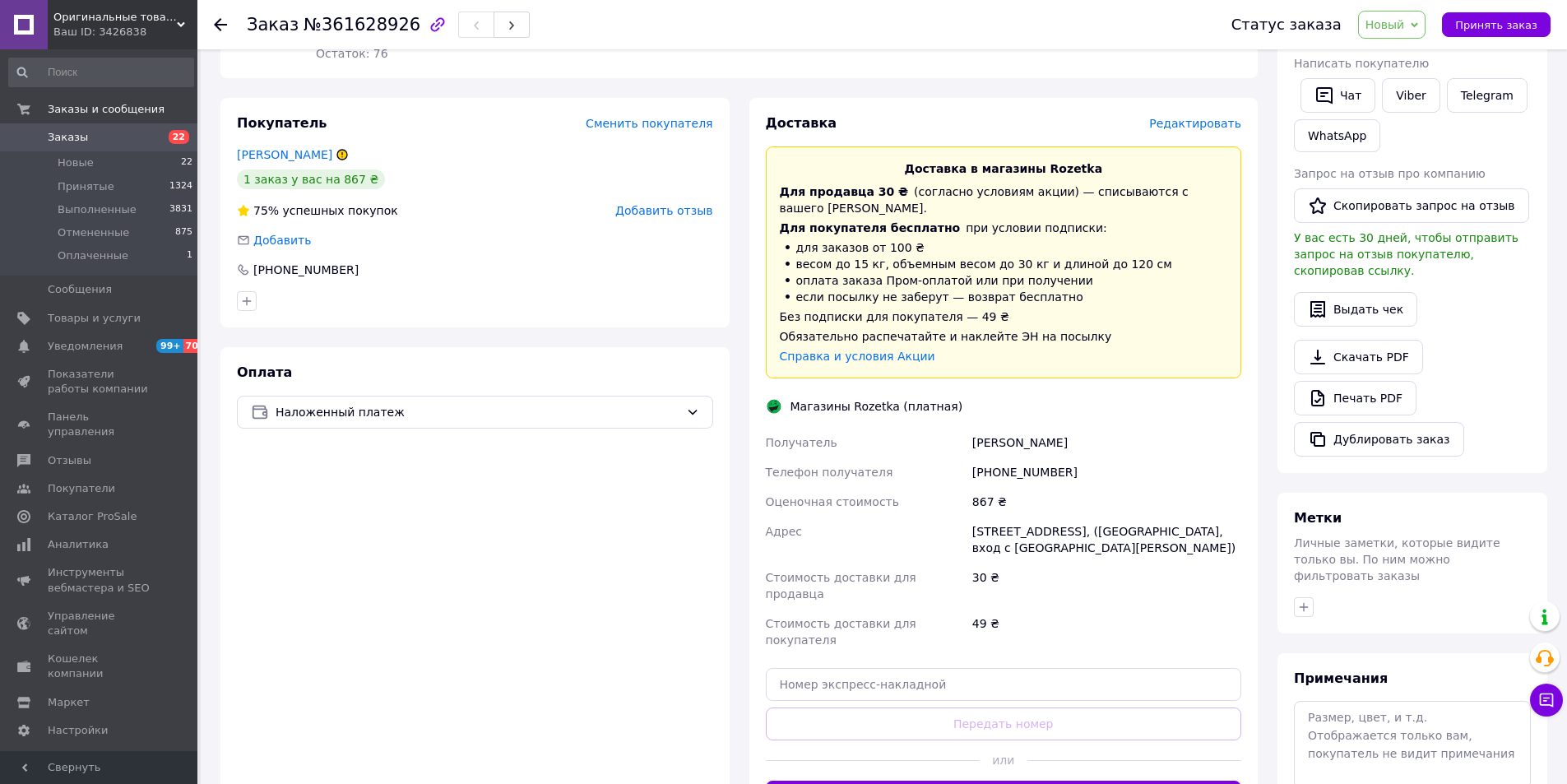
scroll to position [247, 0]
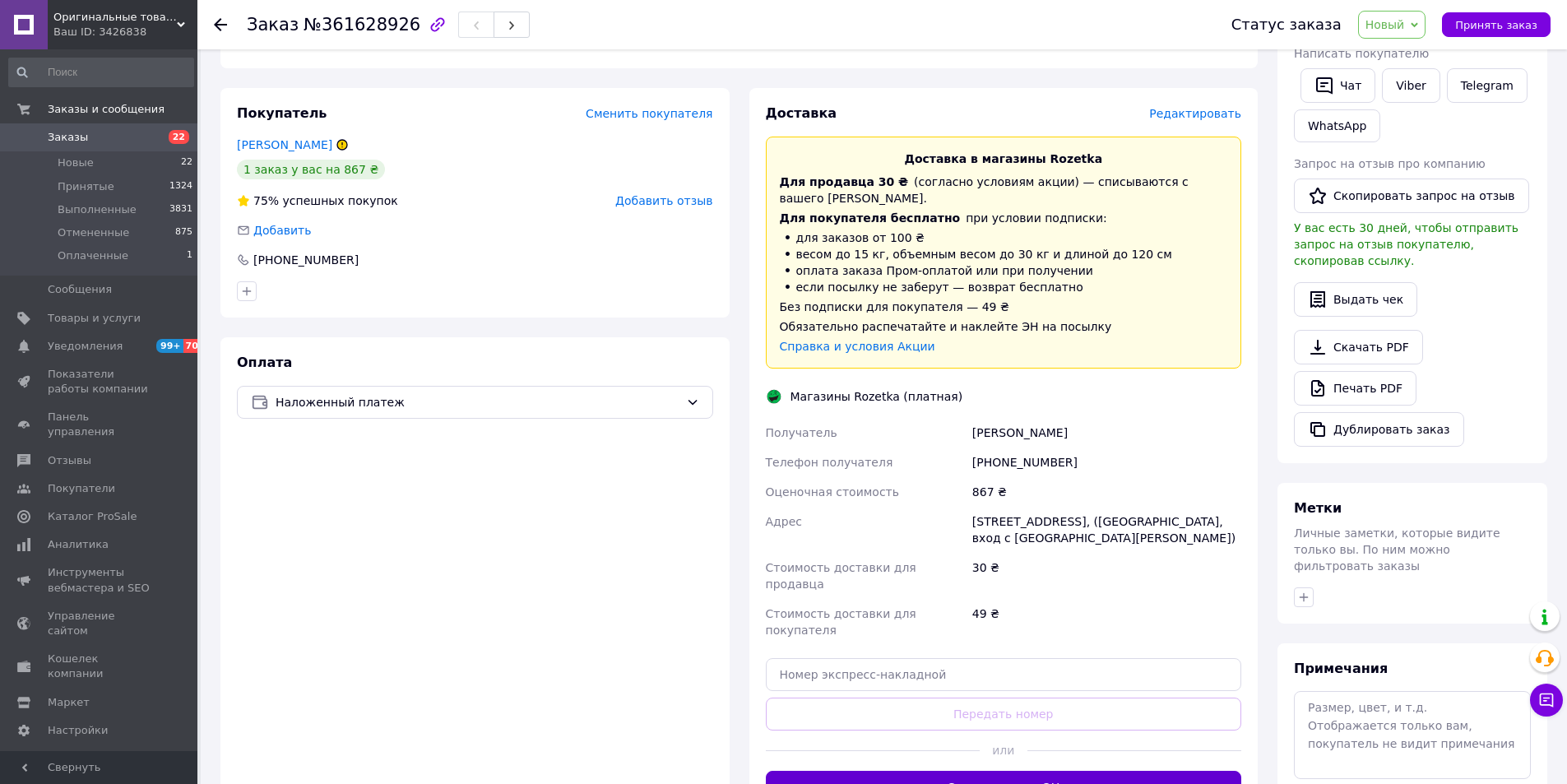
click at [1023, 770] on button "Сгенерировать ЭН" at bounding box center [1004, 786] width 477 height 33
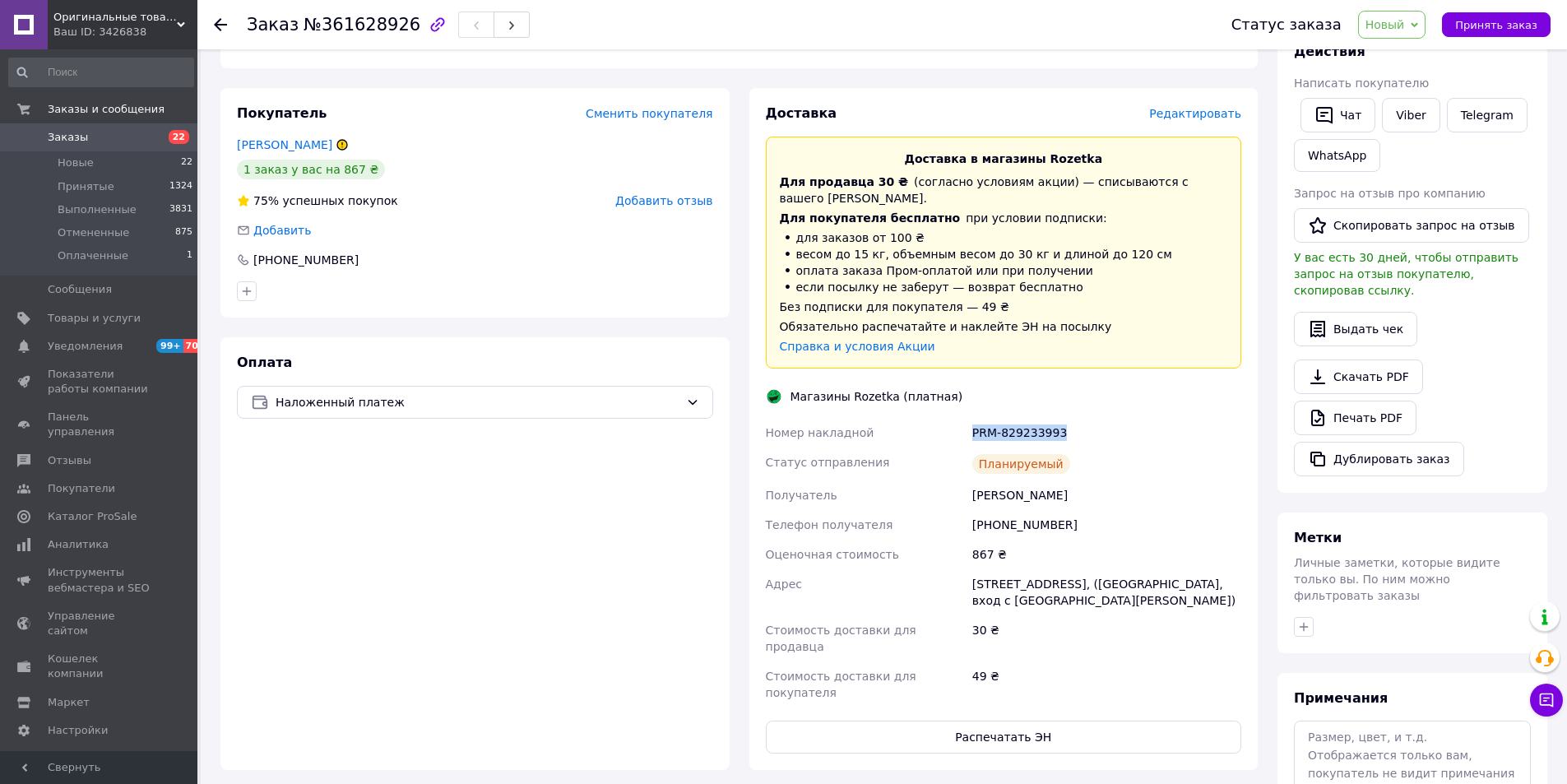
drag, startPoint x: 1065, startPoint y: 396, endPoint x: 941, endPoint y: 394, distance: 124.0
click at [929, 418] on div "Номер накладной PRM-829233993 Статус отправления Планируемый Получатель Єксарев…" at bounding box center [1004, 563] width 483 height 290
copy div "Номер накладной PRM-829233993"
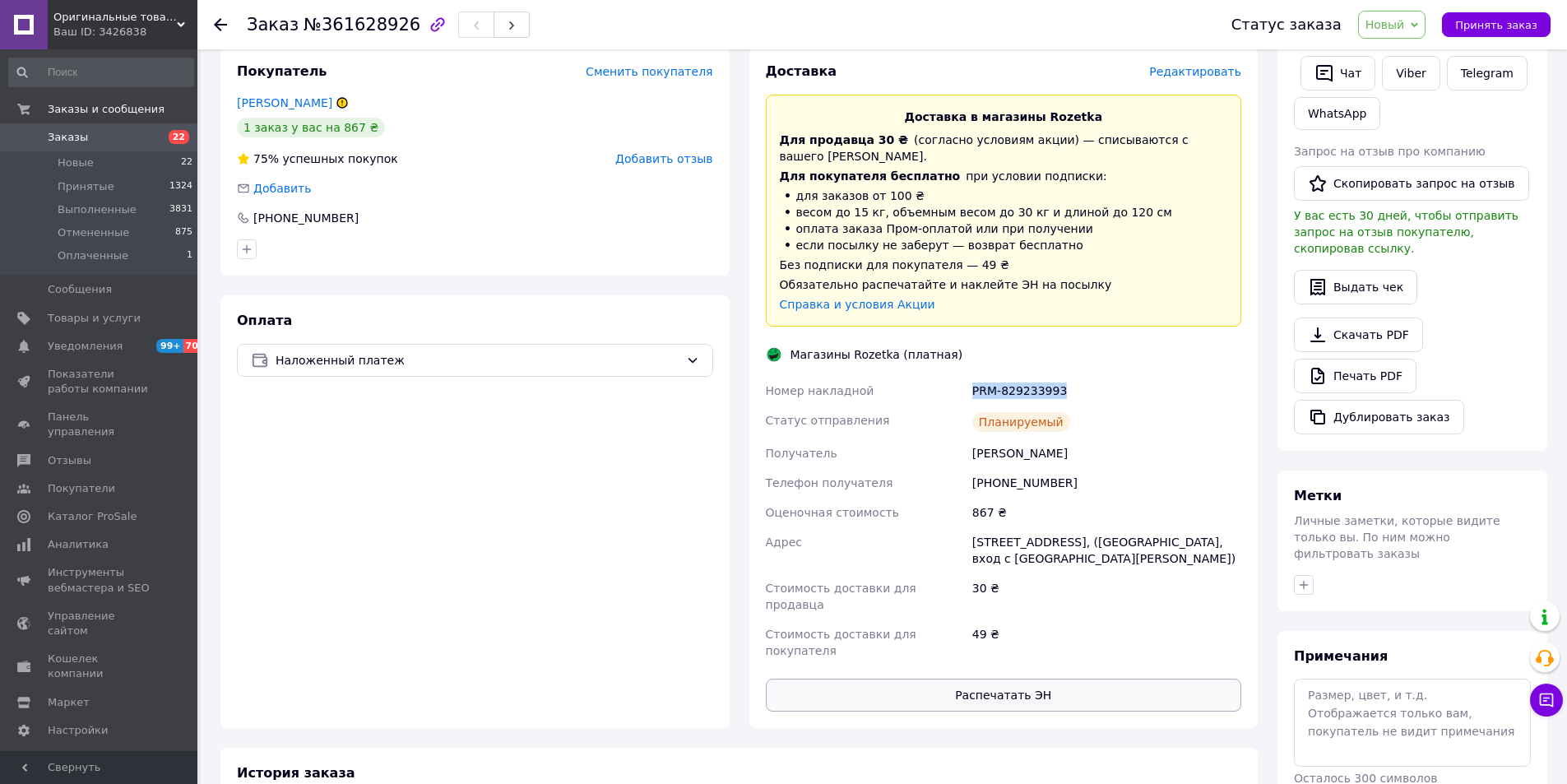
scroll to position [275, 0]
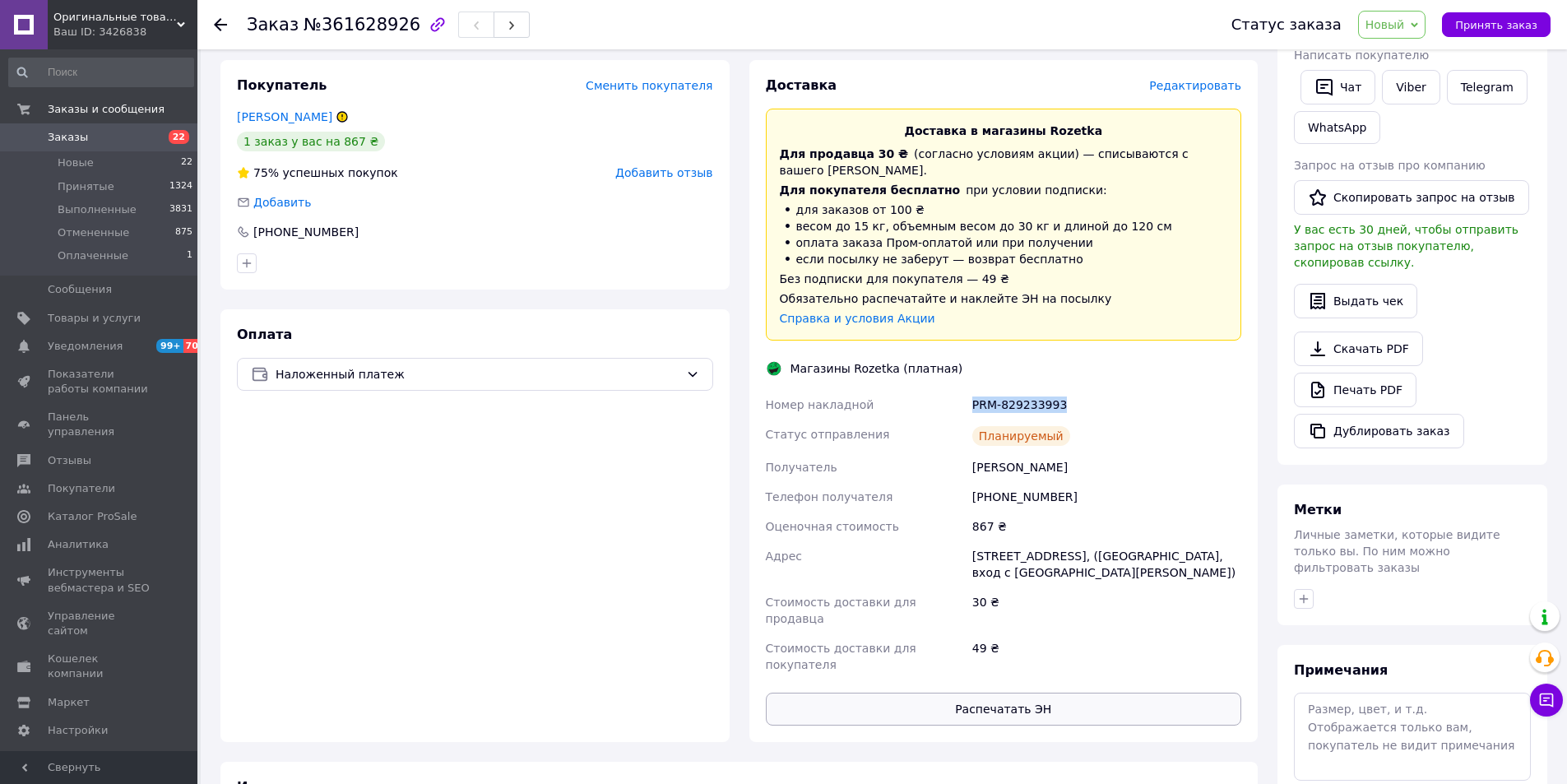
click at [977, 692] on button "Распечатать ЭН" at bounding box center [1004, 708] width 477 height 33
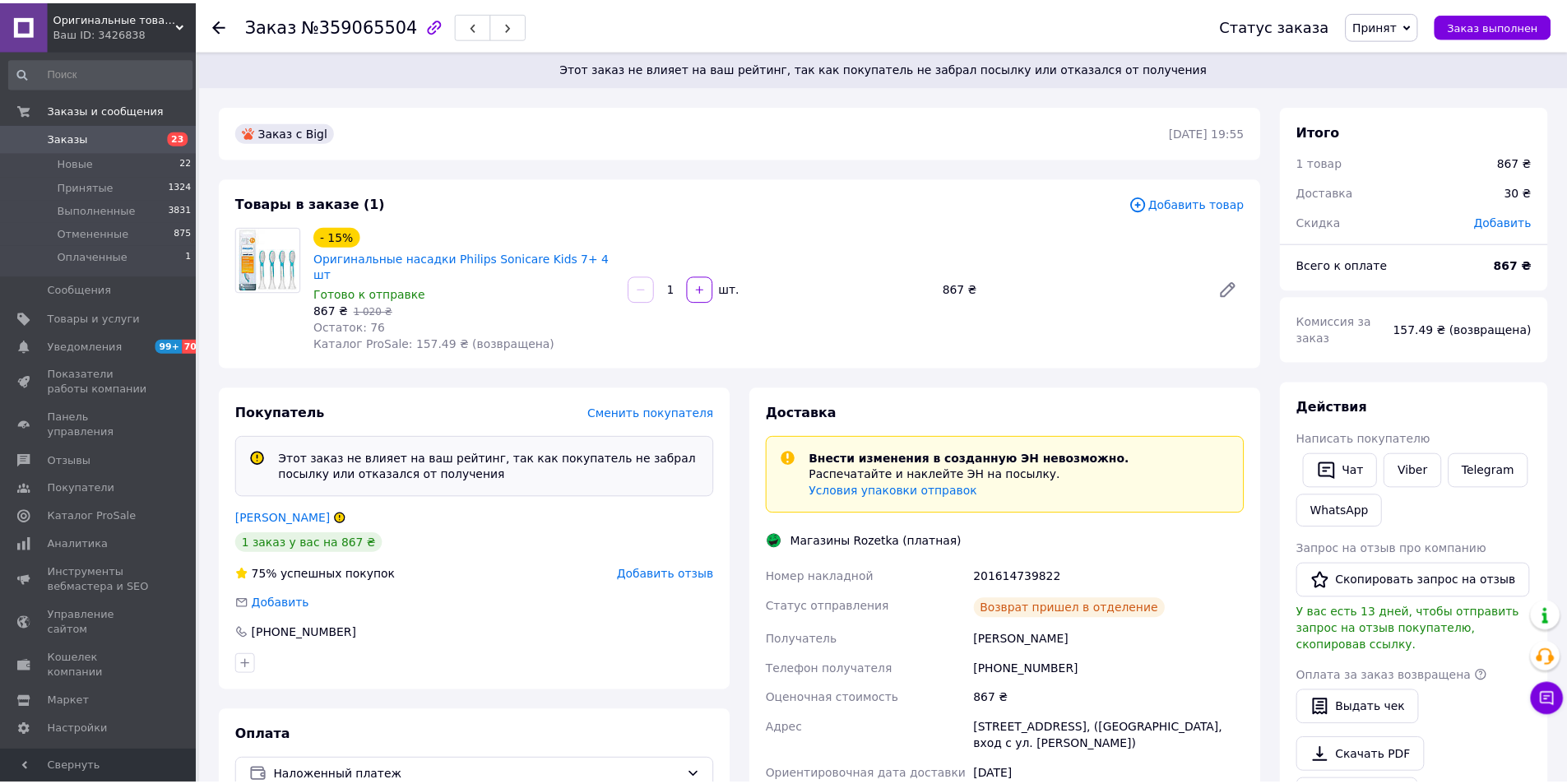
scroll to position [200, 0]
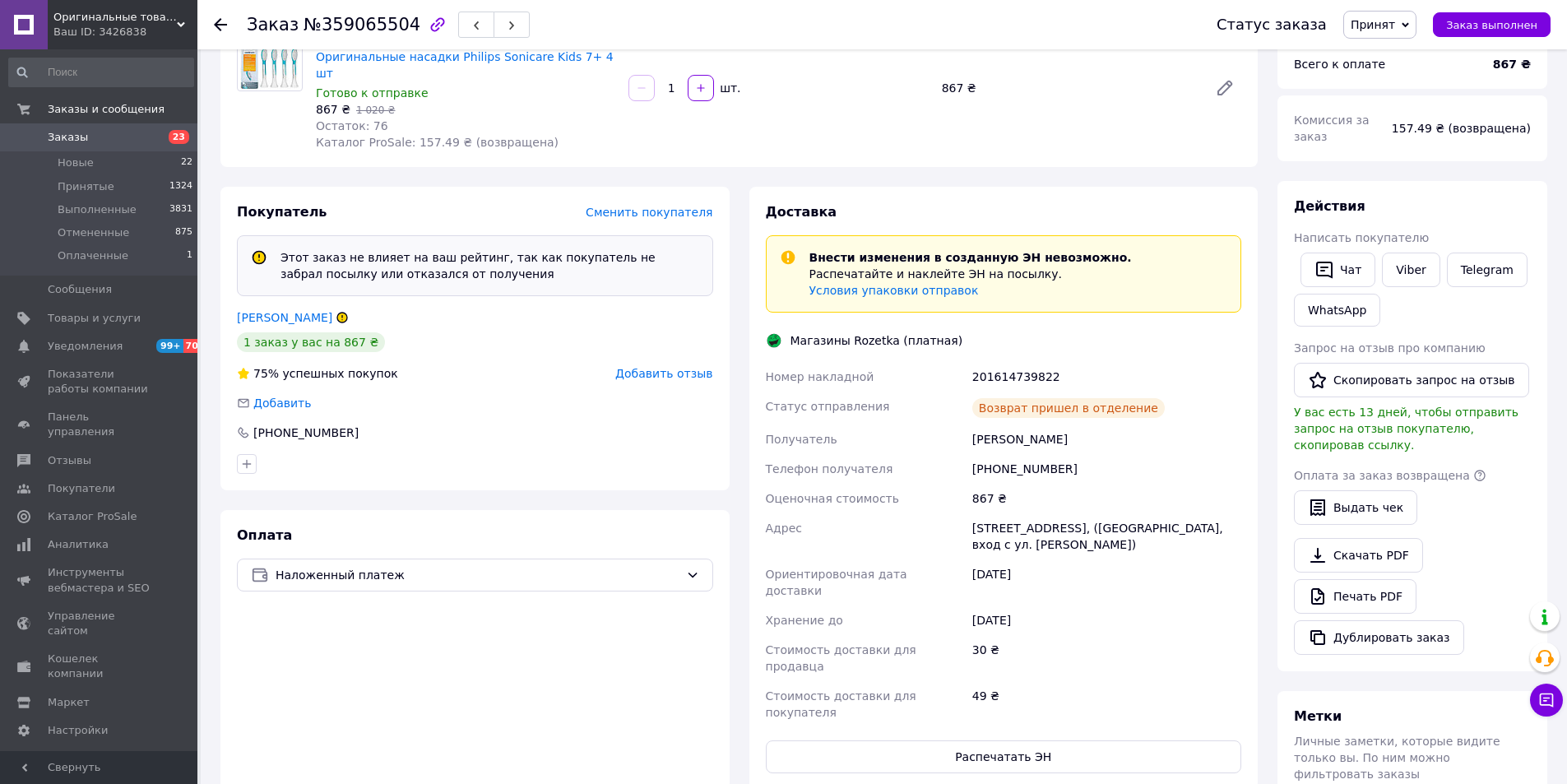
click at [102, 136] on span "Заказы" at bounding box center [100, 137] width 105 height 15
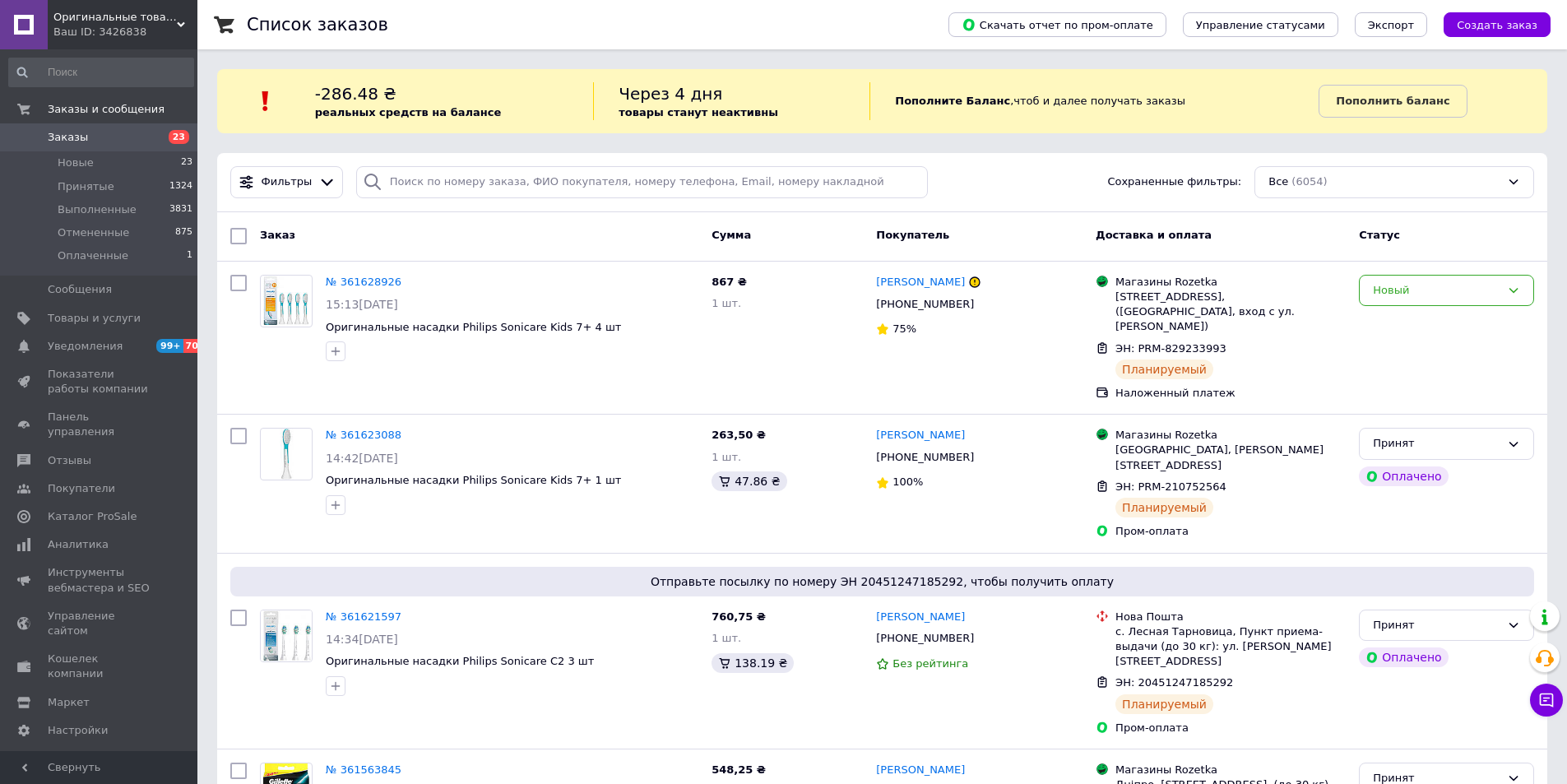
click at [109, 141] on span "Заказы" at bounding box center [100, 137] width 105 height 15
click at [1390, 292] on div "Новый" at bounding box center [1437, 291] width 127 height 18
click at [1404, 324] on li "Принят" at bounding box center [1447, 324] width 174 height 31
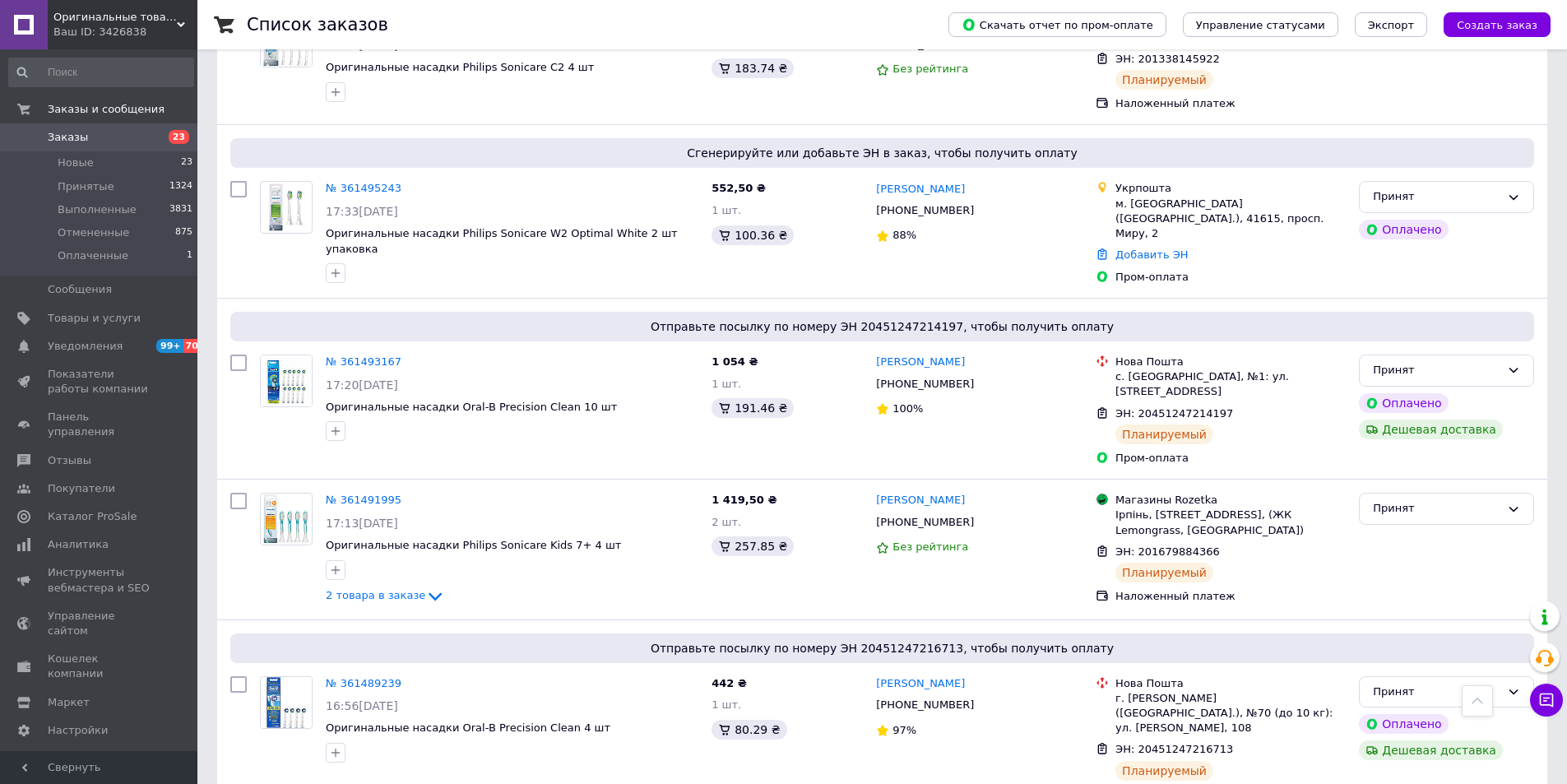
scroll to position [2385, 0]
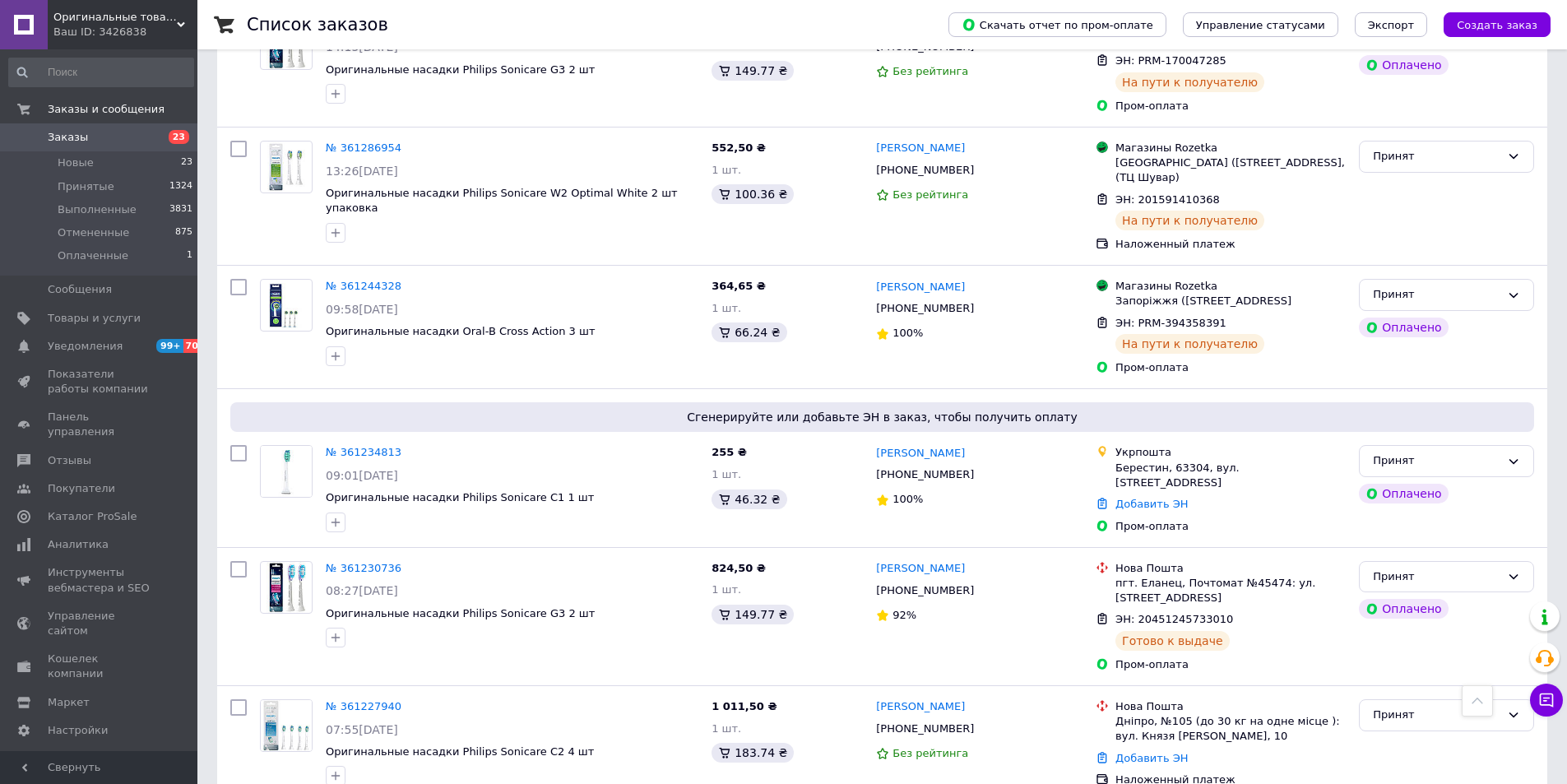
scroll to position [1151, 0]
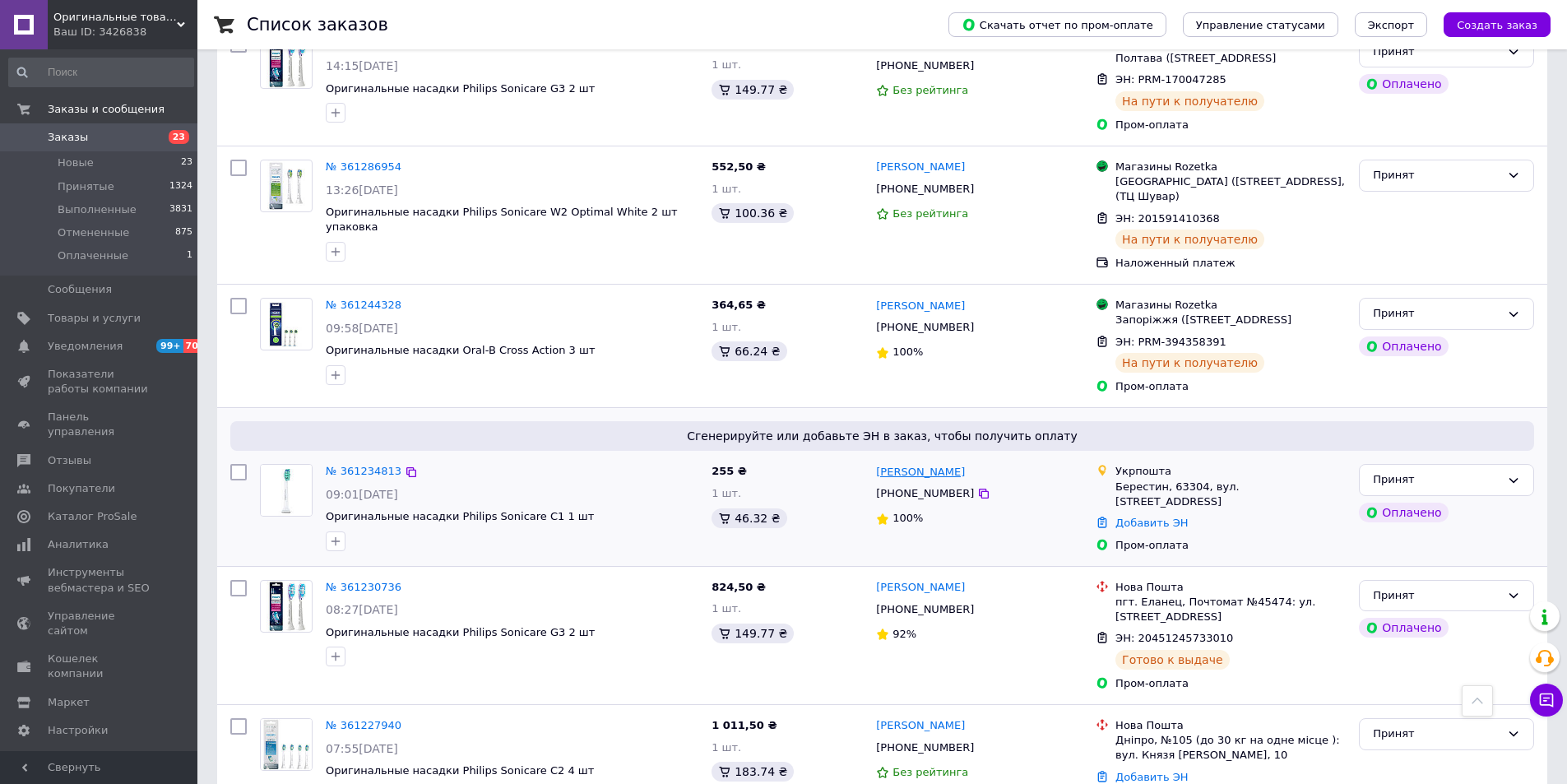
drag, startPoint x: 958, startPoint y: 389, endPoint x: 911, endPoint y: 393, distance: 47.2
click at [911, 463] on div "[PERSON_NAME]" at bounding box center [979, 471] width 210 height 19
copy link "[PERSON_NAME]"
click at [1148, 517] on link "Добавить ЭН" at bounding box center [1152, 523] width 72 height 13
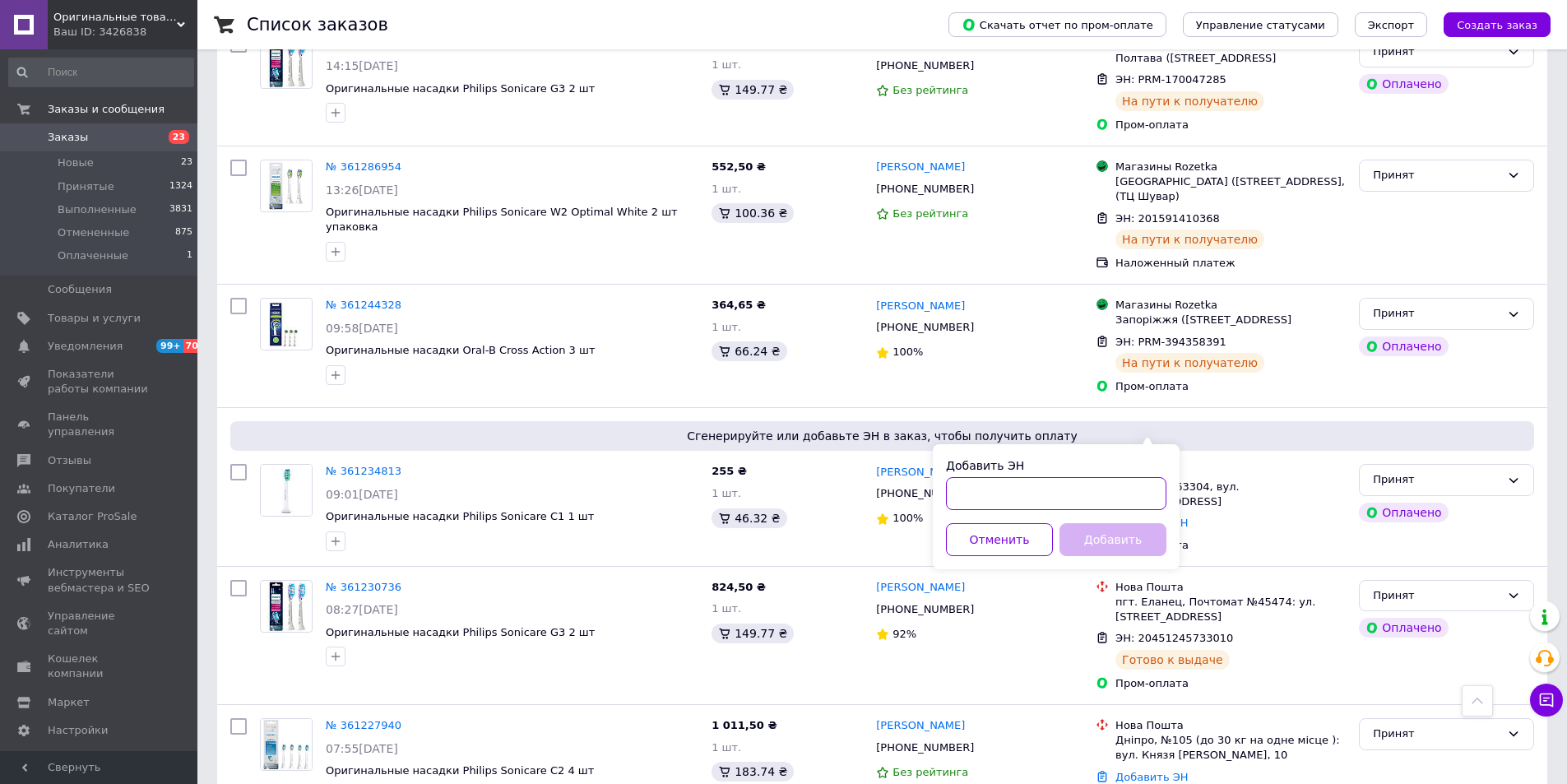
drag, startPoint x: 1032, startPoint y: 499, endPoint x: 983, endPoint y: 500, distance: 49.0
click at [1028, 499] on input "Добавить ЭН" at bounding box center [1056, 493] width 220 height 33
paste input "505367732860"
click at [954, 492] on input "505367732860" at bounding box center [1056, 493] width 220 height 33
type input "0505367732860"
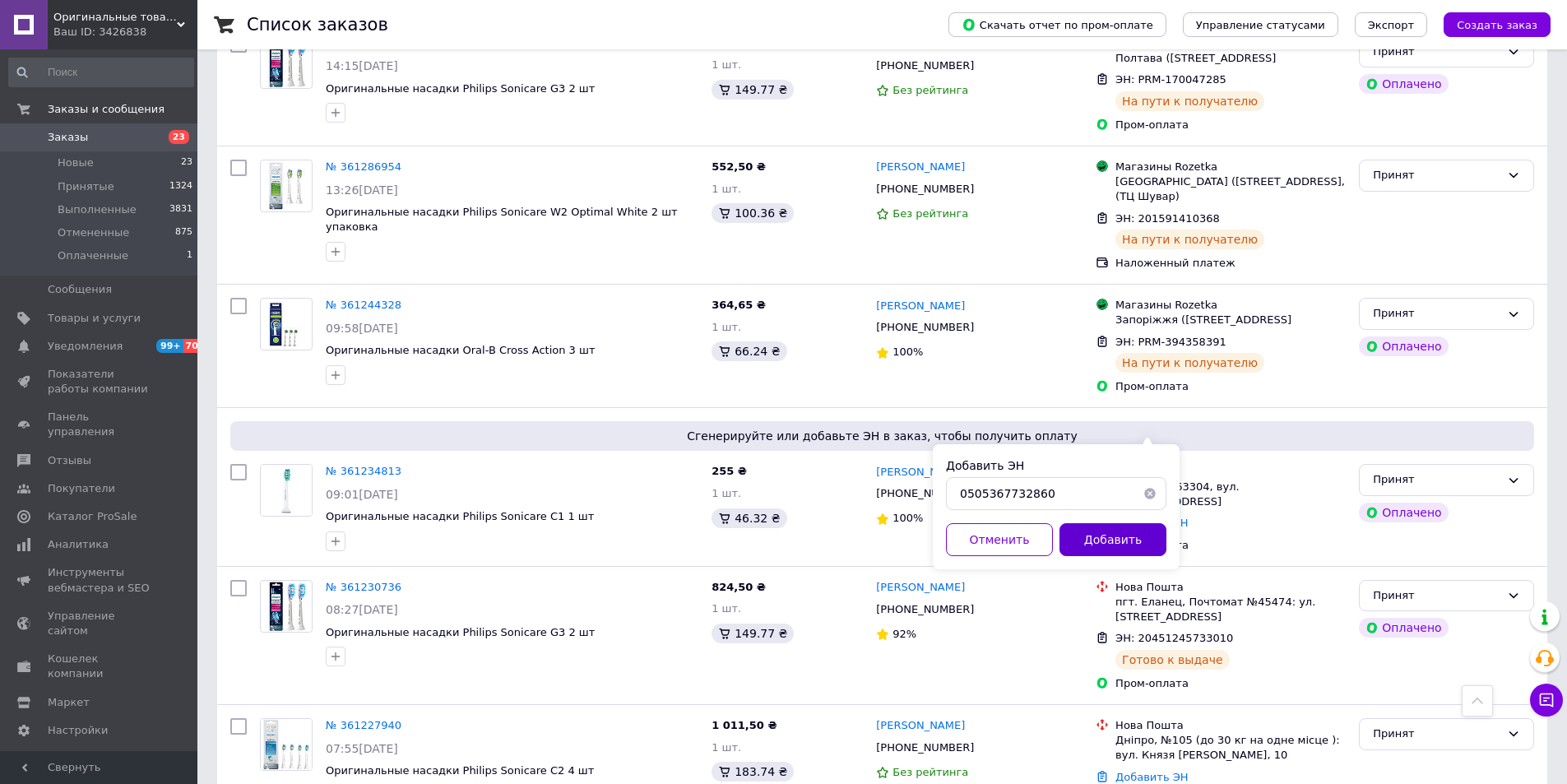
click at [1083, 539] on button "Добавить" at bounding box center [1113, 538] width 107 height 33
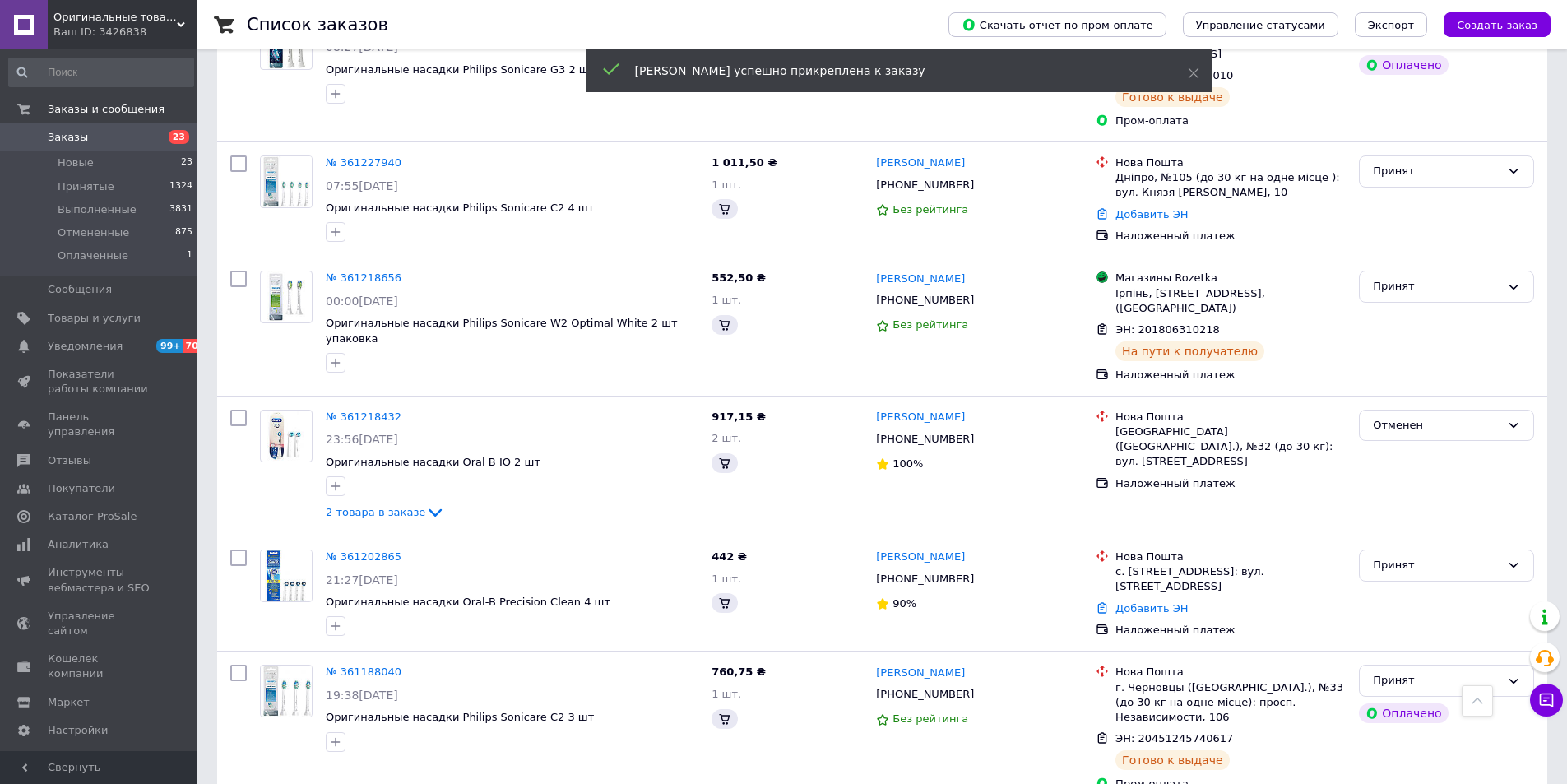
scroll to position [2036, 0]
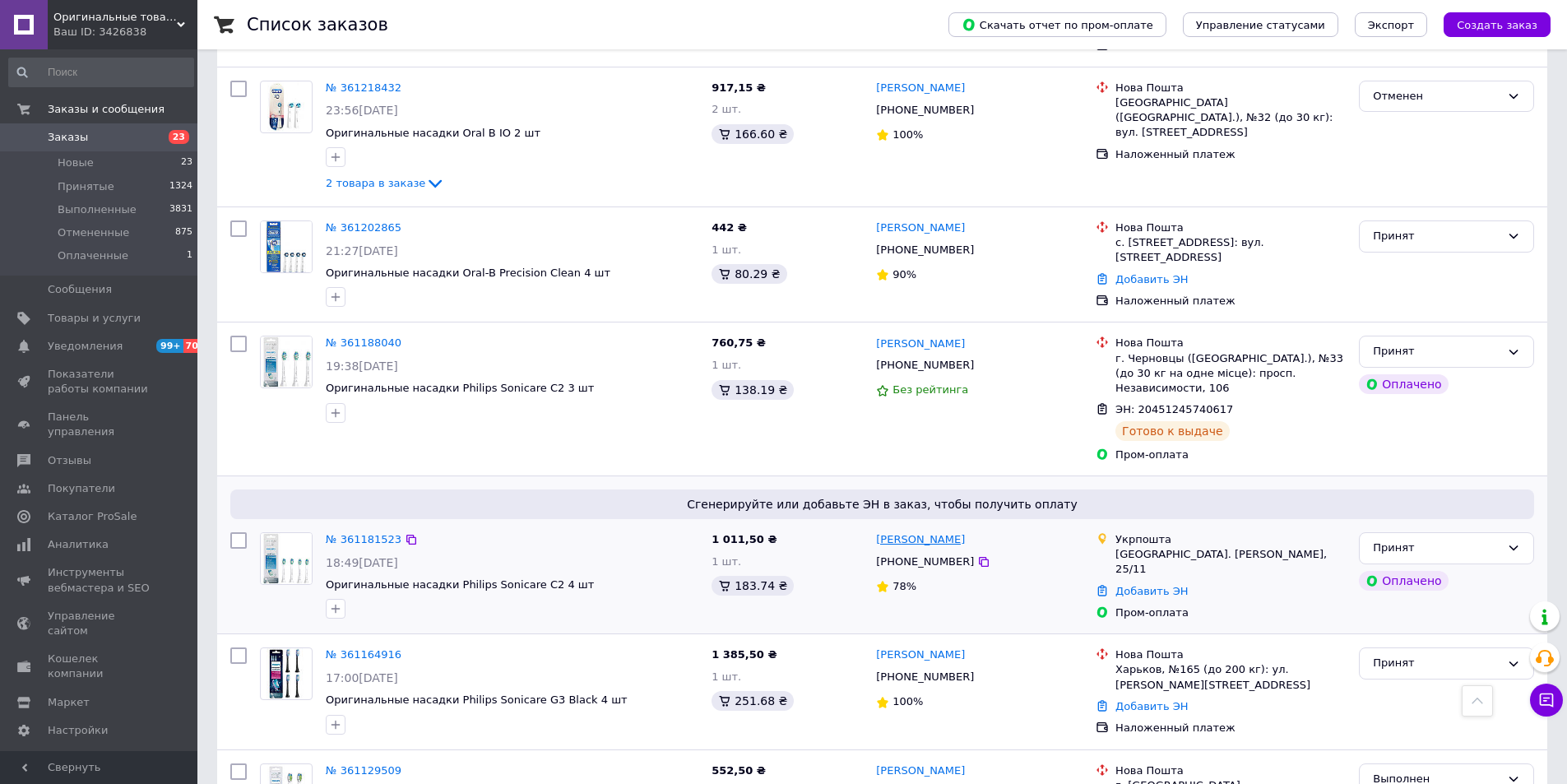
drag, startPoint x: 974, startPoint y: 414, endPoint x: 912, endPoint y: 414, distance: 62.0
click at [912, 531] on div "[PERSON_NAME]" at bounding box center [979, 539] width 210 height 19
copy link "[PERSON_NAME]"
click at [1157, 585] on link "Добавить ЭН" at bounding box center [1152, 591] width 72 height 13
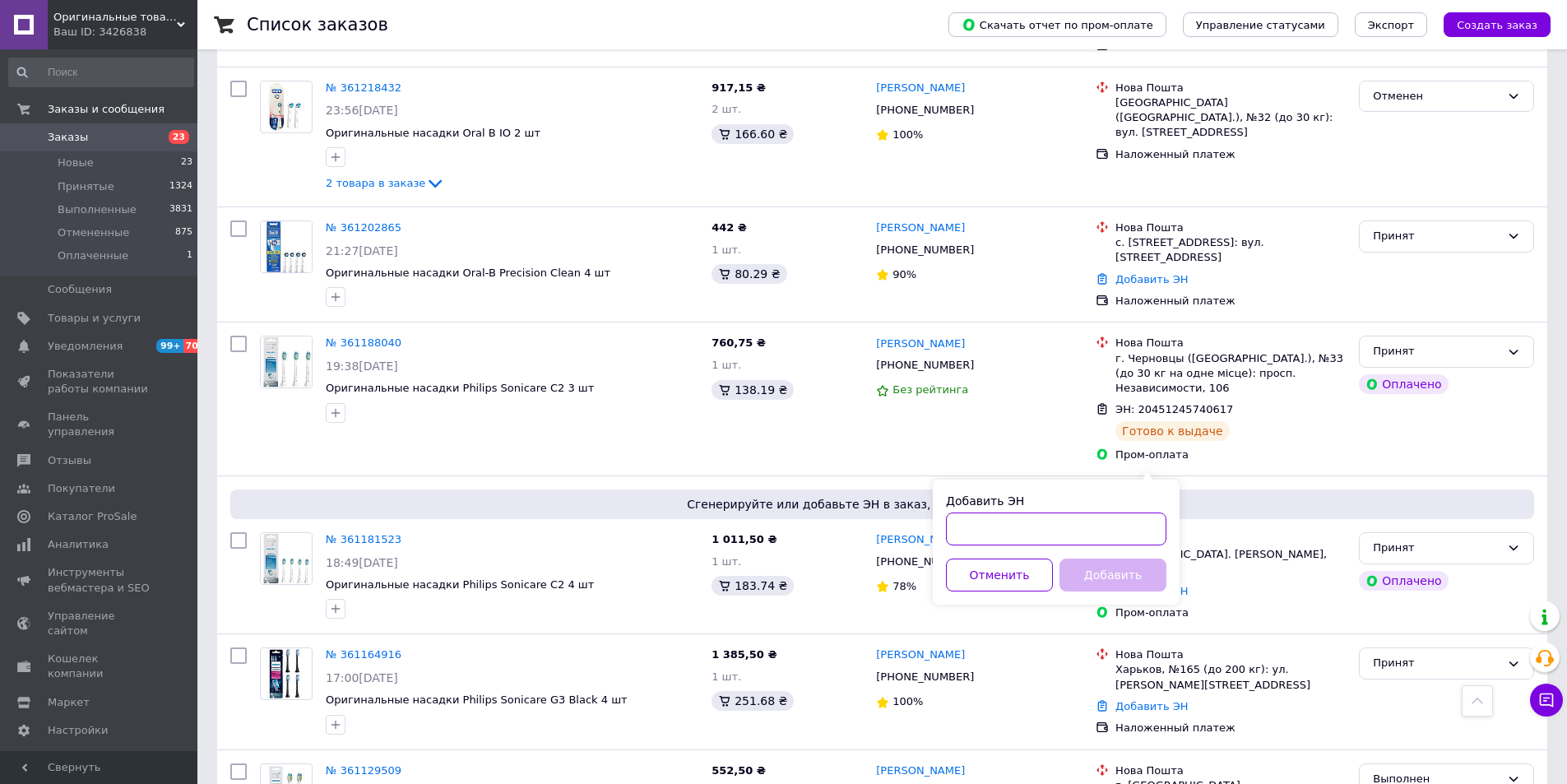
click at [1012, 537] on input "Добавить ЭН" at bounding box center [1056, 528] width 220 height 33
paste input "505367660940"
click at [943, 530] on div "Добавить ЭН 505367660940 Отменить Добавить" at bounding box center [1057, 541] width 247 height 125
click at [951, 532] on input "505367660940" at bounding box center [1056, 528] width 220 height 33
type input "0505367660940"
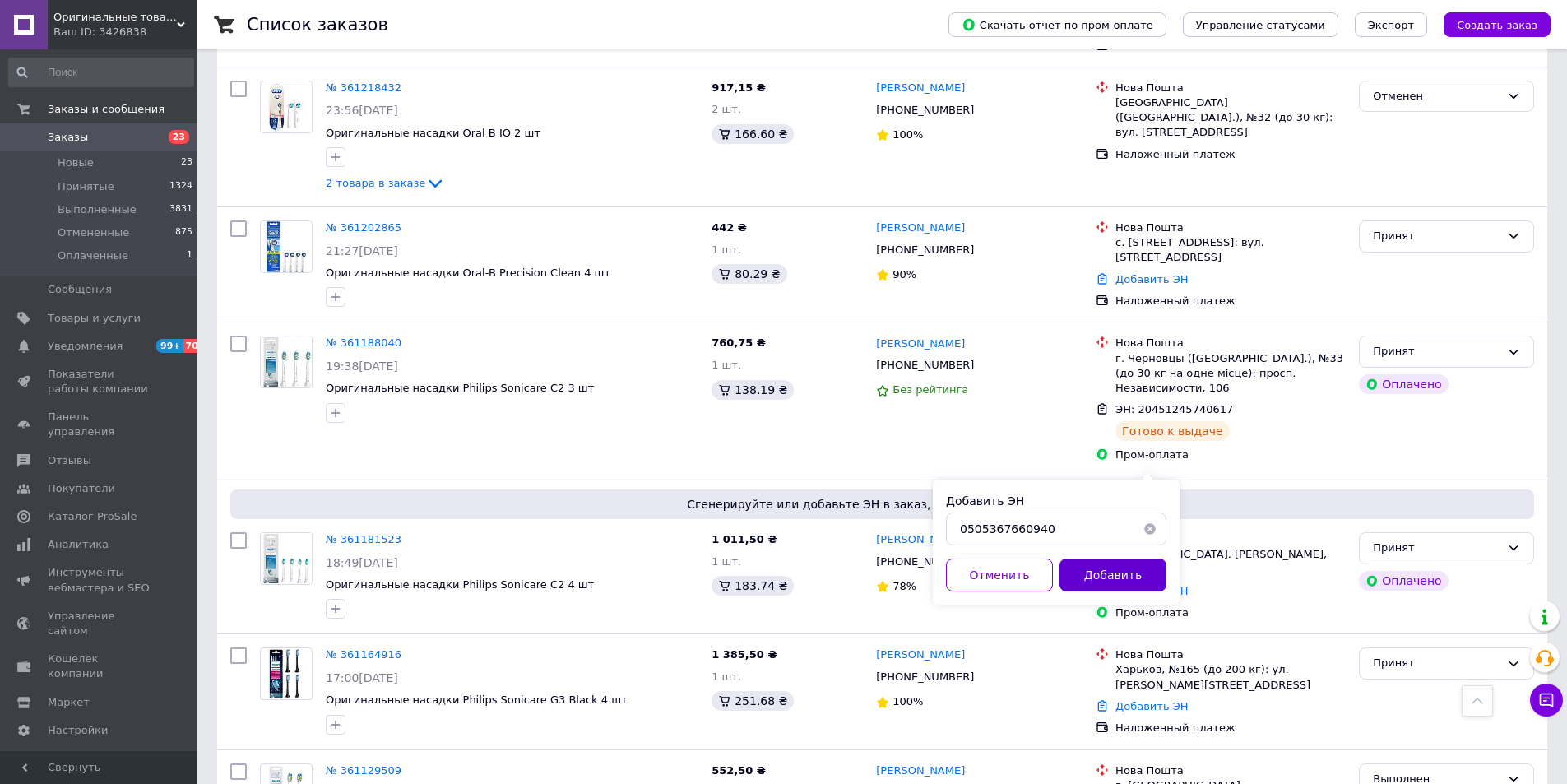
click at [1106, 572] on button "Добавить" at bounding box center [1113, 574] width 107 height 33
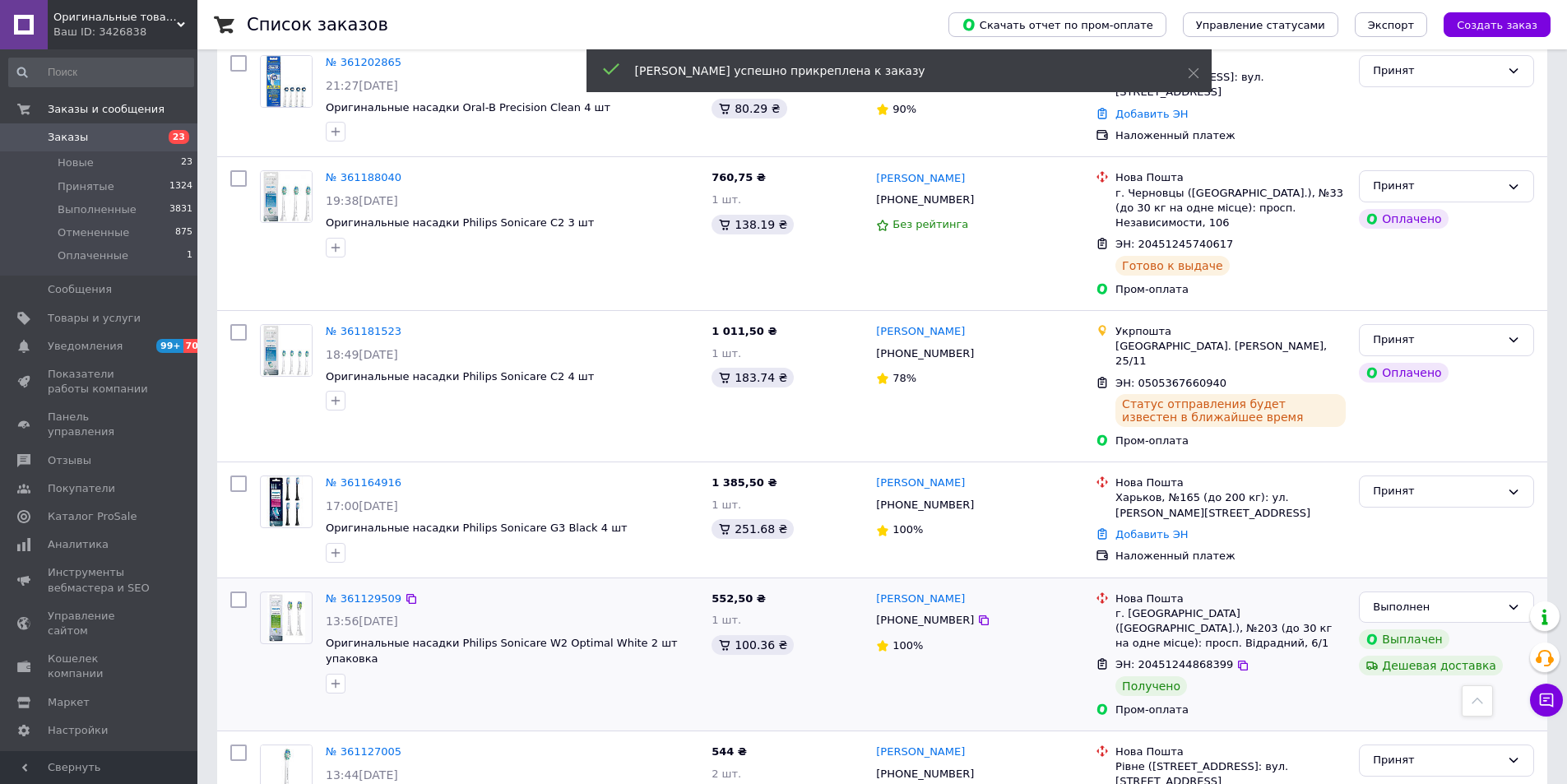
scroll to position [2215, 0]
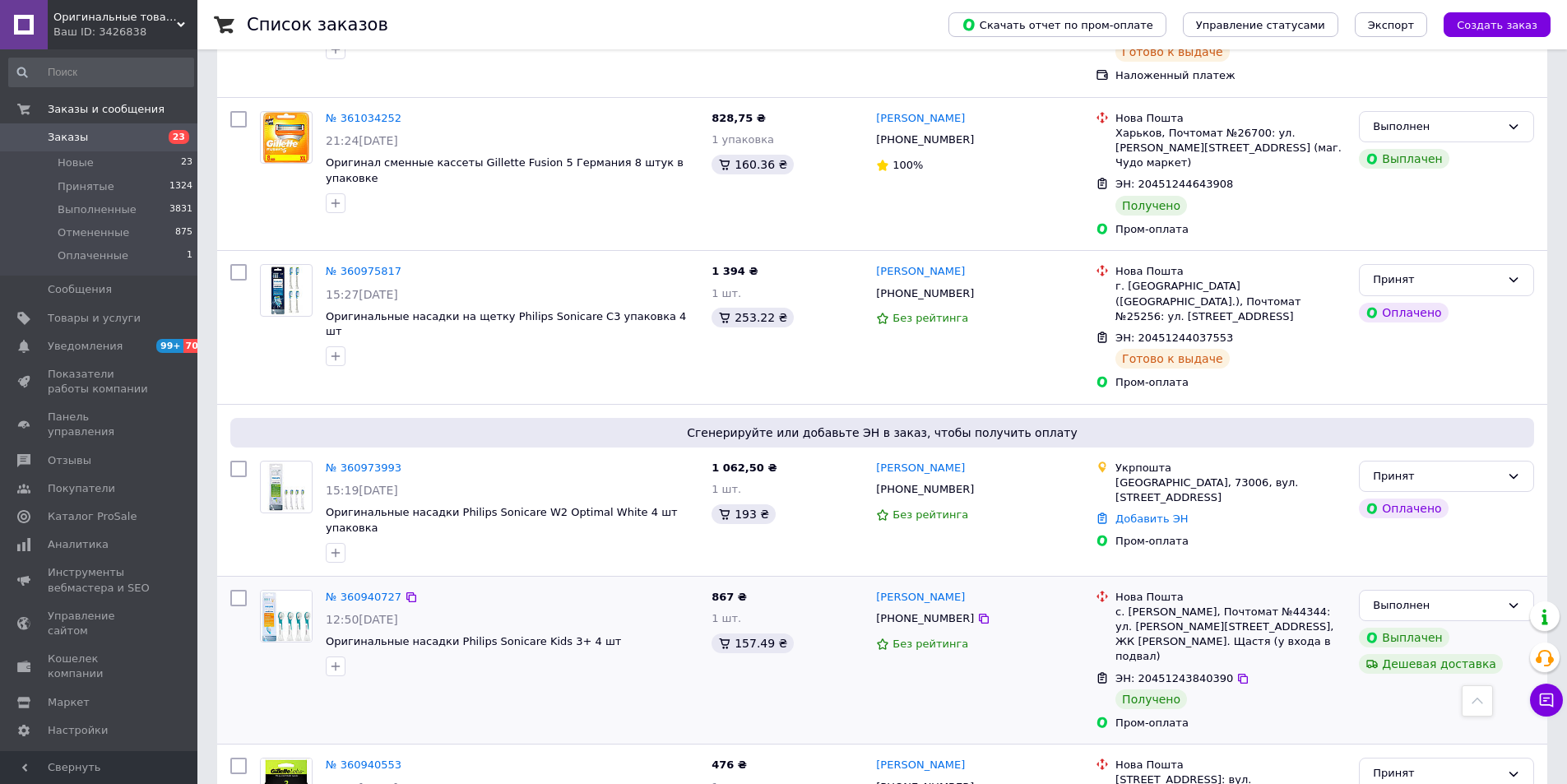
scroll to position [1151, 0]
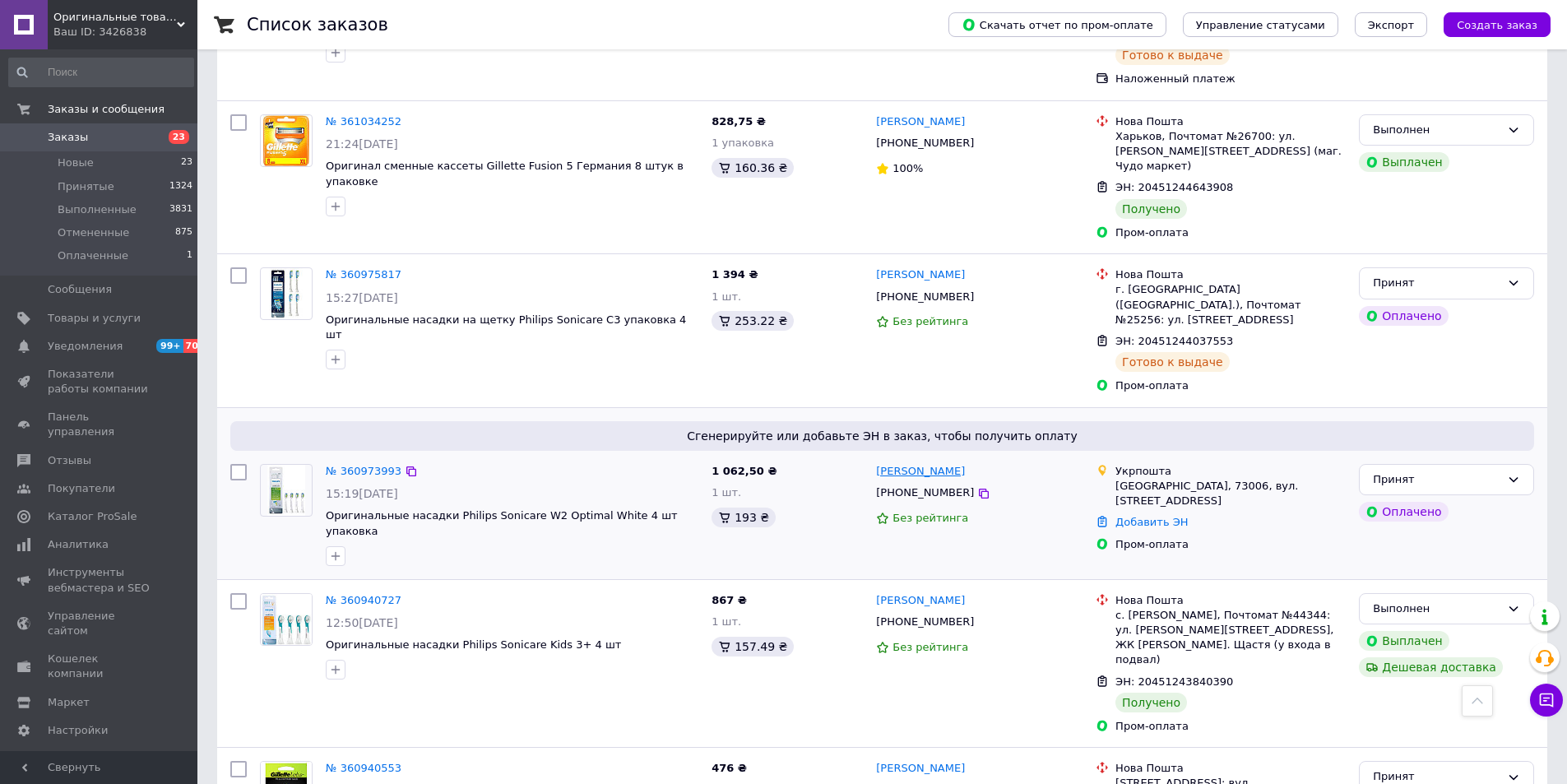
drag, startPoint x: 974, startPoint y: 364, endPoint x: 915, endPoint y: 372, distance: 59.5
click at [915, 463] on div "[PERSON_NAME]" at bounding box center [979, 471] width 210 height 19
copy link "[PERSON_NAME]"
click at [1131, 516] on link "Добавить ЭН" at bounding box center [1152, 522] width 72 height 13
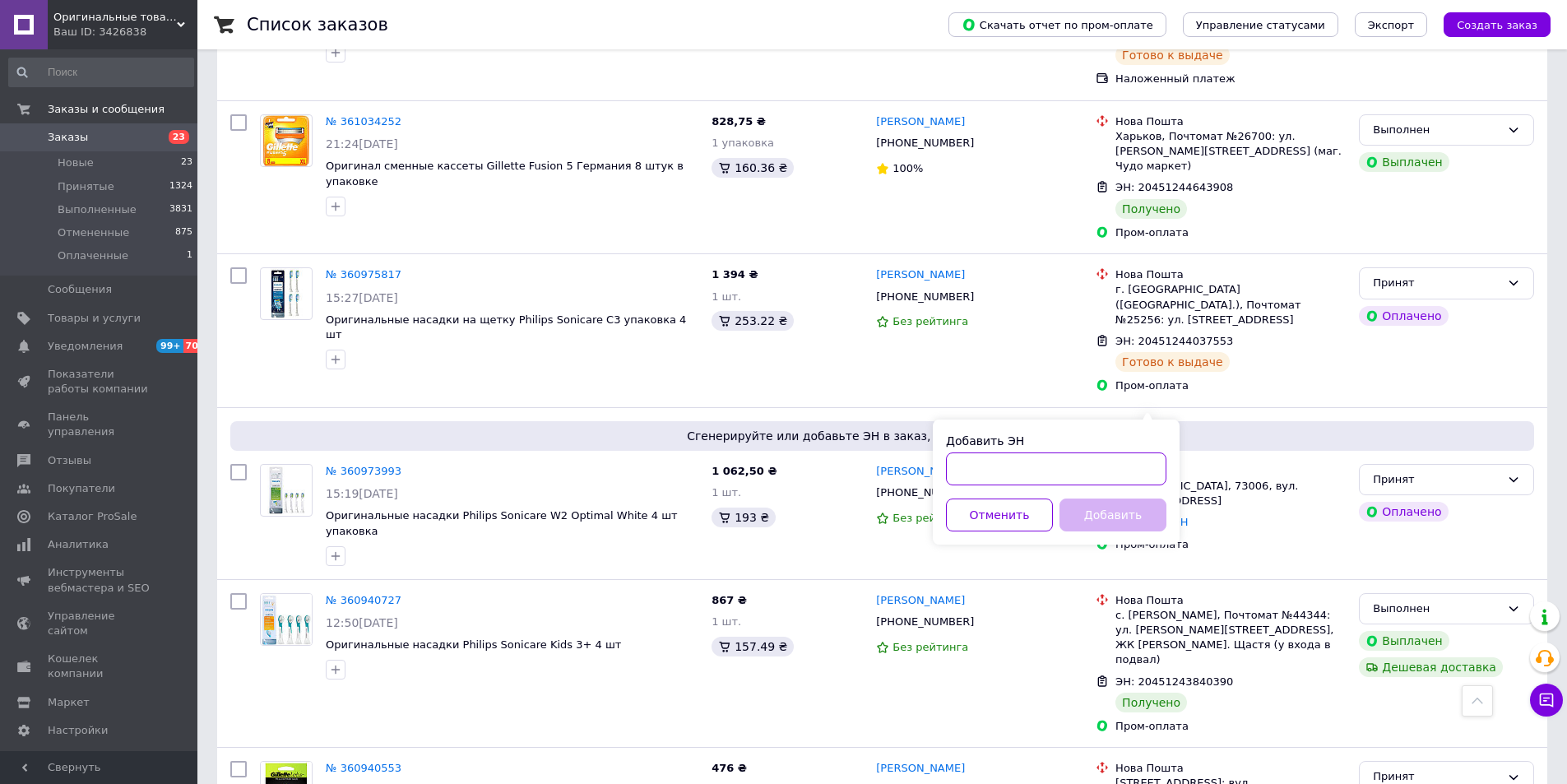
drag, startPoint x: 1037, startPoint y: 480, endPoint x: 1013, endPoint y: 480, distance: 24.0
click at [1033, 480] on input "Добавить ЭН" at bounding box center [1056, 468] width 220 height 33
paste input "505366519437"
click at [951, 475] on input "505366519437" at bounding box center [1056, 468] width 220 height 33
type input "0505366519437"
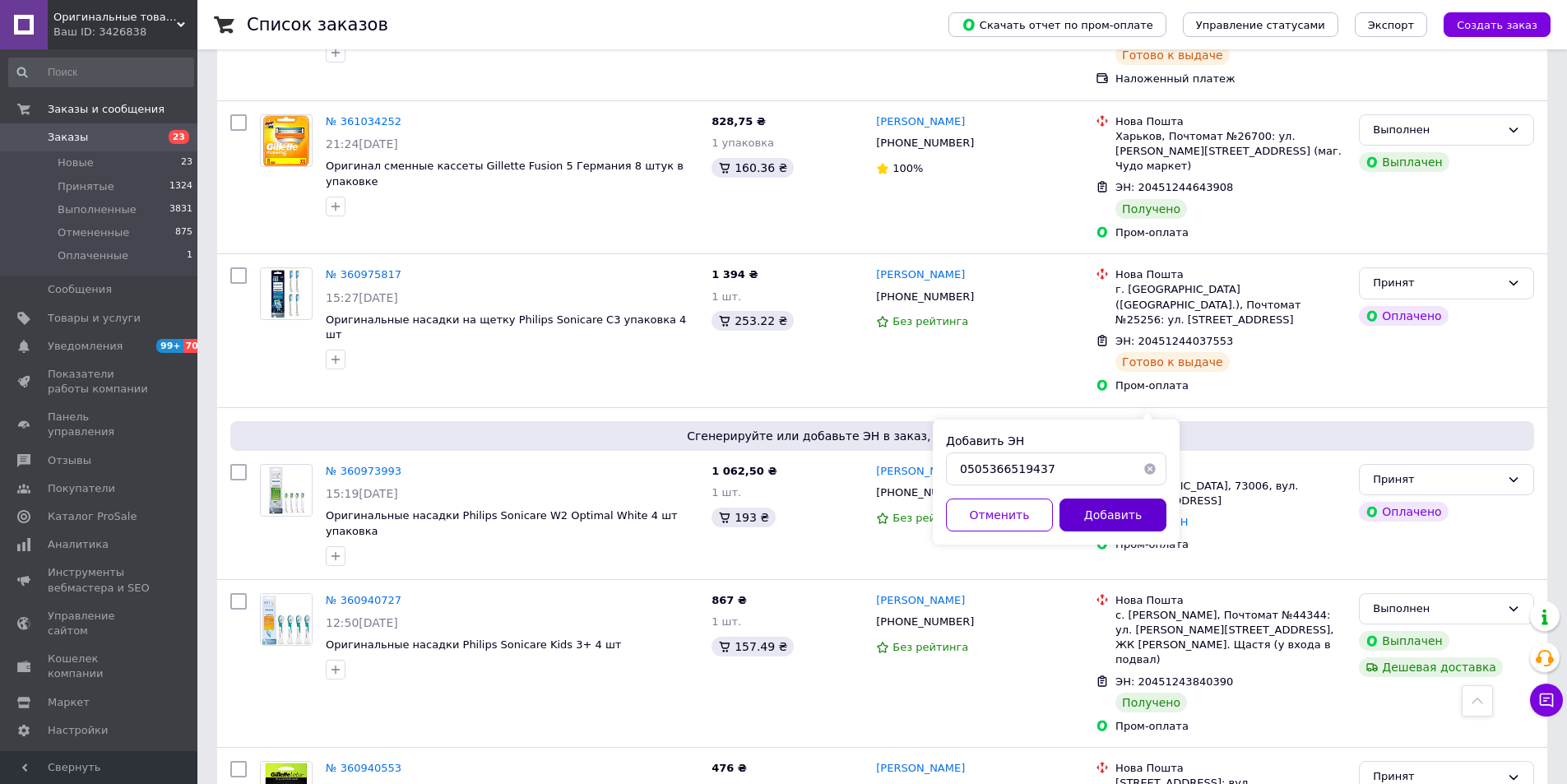
click at [1109, 504] on button "Добавить" at bounding box center [1113, 514] width 107 height 33
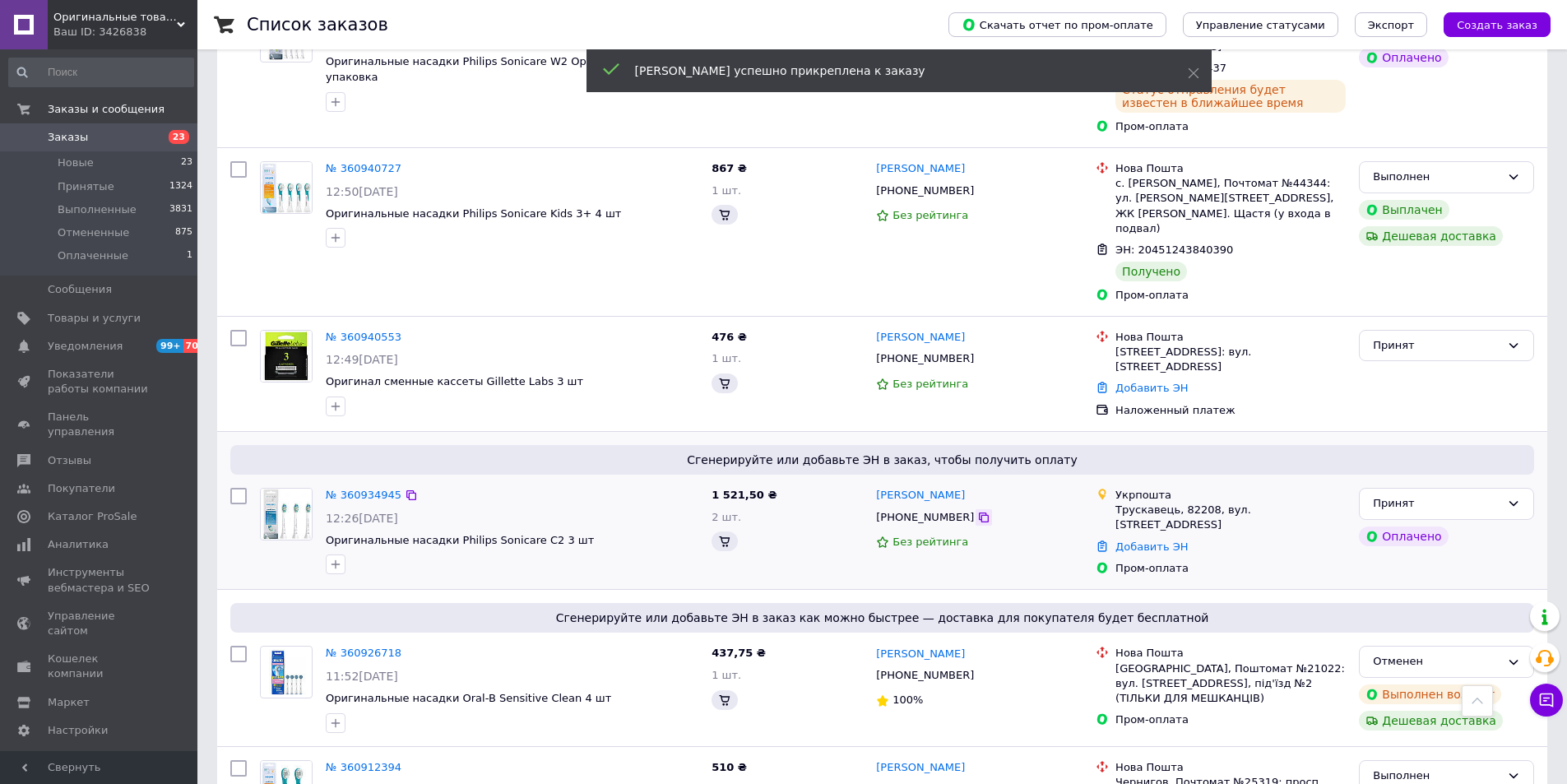
scroll to position [1520, 0]
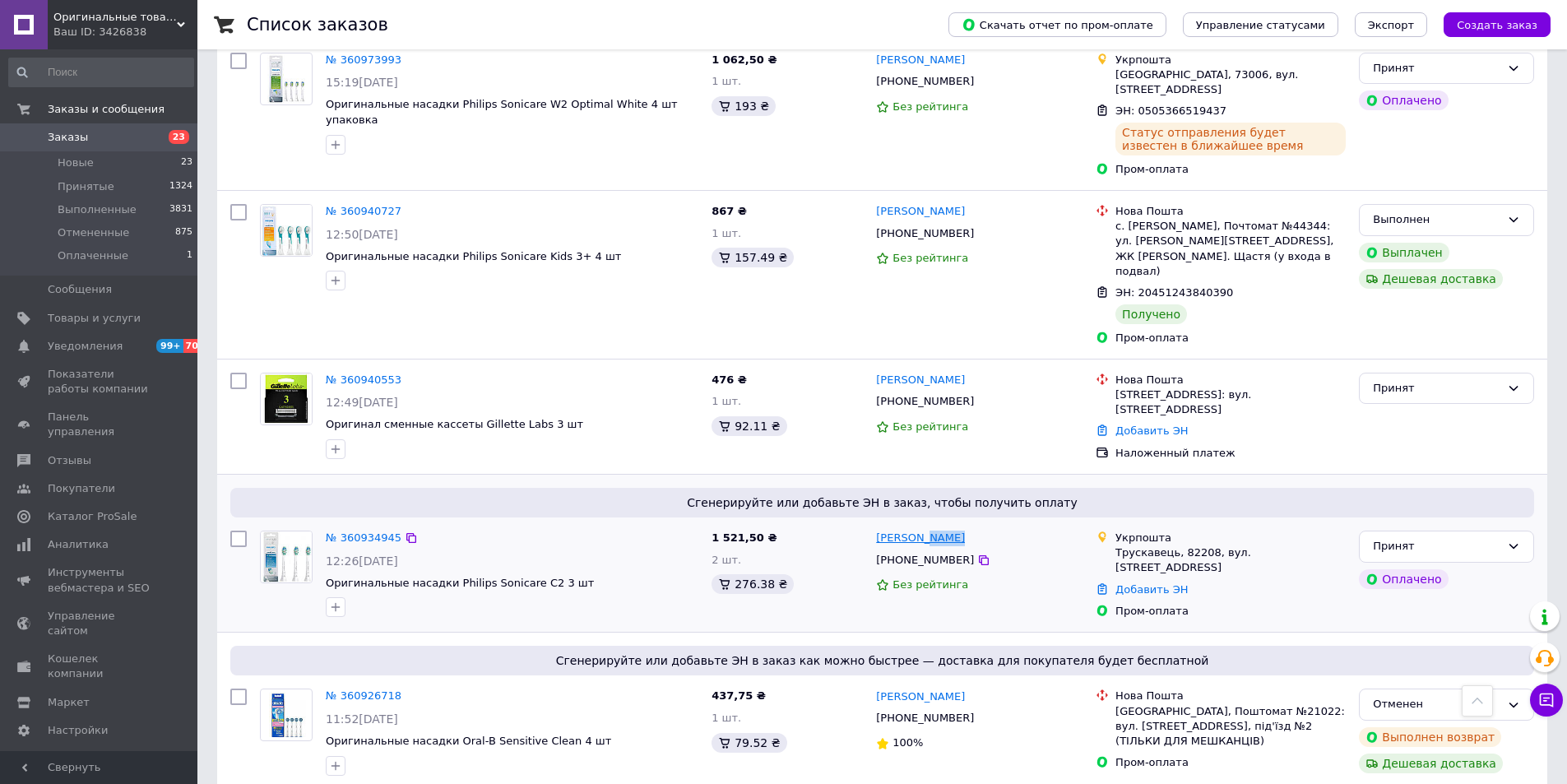
drag, startPoint x: 953, startPoint y: 397, endPoint x: 889, endPoint y: 397, distance: 64.0
click at [916, 529] on div "[PERSON_NAME]" at bounding box center [979, 537] width 210 height 19
copy link "Баняс"
click at [1142, 583] on link "Добавить ЭН" at bounding box center [1152, 589] width 72 height 13
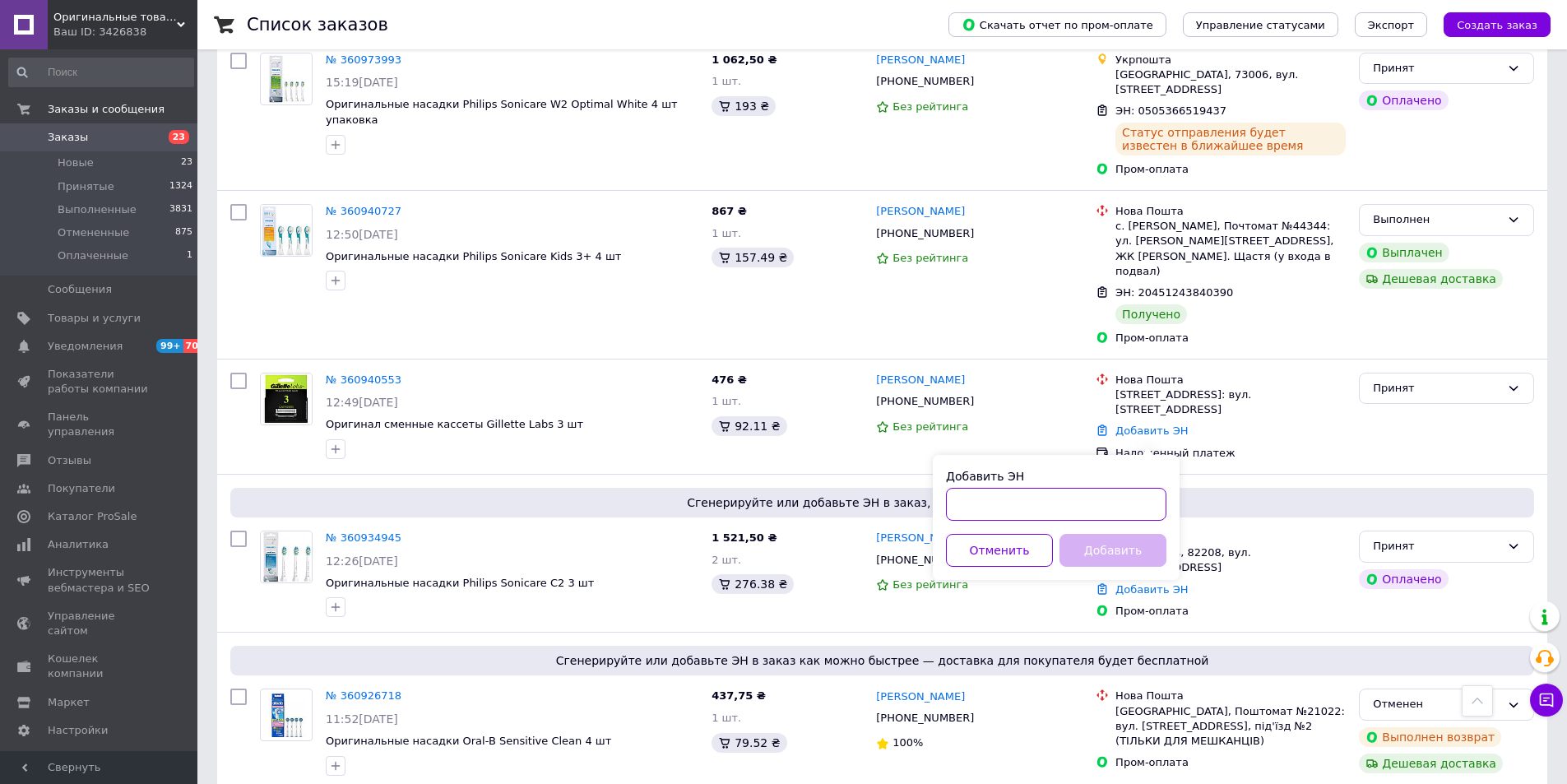
click at [1047, 500] on input "Добавить ЭН" at bounding box center [1056, 503] width 220 height 33
paste input "505366401940"
click at [958, 504] on input "505366401940" at bounding box center [1056, 503] width 220 height 33
type input "0505366401940"
click at [1094, 547] on button "Добавить" at bounding box center [1113, 549] width 107 height 33
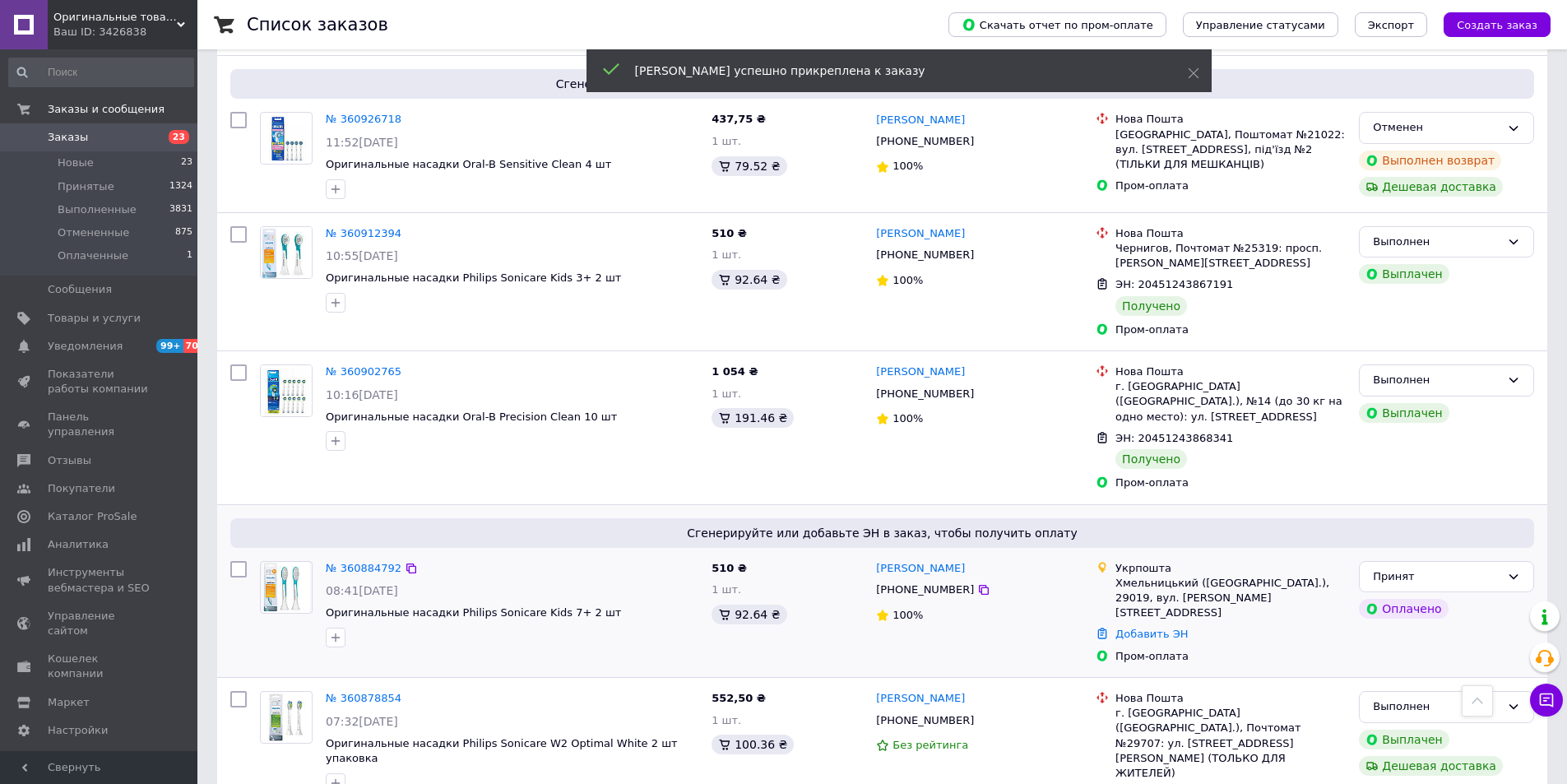
scroll to position [2096, 0]
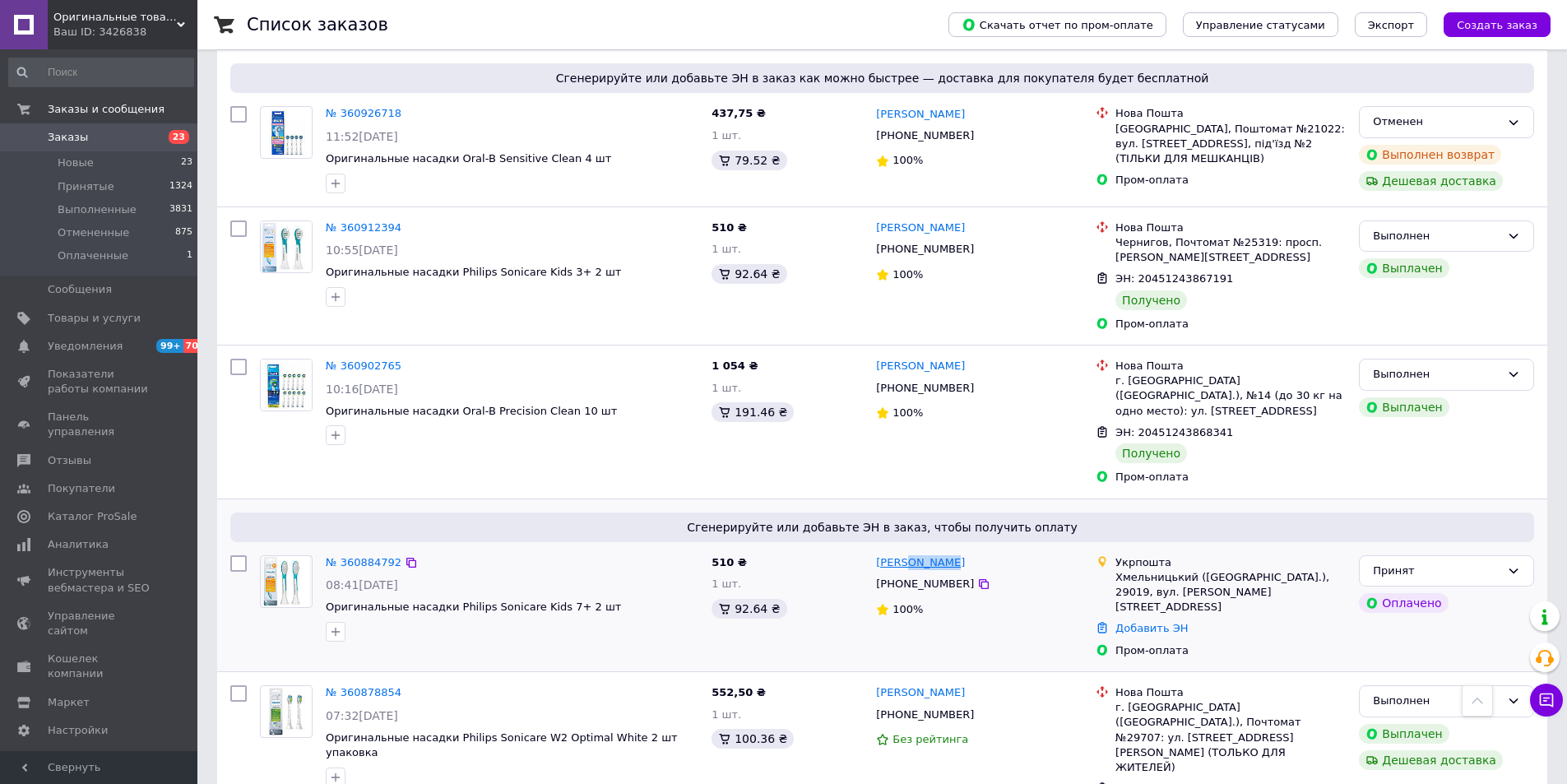
drag, startPoint x: 959, startPoint y: 398, endPoint x: 905, endPoint y: 398, distance: 54.0
click at [905, 553] on div "[PERSON_NAME]" at bounding box center [979, 562] width 210 height 19
copy link "Нетикша"
click at [1152, 621] on link "Добавить ЭН" at bounding box center [1152, 627] width 72 height 13
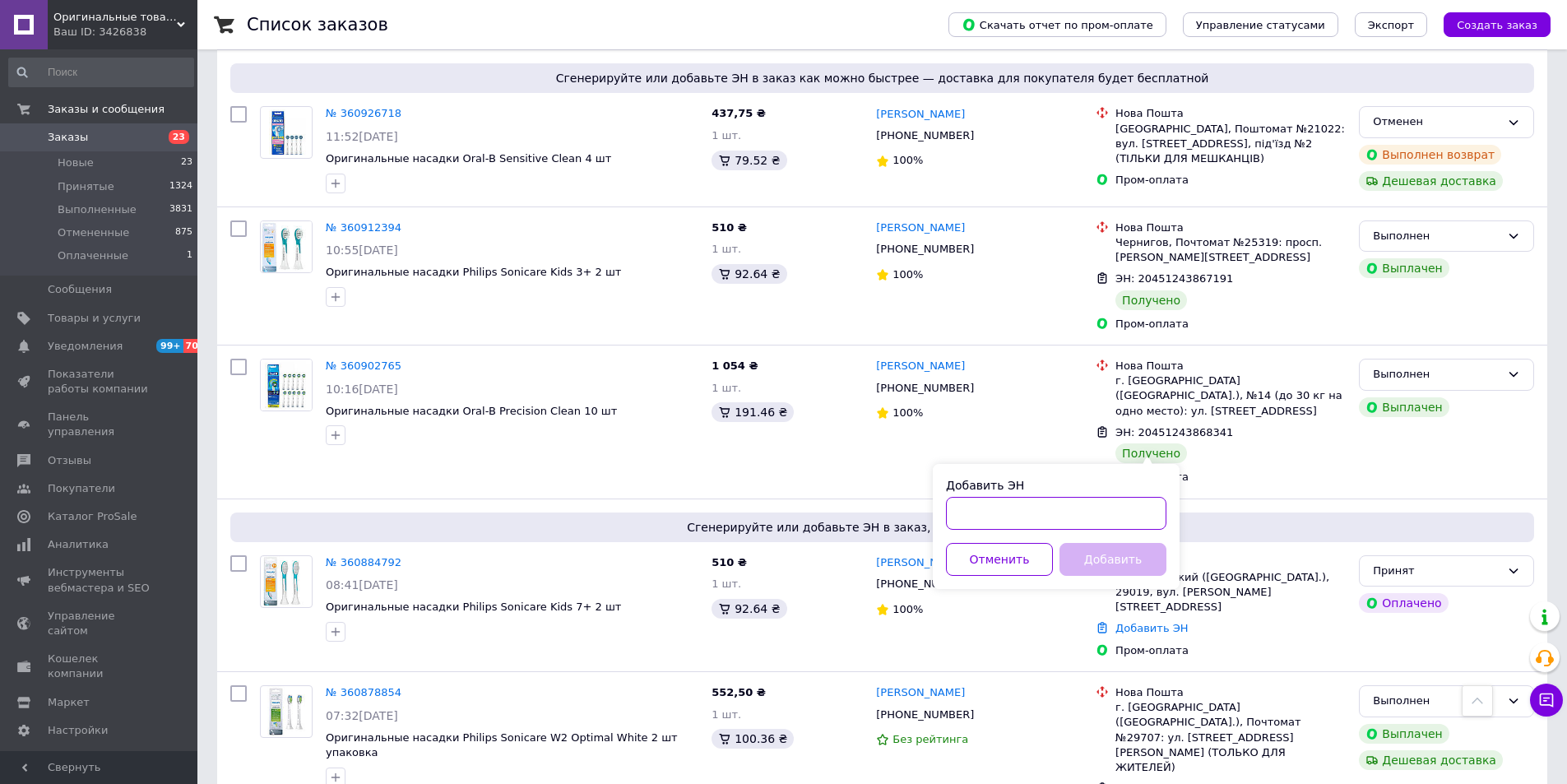
click at [1003, 515] on input "Добавить ЭН" at bounding box center [1056, 513] width 220 height 33
paste input "505366405938"
click at [948, 520] on input "505366405938" at bounding box center [1056, 513] width 220 height 33
type input "0505366405938"
click at [1103, 554] on button "Добавить" at bounding box center [1113, 558] width 107 height 33
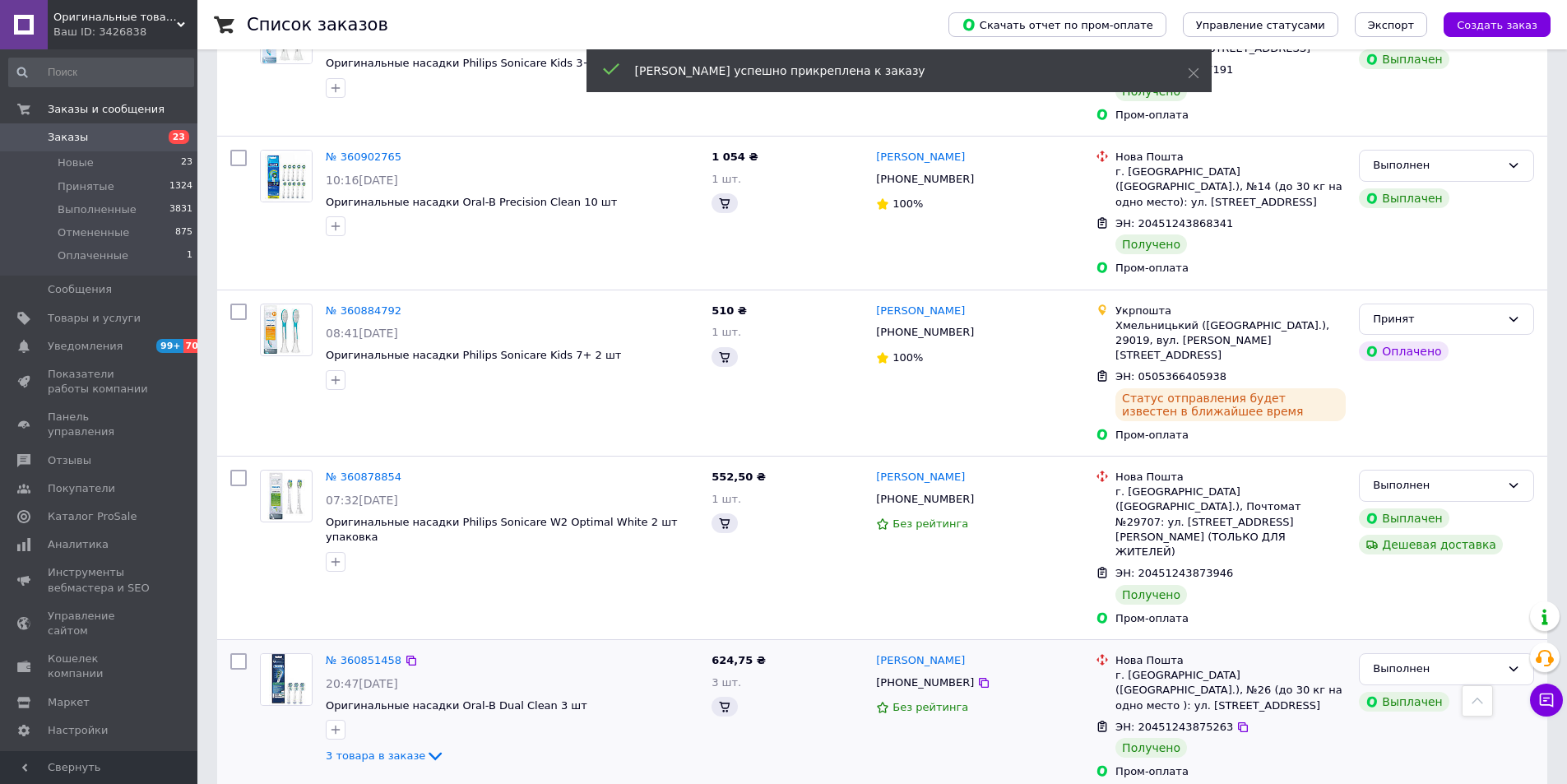
scroll to position [2298, 0]
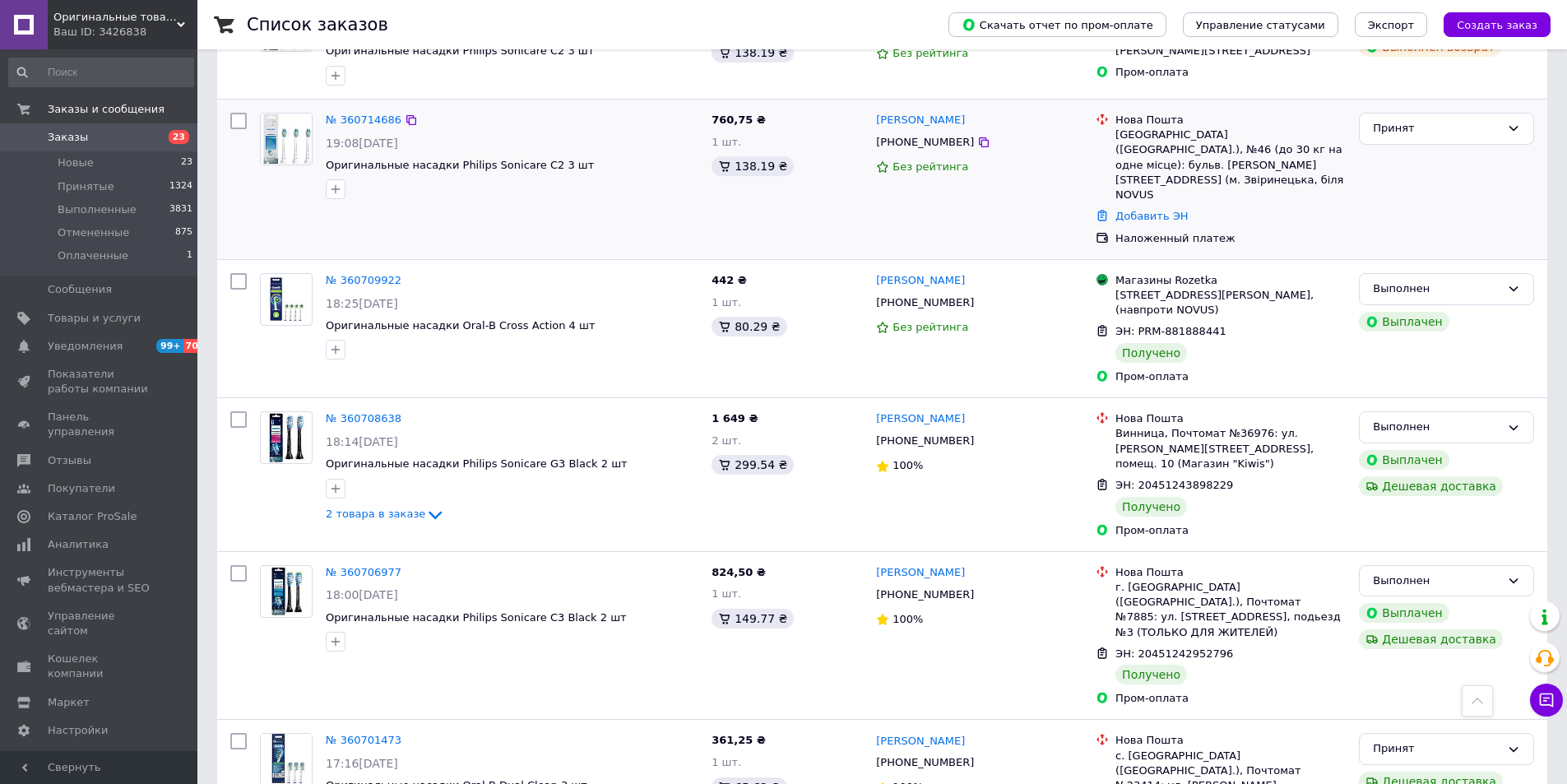
scroll to position [2233, 0]
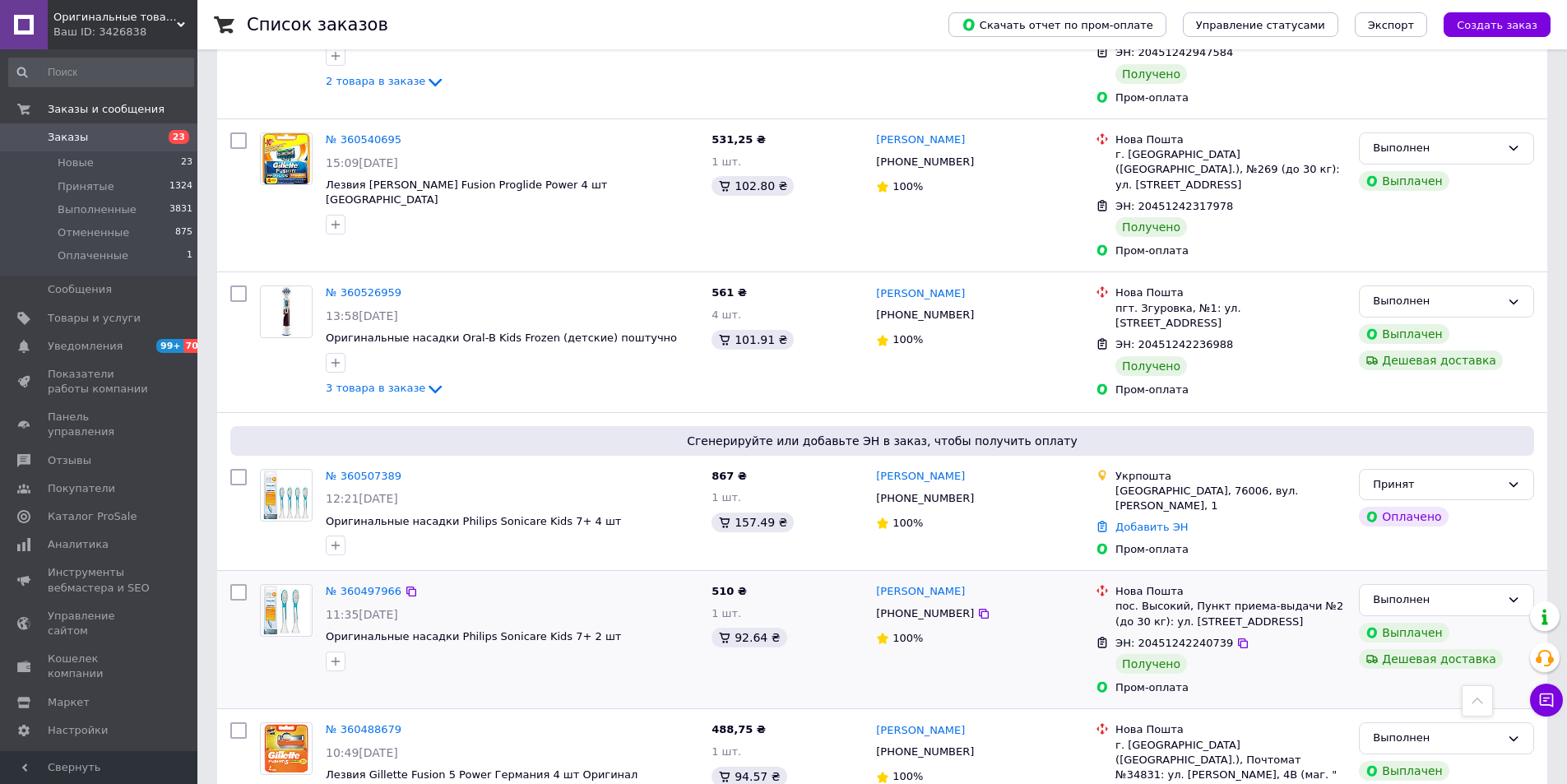
scroll to position [1809, 0]
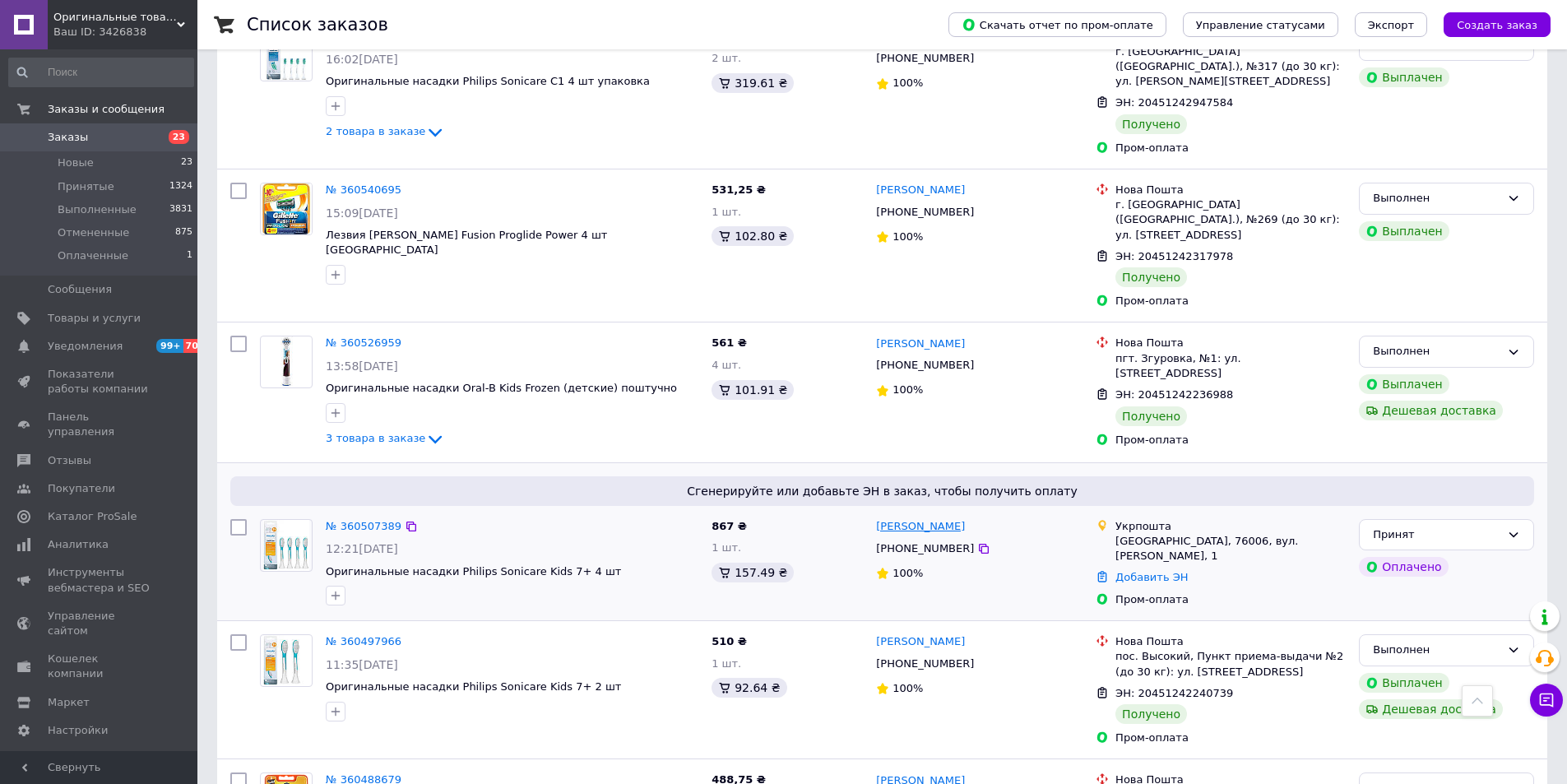
drag, startPoint x: 968, startPoint y: 372, endPoint x: 919, endPoint y: 379, distance: 49.5
click at [919, 517] on div "[PERSON_NAME]" at bounding box center [979, 526] width 210 height 19
copy link "[PERSON_NAME]"
click at [1155, 571] on link "Добавить ЭН" at bounding box center [1152, 577] width 72 height 13
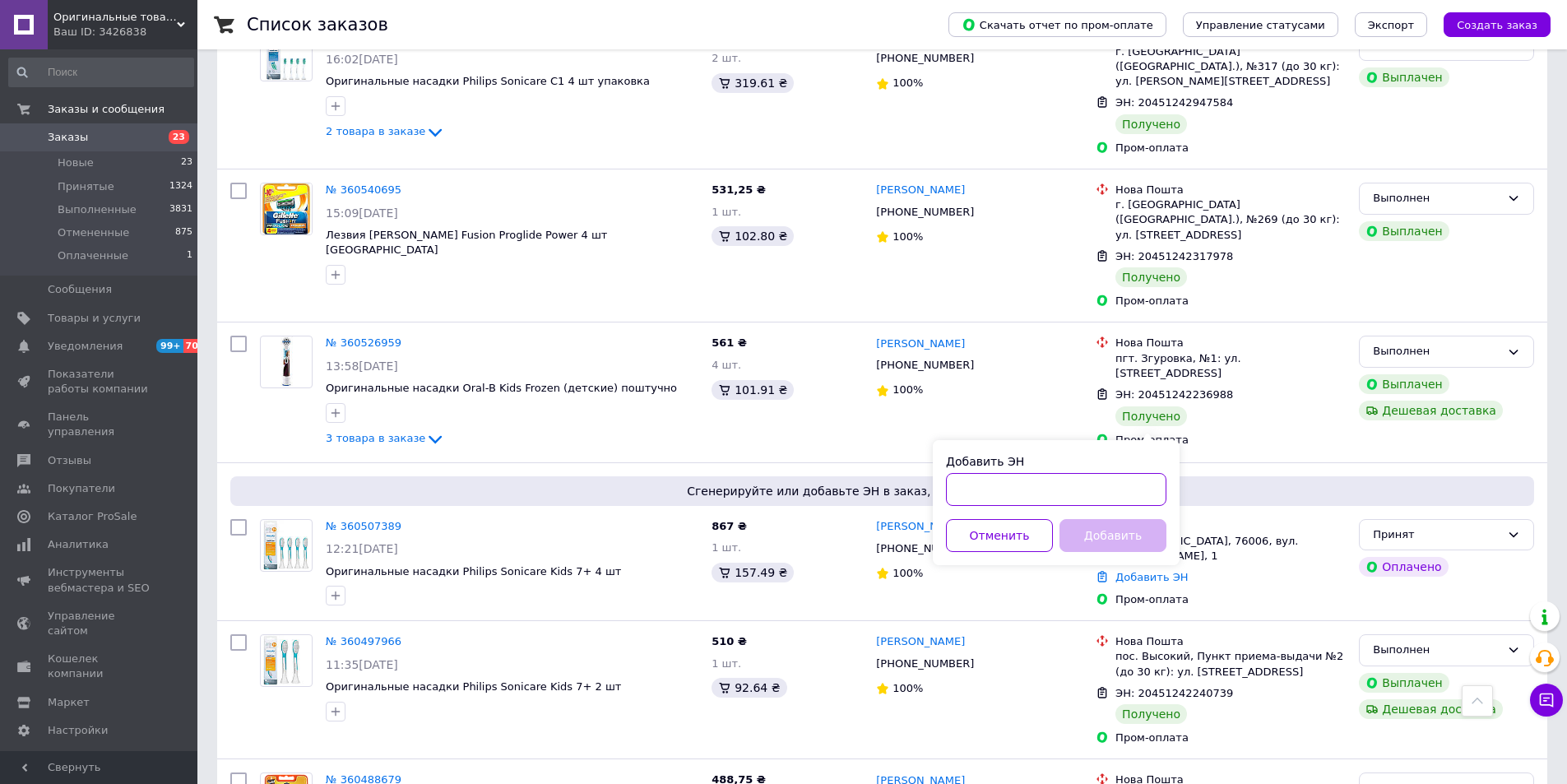
click at [992, 496] on input "Добавить ЭН" at bounding box center [1056, 488] width 220 height 33
paste input "505365267027"
click at [945, 493] on div "Добавить ЭН 505365267027 Отменить Добавить" at bounding box center [1057, 502] width 247 height 125
click at [956, 492] on input "505365267027" at bounding box center [1056, 488] width 220 height 33
type input "0505365267027"
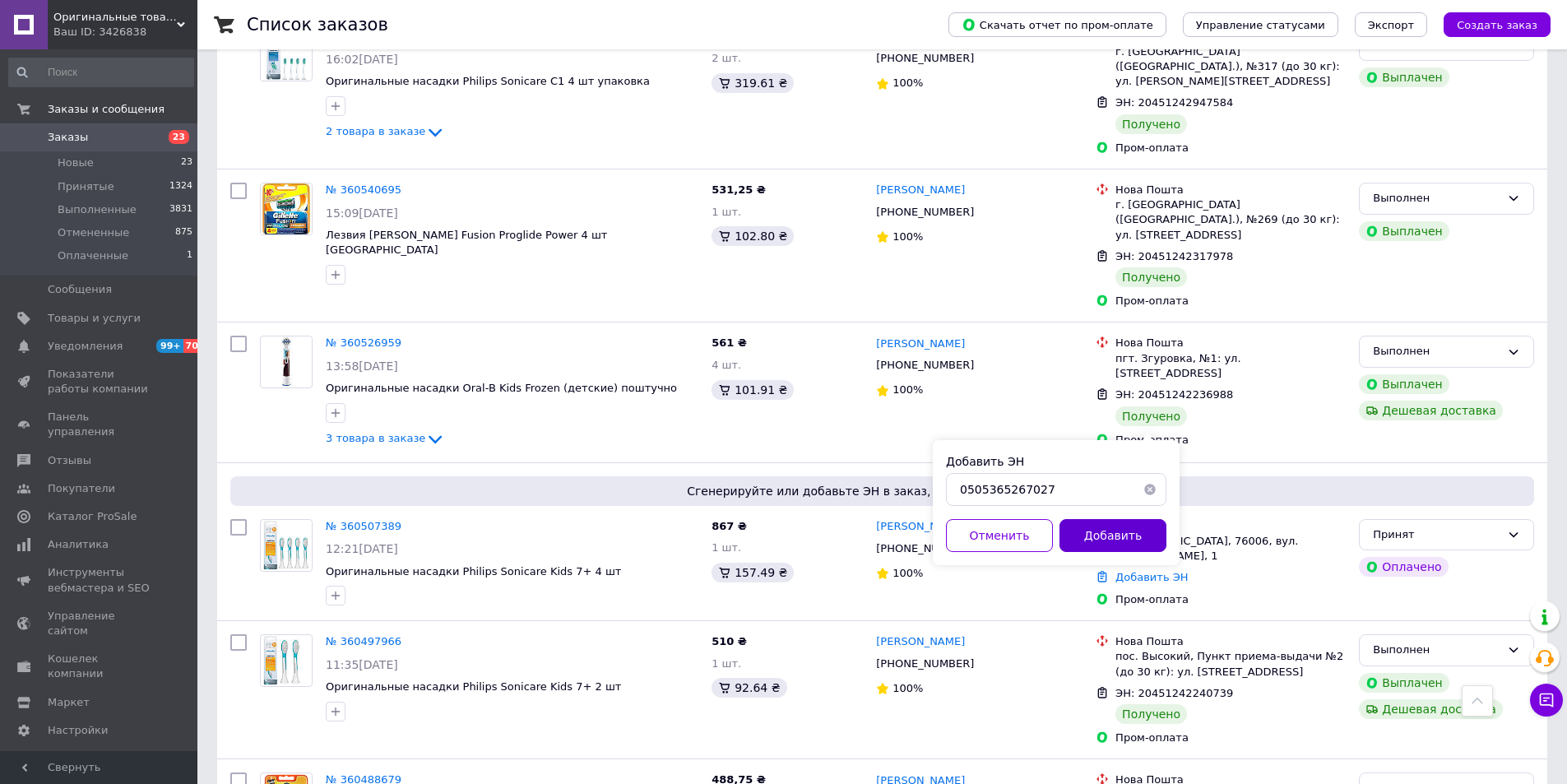
click at [1115, 542] on button "Добавить" at bounding box center [1113, 535] width 107 height 33
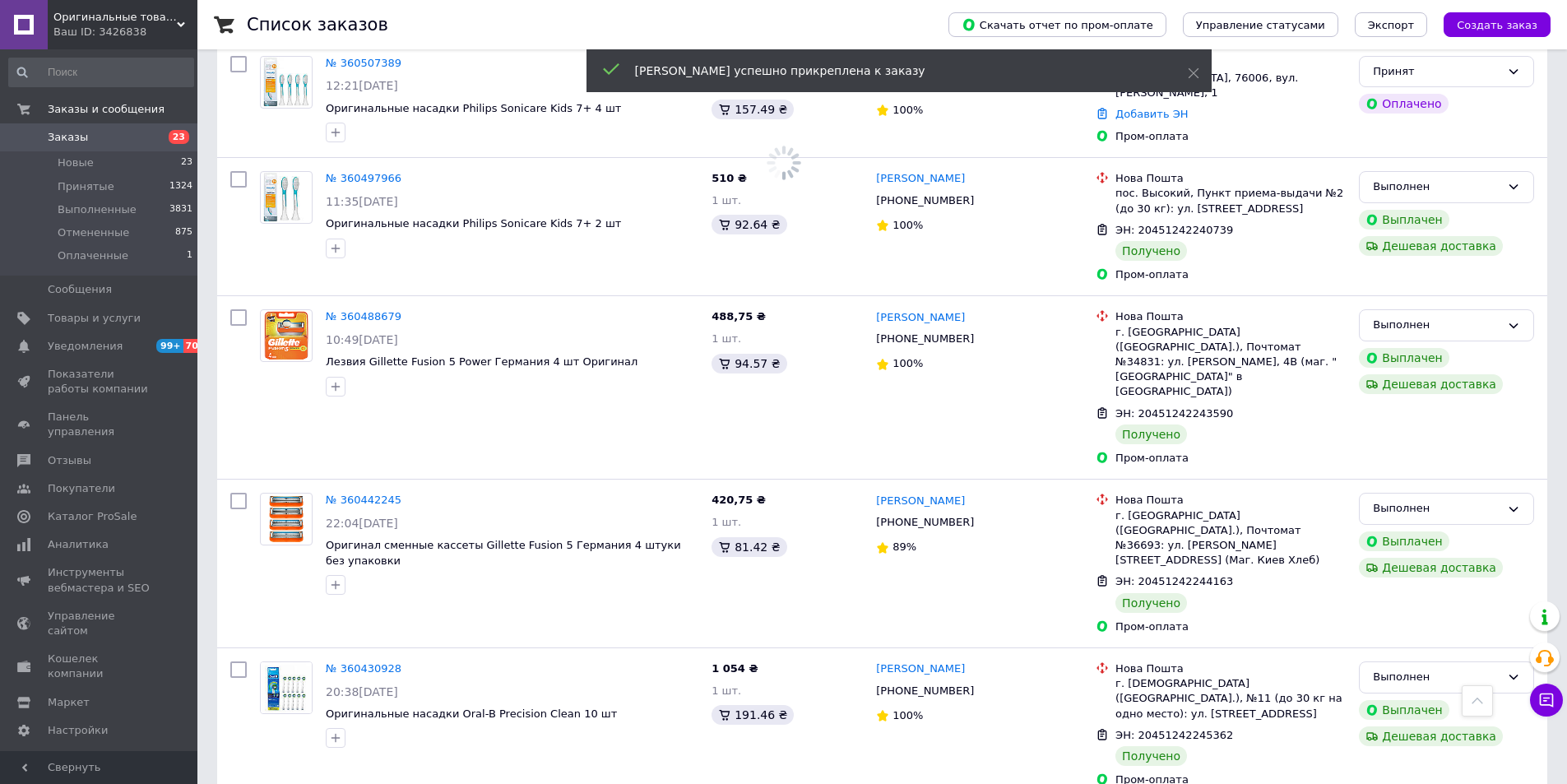
scroll to position [2265, 0]
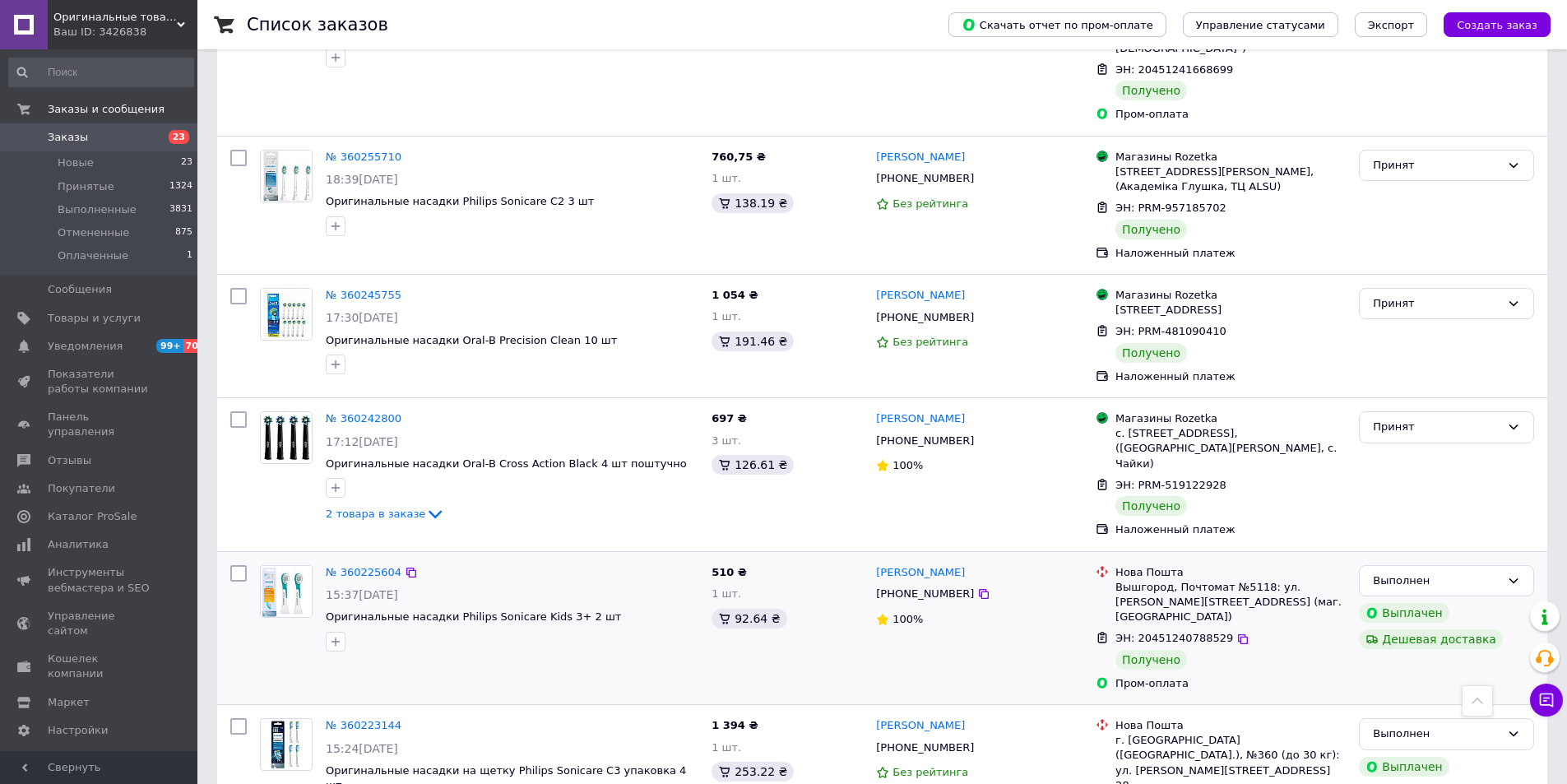
scroll to position [2207, 0]
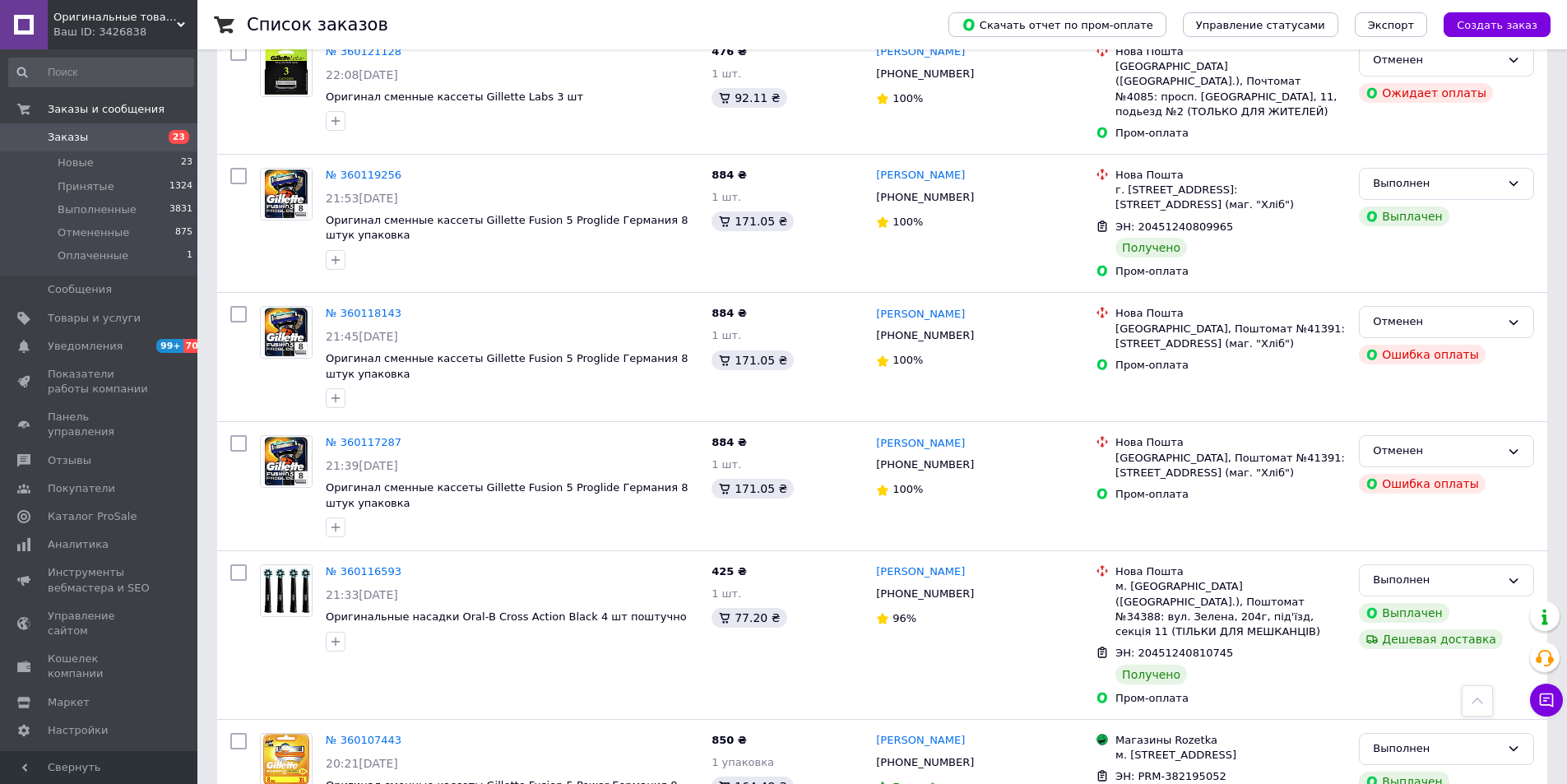
scroll to position [2196, 0]
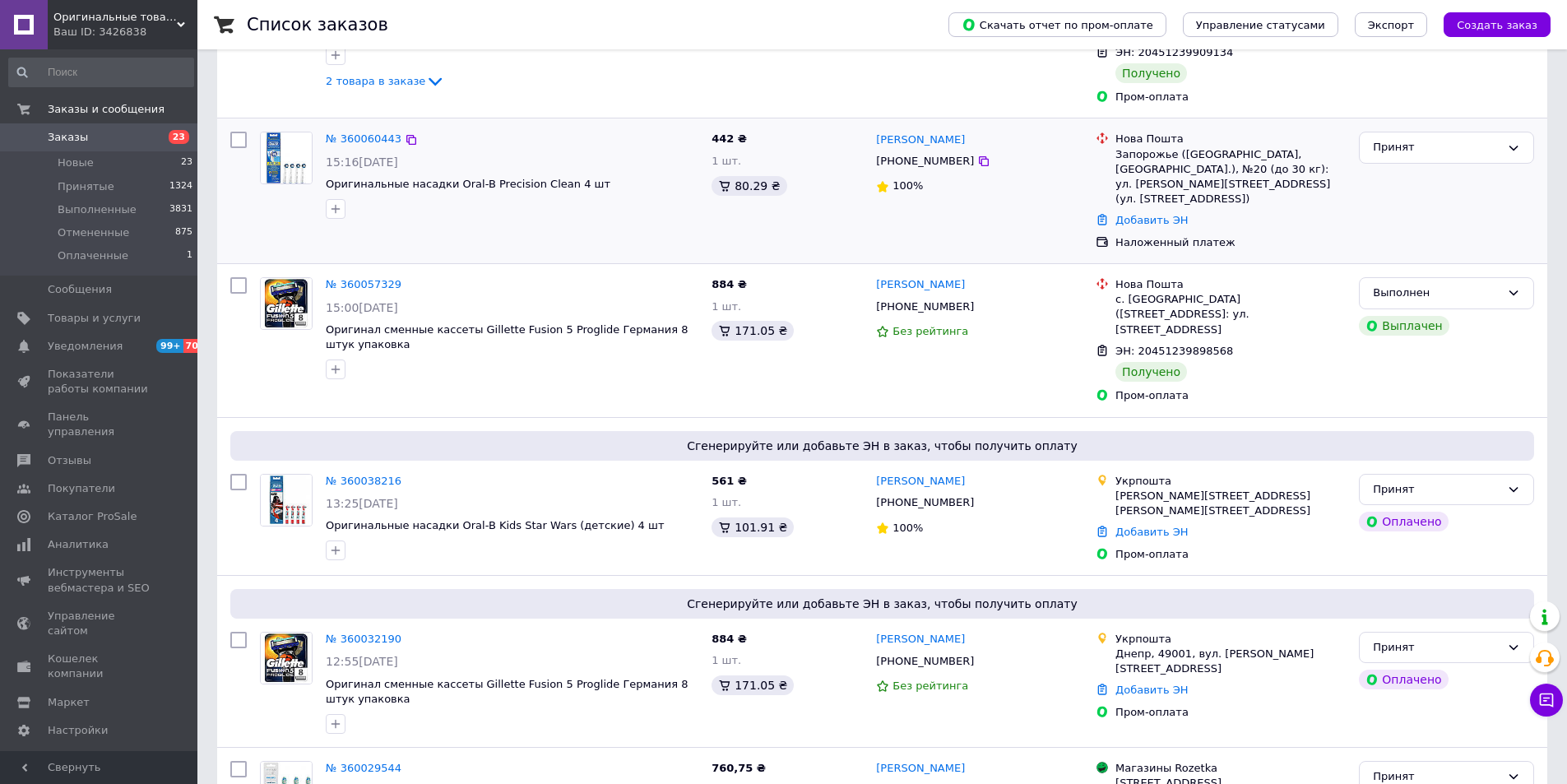
scroll to position [904, 0]
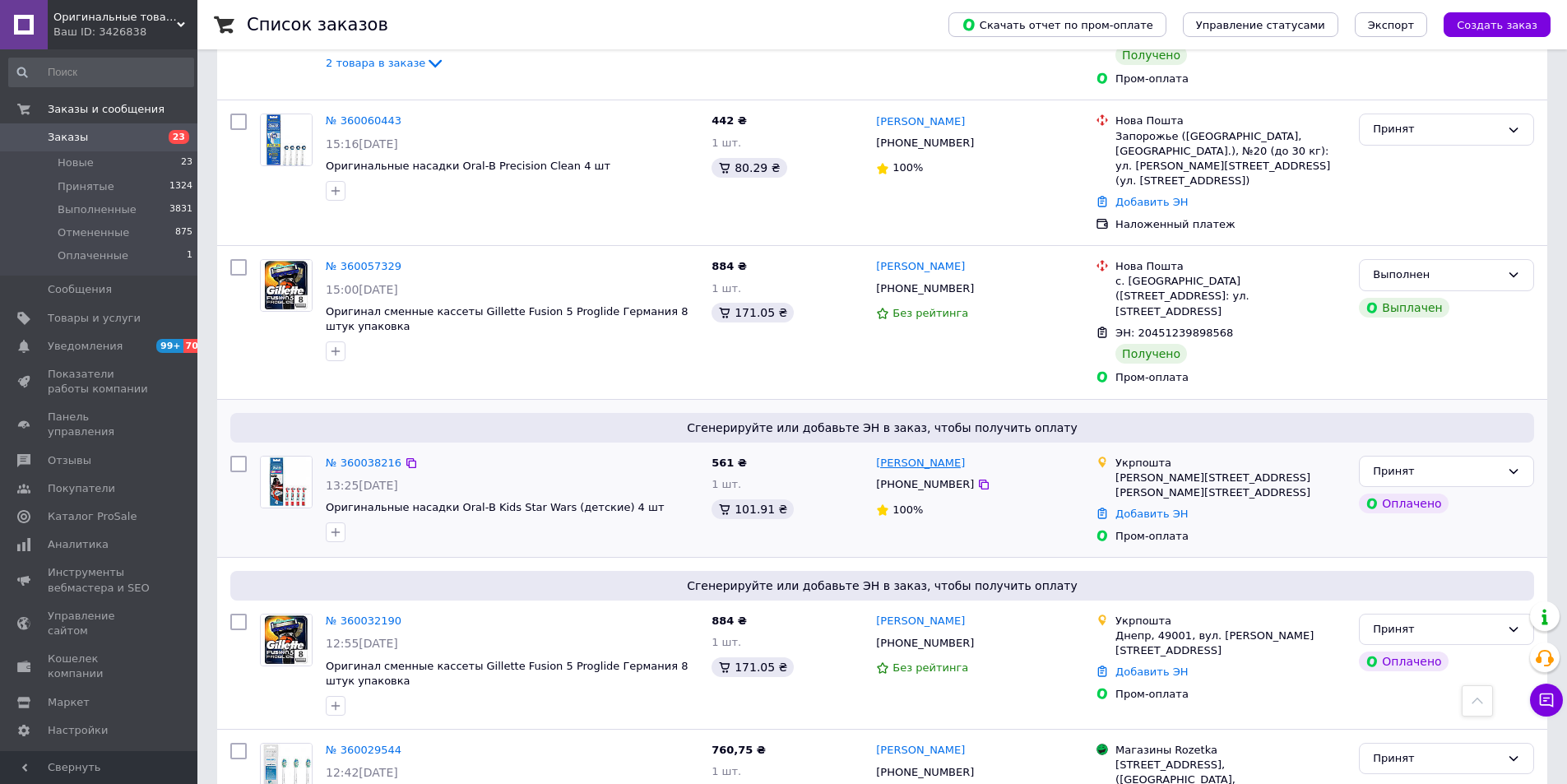
drag, startPoint x: 993, startPoint y: 363, endPoint x: 927, endPoint y: 364, distance: 66.0
click at [927, 454] on div "[PERSON_NAME]" at bounding box center [979, 463] width 210 height 19
copy link "[PERSON_NAME]"
click at [1141, 507] on link "Добавить ЭН" at bounding box center [1152, 513] width 72 height 13
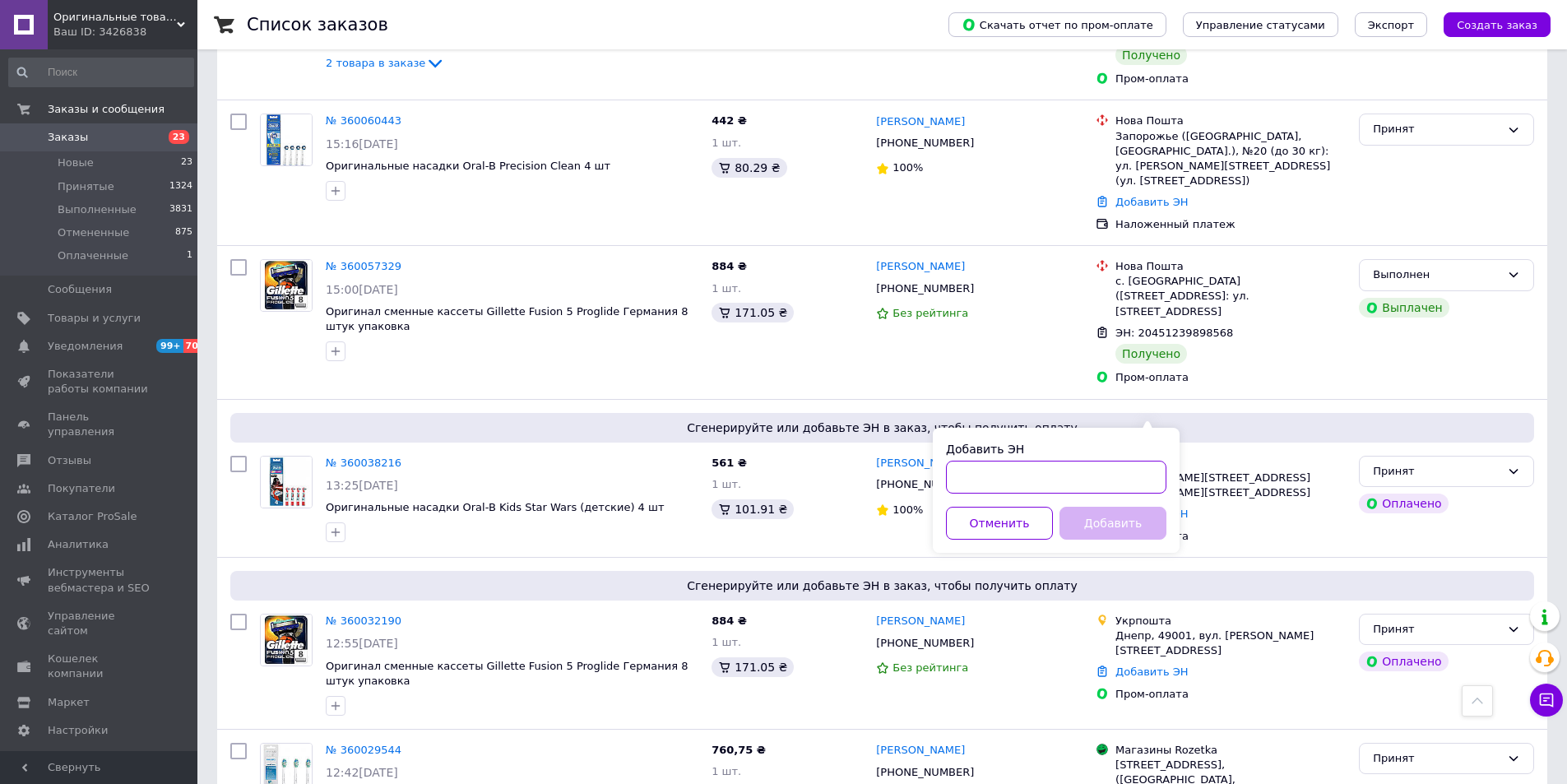
click at [1025, 478] on input "Добавить ЭН" at bounding box center [1056, 476] width 220 height 33
paste input "505363560088"
click at [958, 481] on input "505363560088" at bounding box center [1056, 476] width 220 height 33
type input "0505363560088"
click at [1082, 522] on button "Добавить" at bounding box center [1113, 523] width 107 height 33
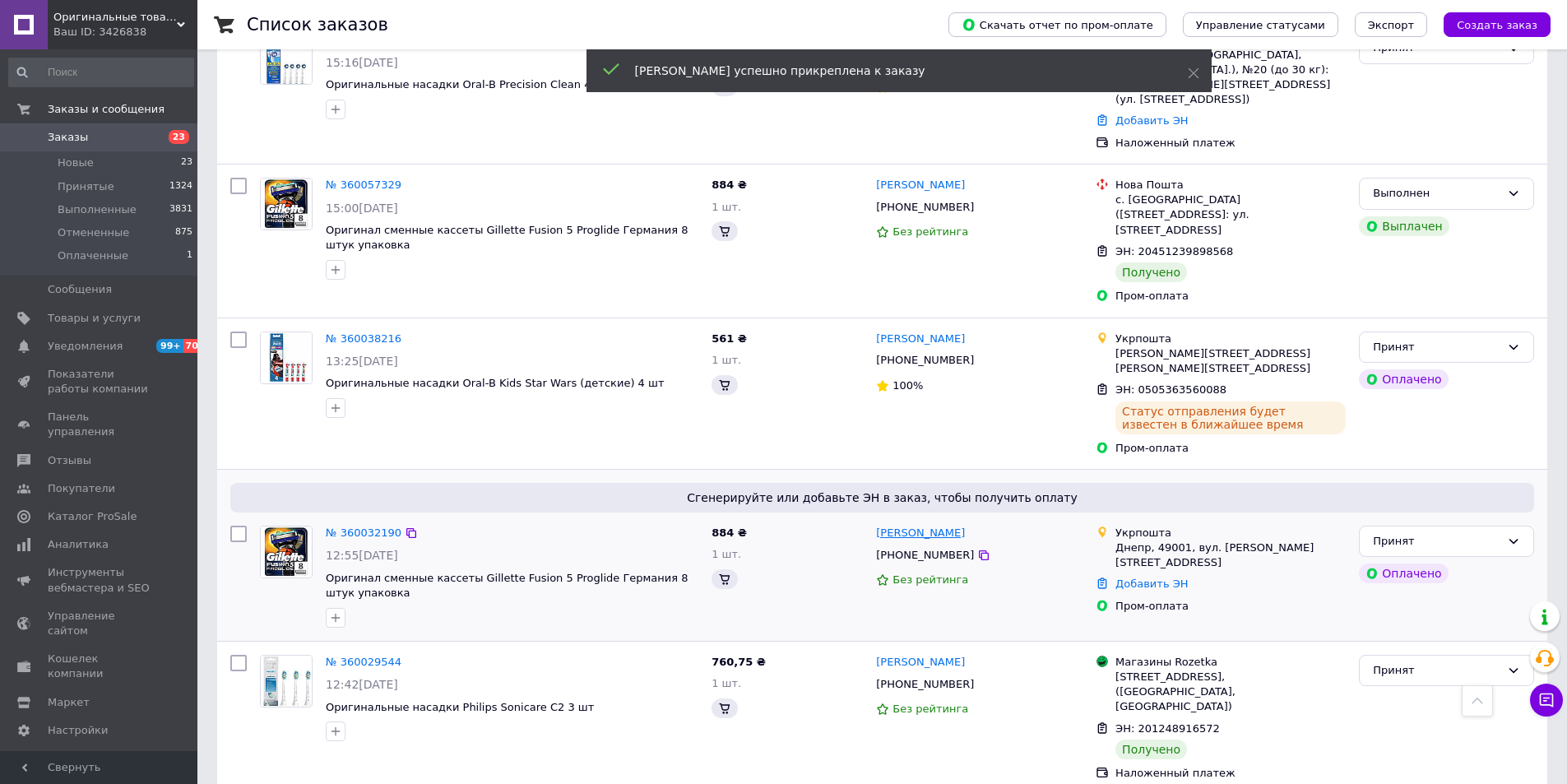
scroll to position [987, 0]
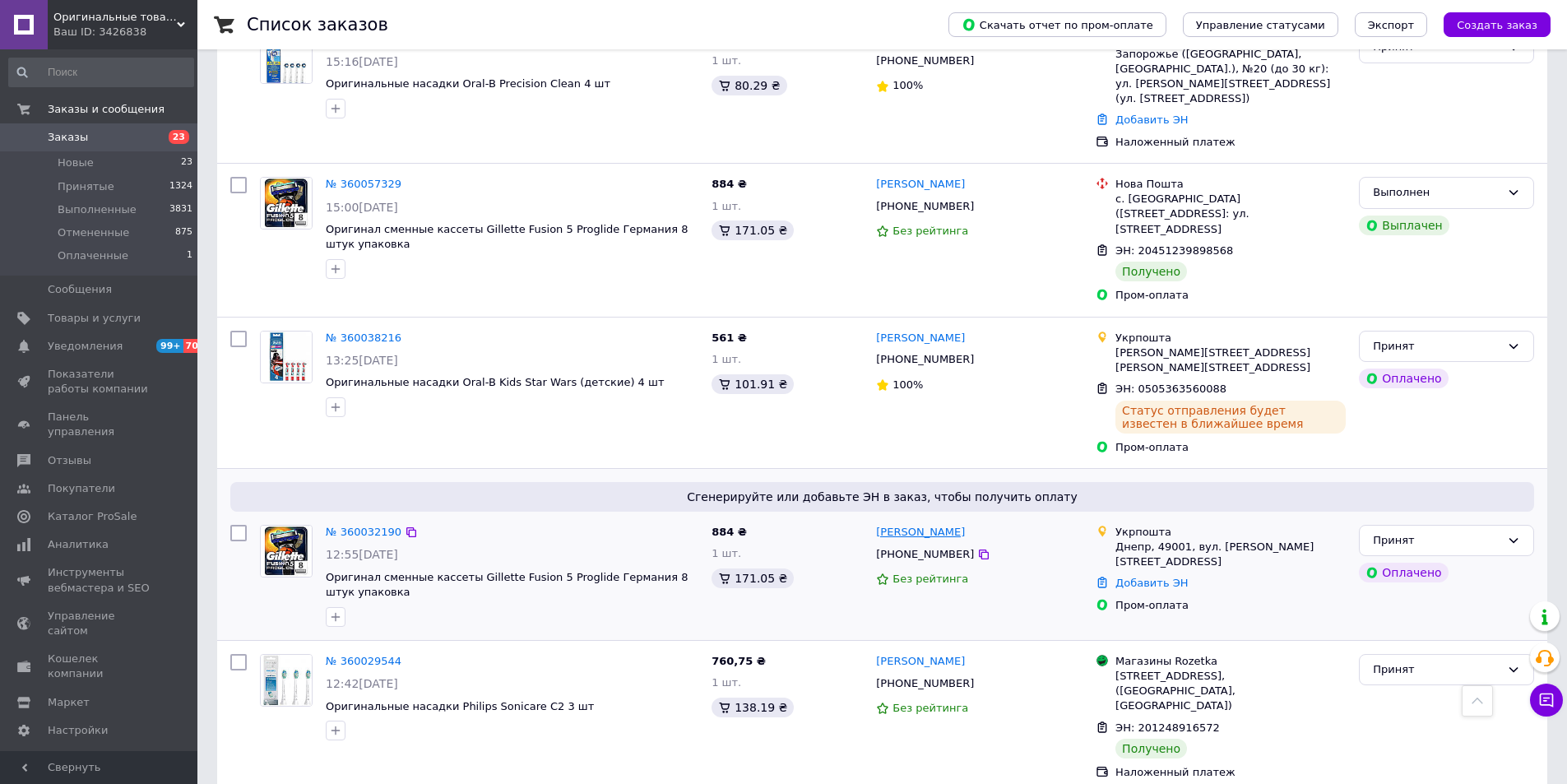
drag, startPoint x: 964, startPoint y: 430, endPoint x: 912, endPoint y: 432, distance: 52.0
click at [912, 523] on div "[PERSON_NAME]" at bounding box center [979, 532] width 210 height 19
copy link "[PERSON_NAME]"
click at [1157, 577] on link "Добавить ЭН" at bounding box center [1152, 583] width 72 height 13
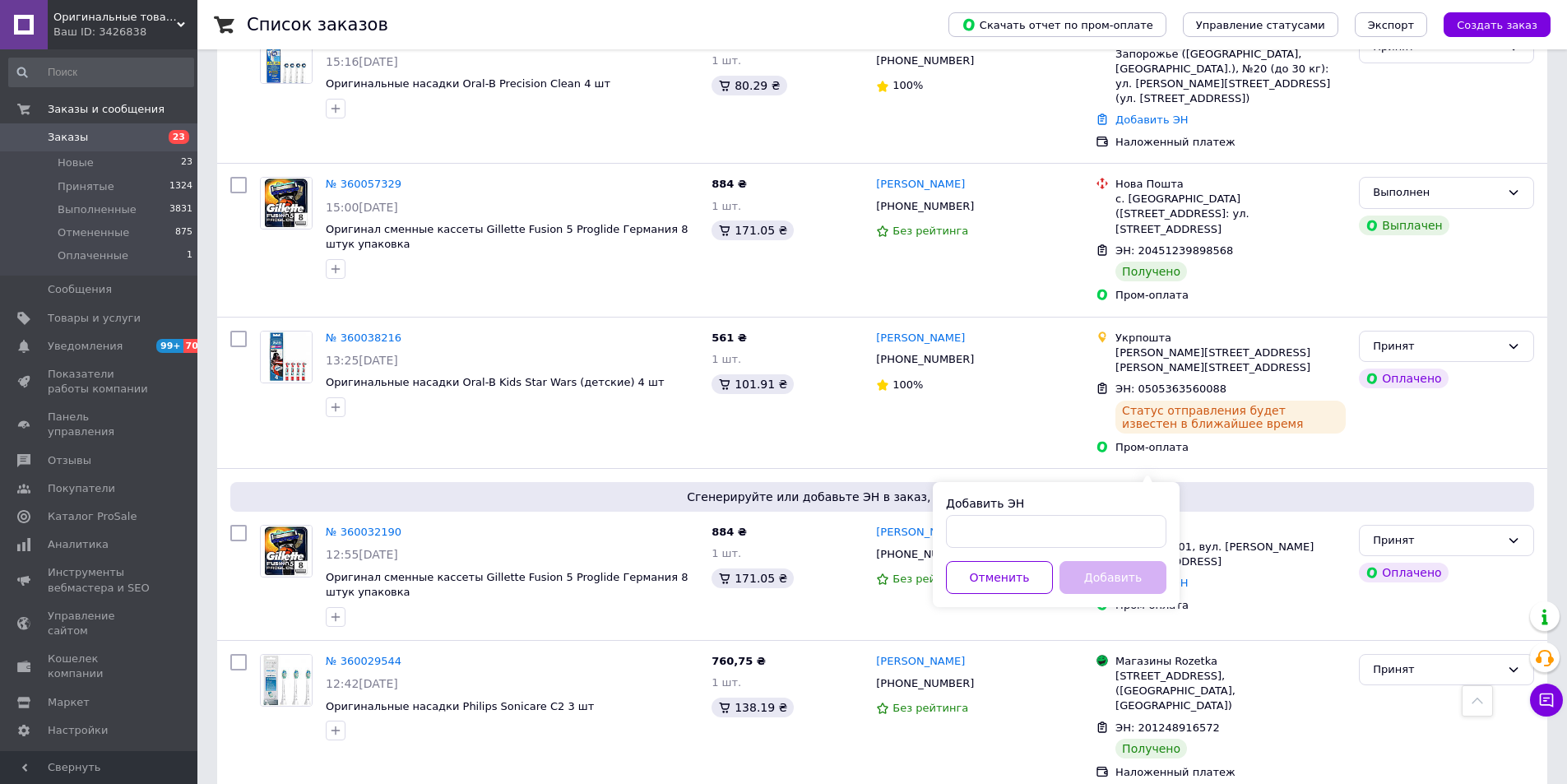
drag, startPoint x: 1045, startPoint y: 506, endPoint x: 1011, endPoint y: 541, distance: 48.8
click at [1042, 509] on div "Добавить ЭН" at bounding box center [1056, 503] width 220 height 17
drag, startPoint x: 1011, startPoint y: 541, endPoint x: 959, endPoint y: 550, distance: 52.8
click at [1006, 542] on input "Добавить ЭН" at bounding box center [1056, 531] width 220 height 33
paste input "505363561211"
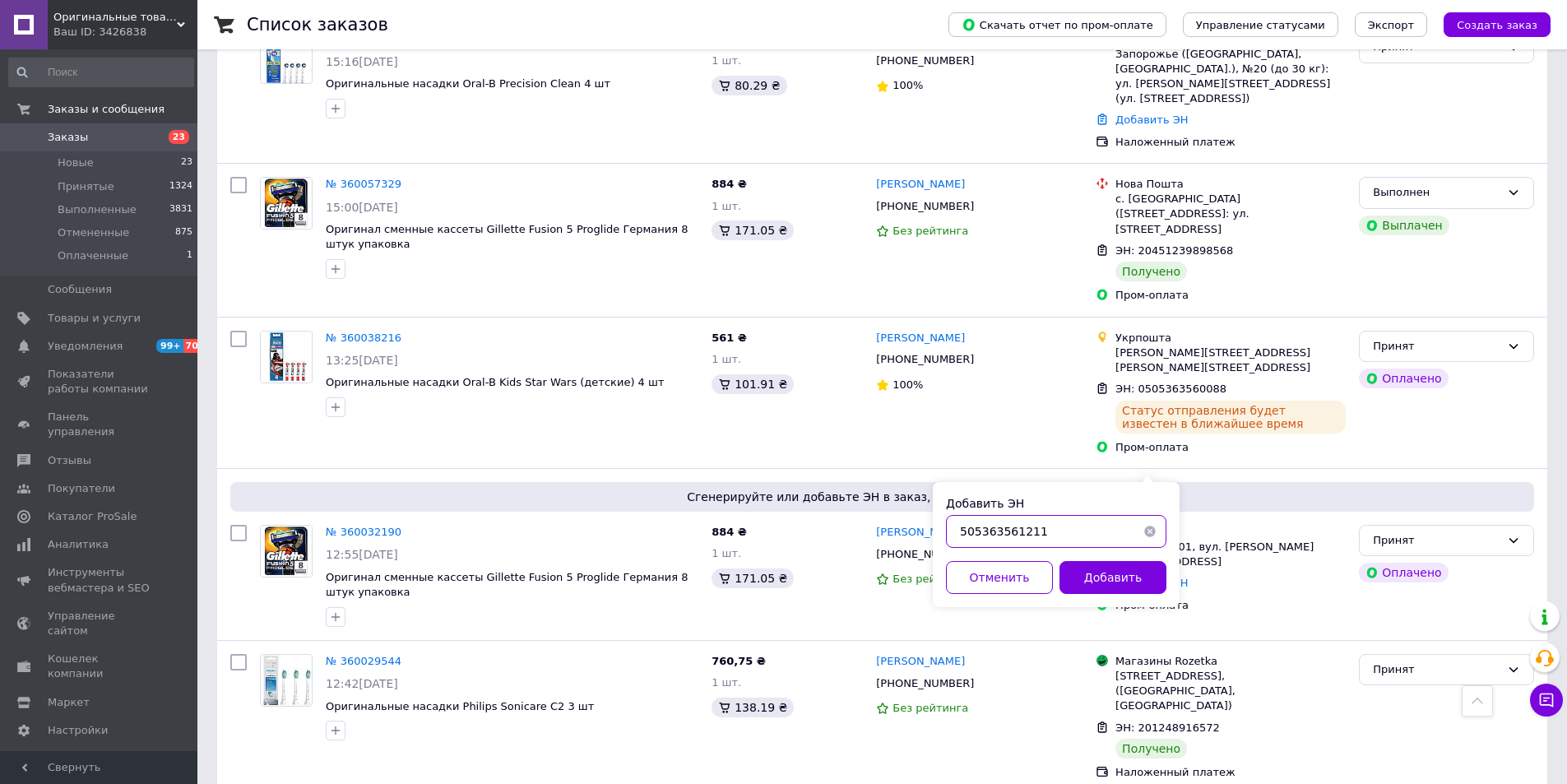
click at [950, 540] on input "505363561211" at bounding box center [1056, 531] width 220 height 33
type input "0505363561211"
click at [1134, 578] on button "Добавить" at bounding box center [1113, 577] width 107 height 33
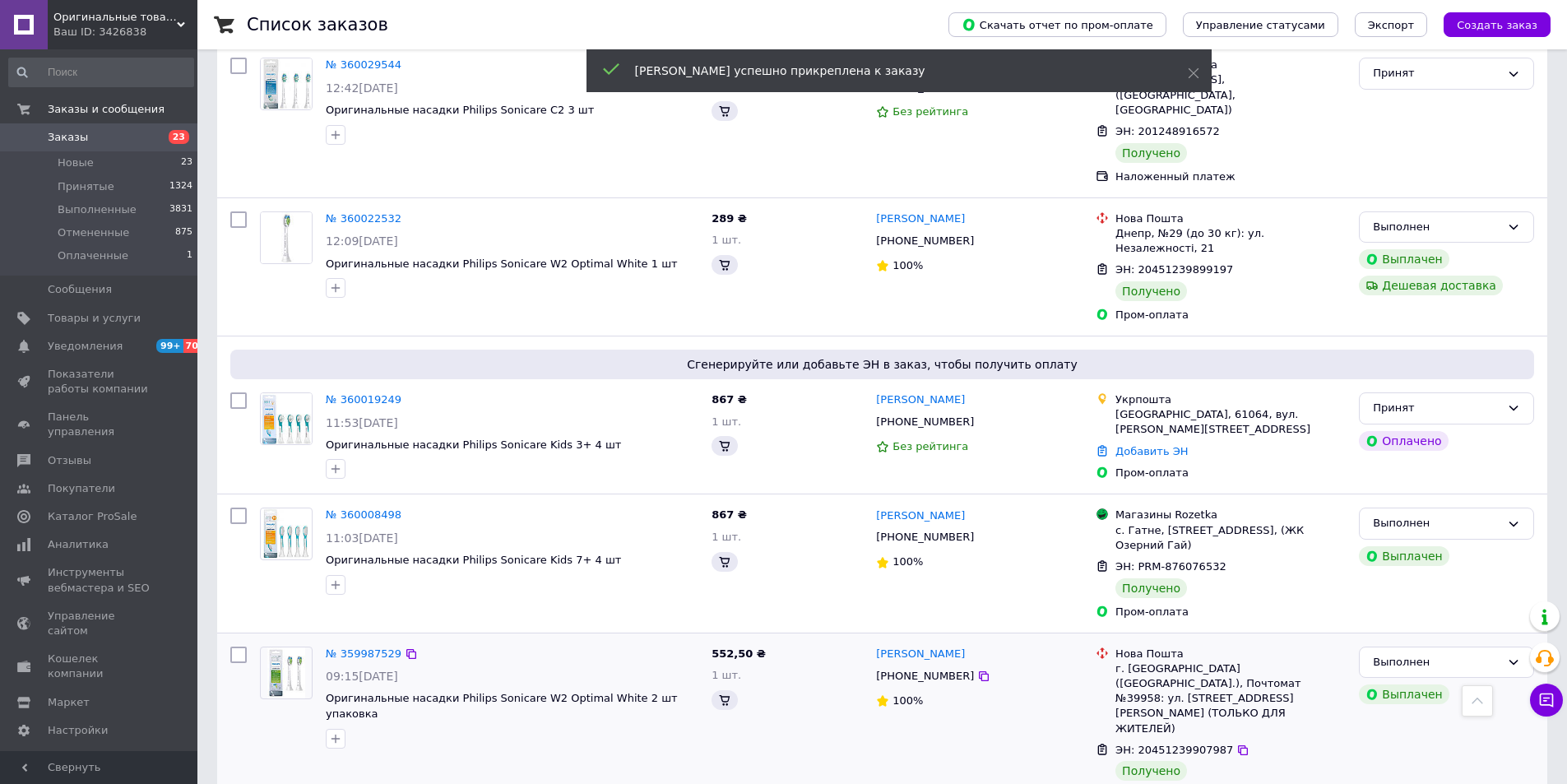
scroll to position [1528, 0]
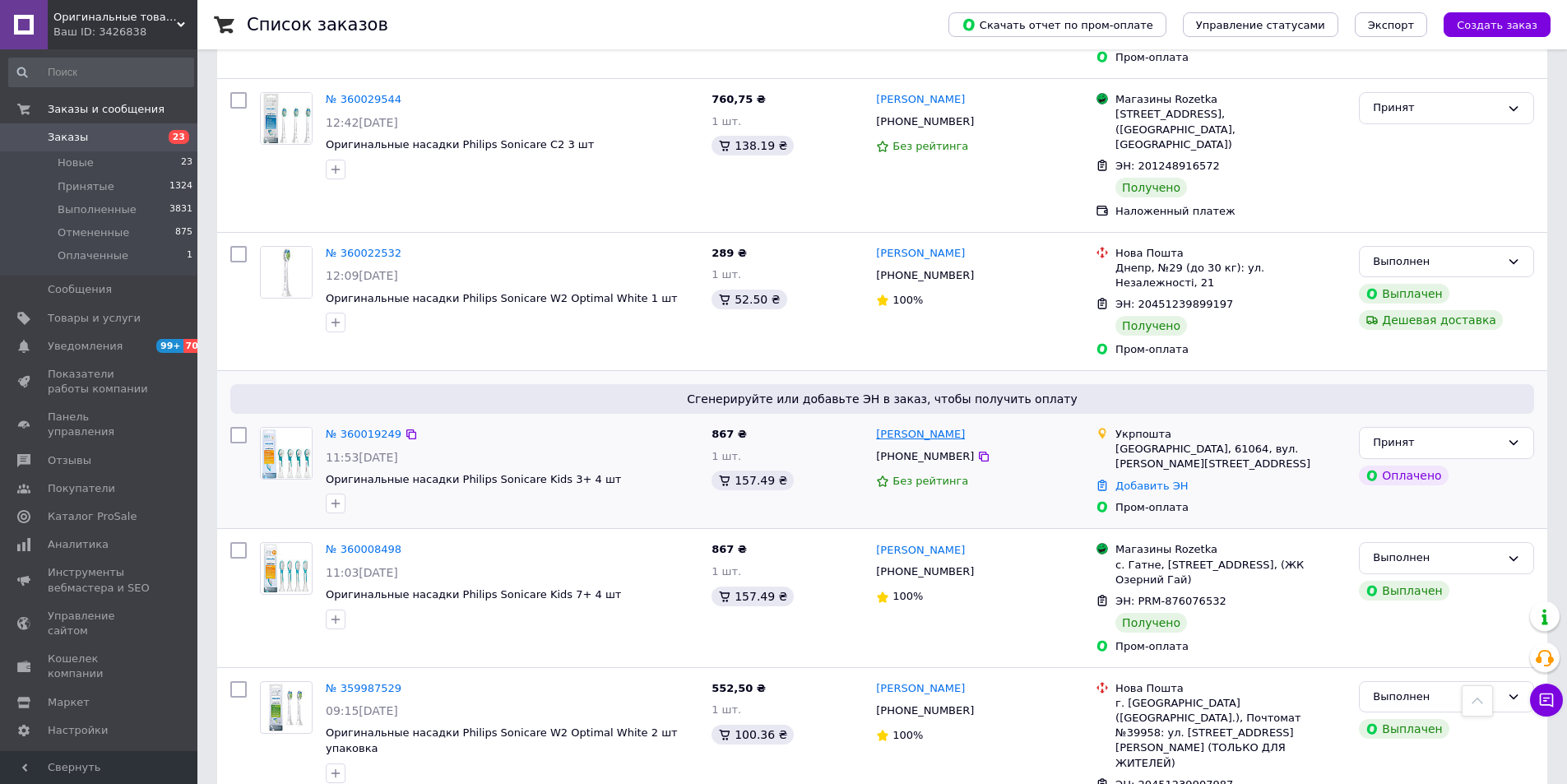
drag, startPoint x: 961, startPoint y: 299, endPoint x: 910, endPoint y: 299, distance: 51.0
click at [910, 425] on div "[PERSON_NAME]" at bounding box center [979, 434] width 210 height 19
copy link "[PERSON_NAME]"
click at [1159, 479] on link "Добавить ЭН" at bounding box center [1152, 485] width 72 height 13
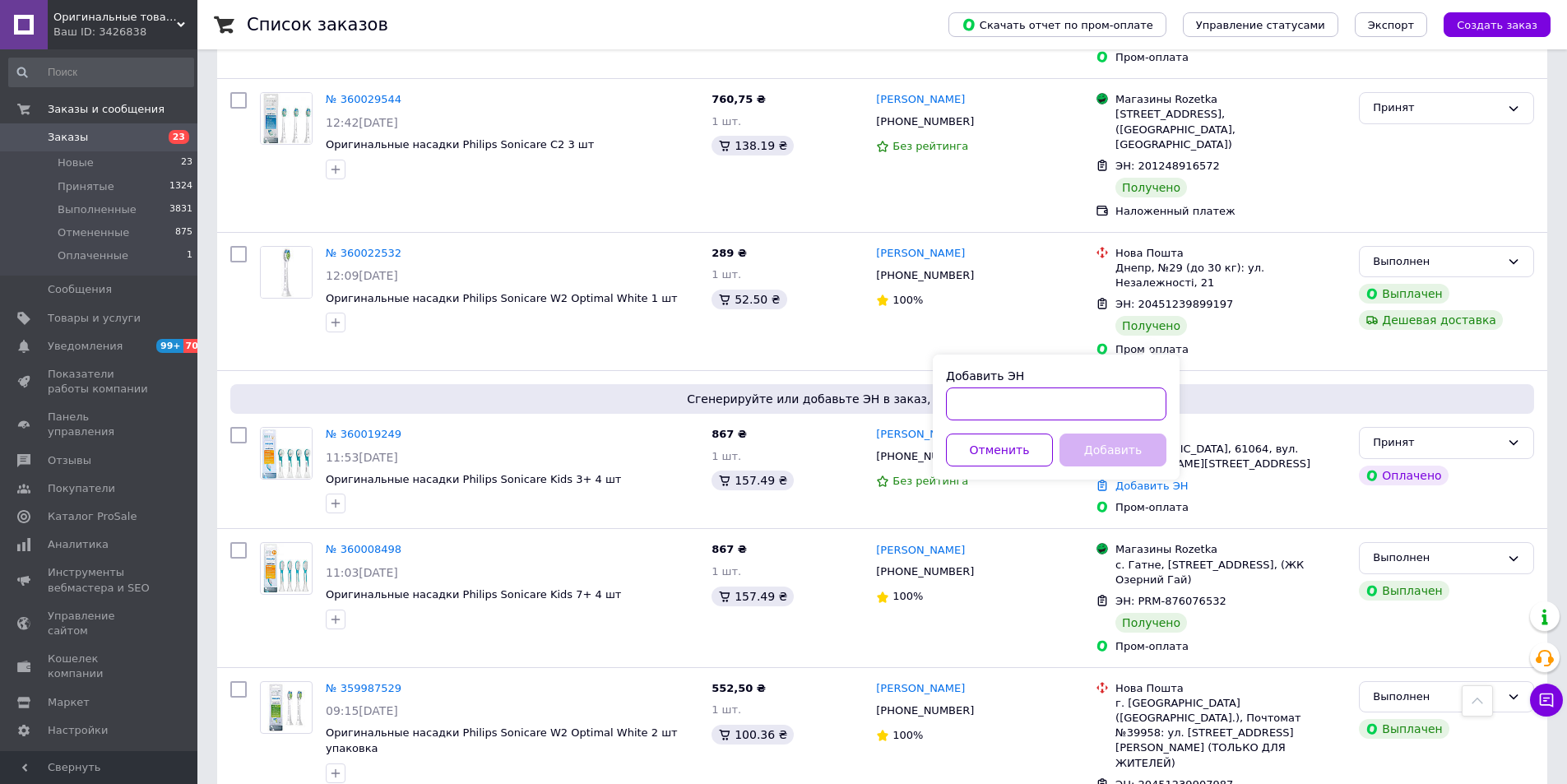
drag, startPoint x: 1017, startPoint y: 404, endPoint x: 1008, endPoint y: 408, distance: 9.8
click at [1012, 406] on input "Добавить ЭН" at bounding box center [1056, 403] width 220 height 33
paste input "505363568941"
click at [952, 405] on input "505363568941" at bounding box center [1056, 403] width 220 height 33
type input "0505363568941"
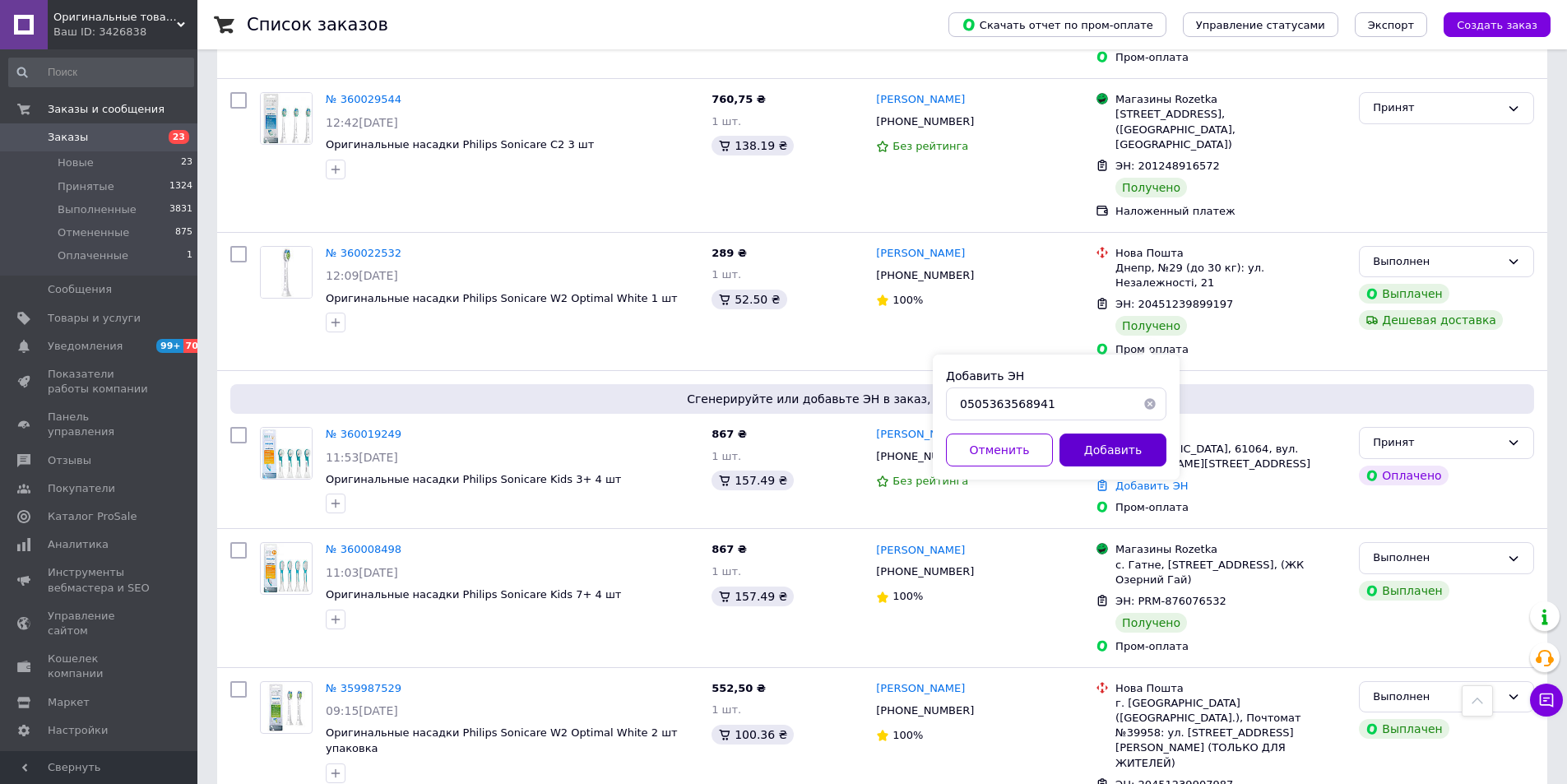
click at [1093, 448] on button "Добавить" at bounding box center [1113, 449] width 107 height 33
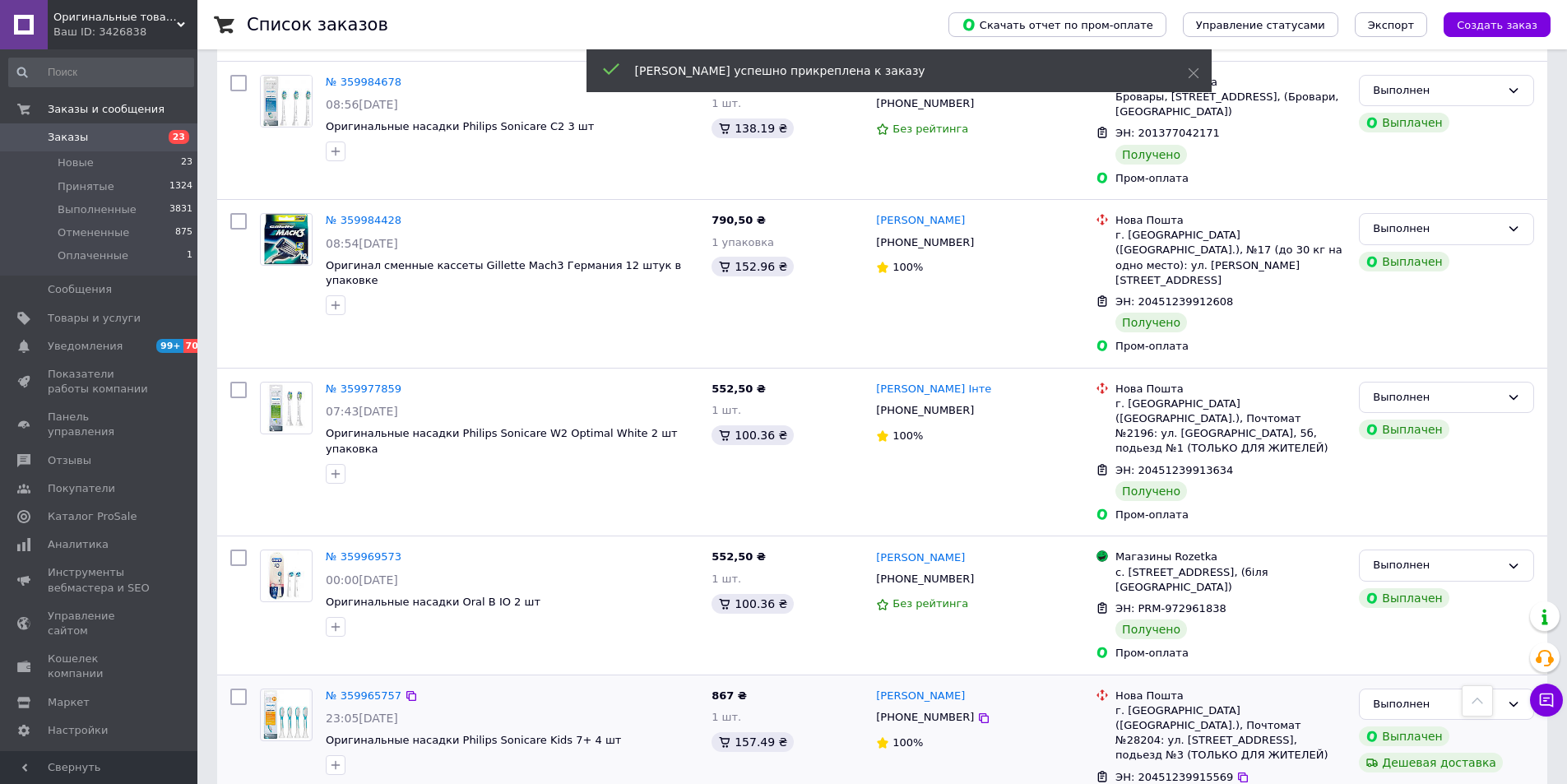
scroll to position [2312, 0]
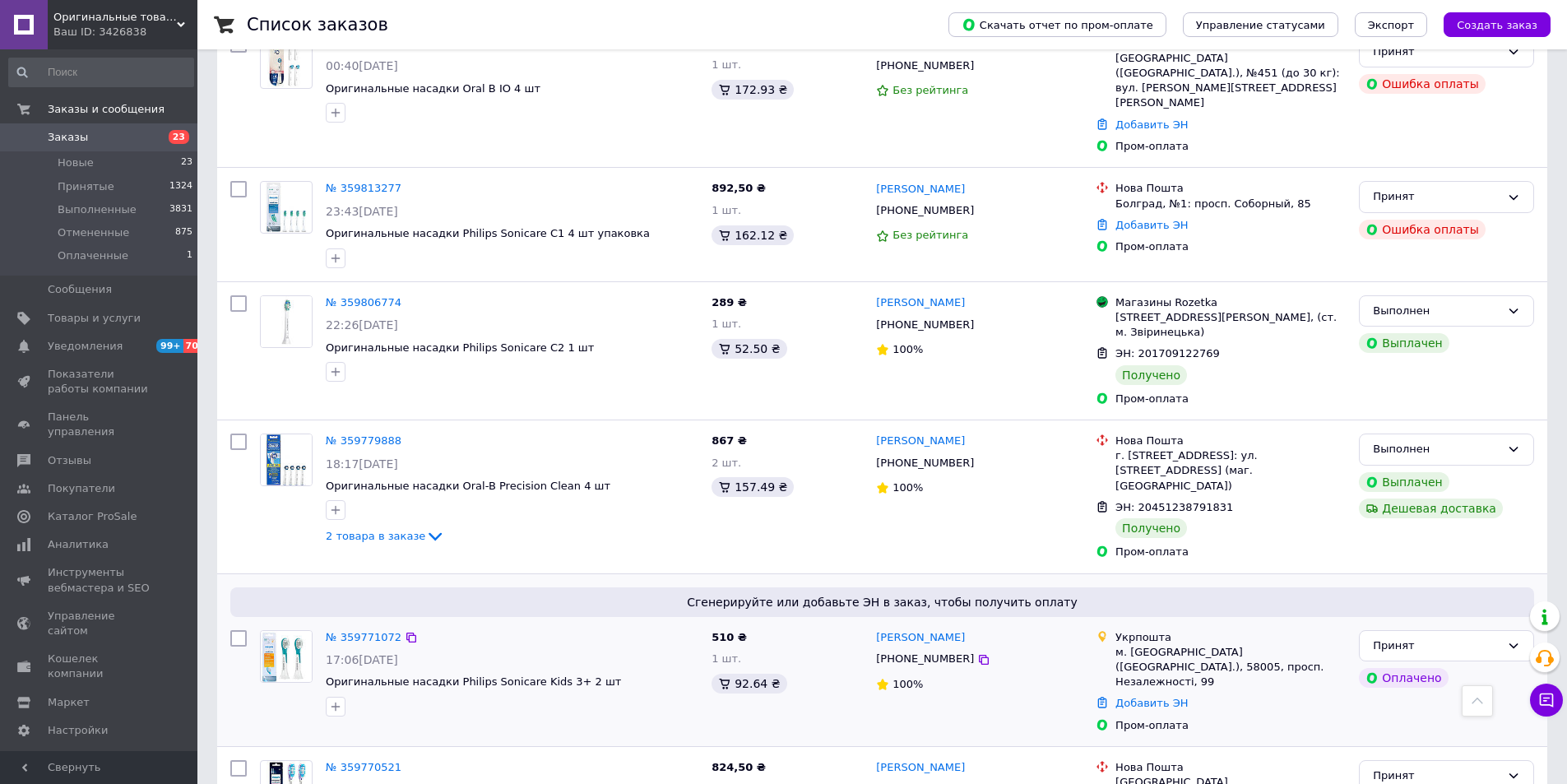
scroll to position [2171, 0]
drag, startPoint x: 965, startPoint y: 502, endPoint x: 933, endPoint y: 507, distance: 32.4
click at [934, 626] on div "[PERSON_NAME]" at bounding box center [979, 635] width 210 height 19
copy link "Кіщук"
drag, startPoint x: 1152, startPoint y: 557, endPoint x: 1104, endPoint y: 569, distance: 49.5
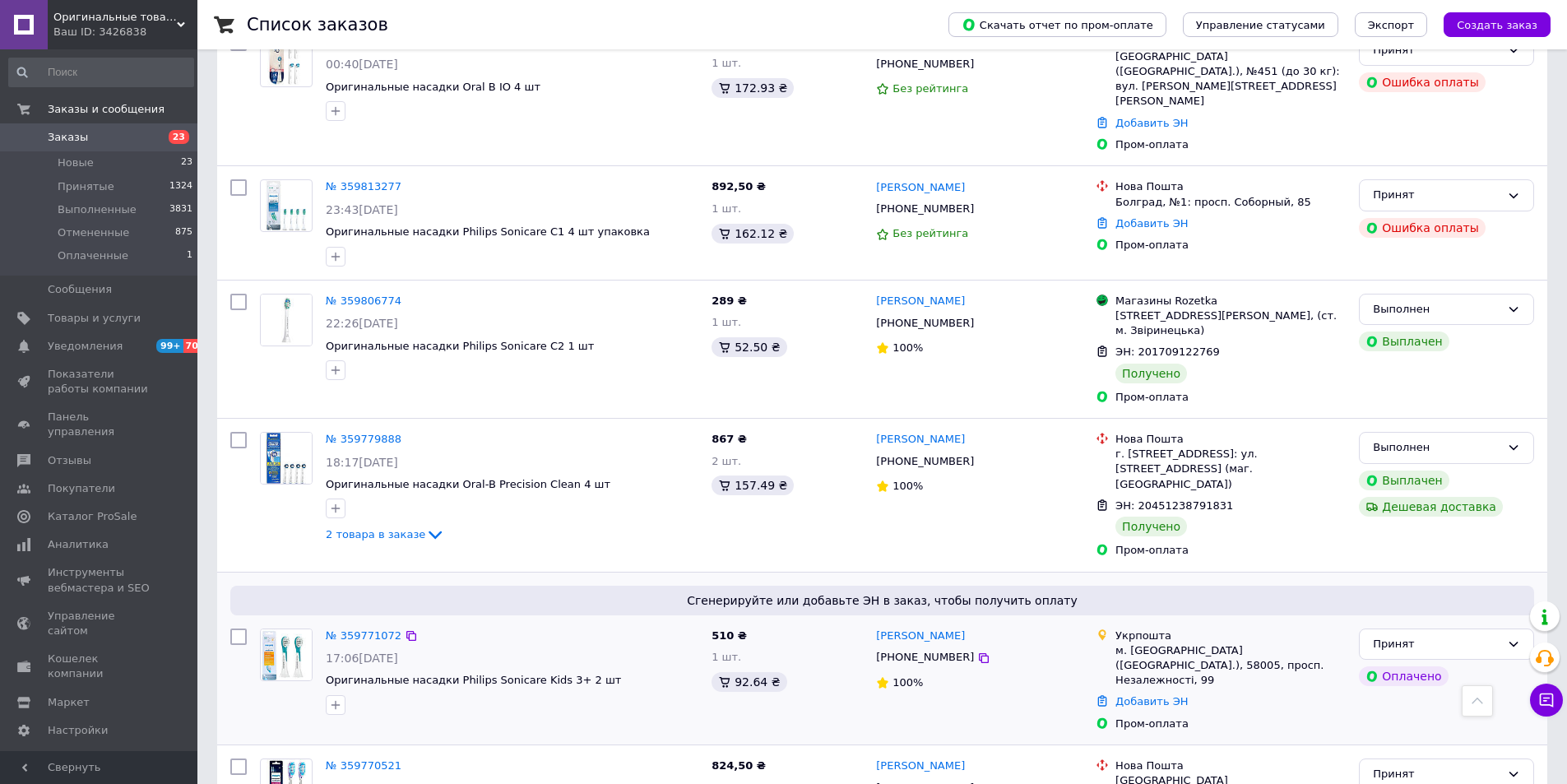
click at [1152, 695] on link "Добавить ЭН" at bounding box center [1152, 701] width 72 height 13
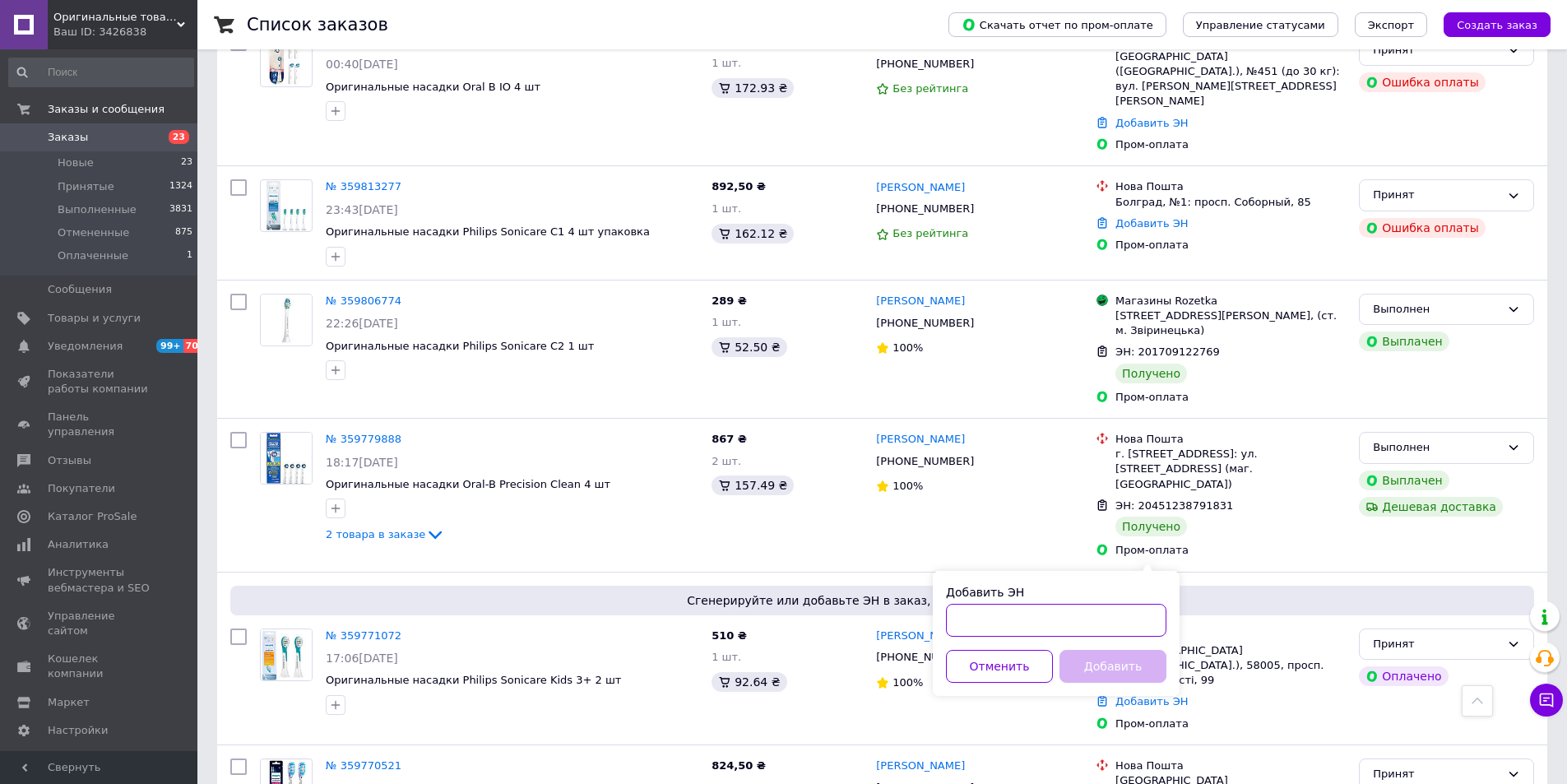
click at [1000, 624] on input "Добавить ЭН" at bounding box center [1056, 619] width 220 height 33
paste input "505362806725"
click at [953, 624] on input "505362806725" at bounding box center [1056, 619] width 220 height 33
type input "0505362806725"
click at [1083, 661] on button "Добавить" at bounding box center [1113, 666] width 107 height 33
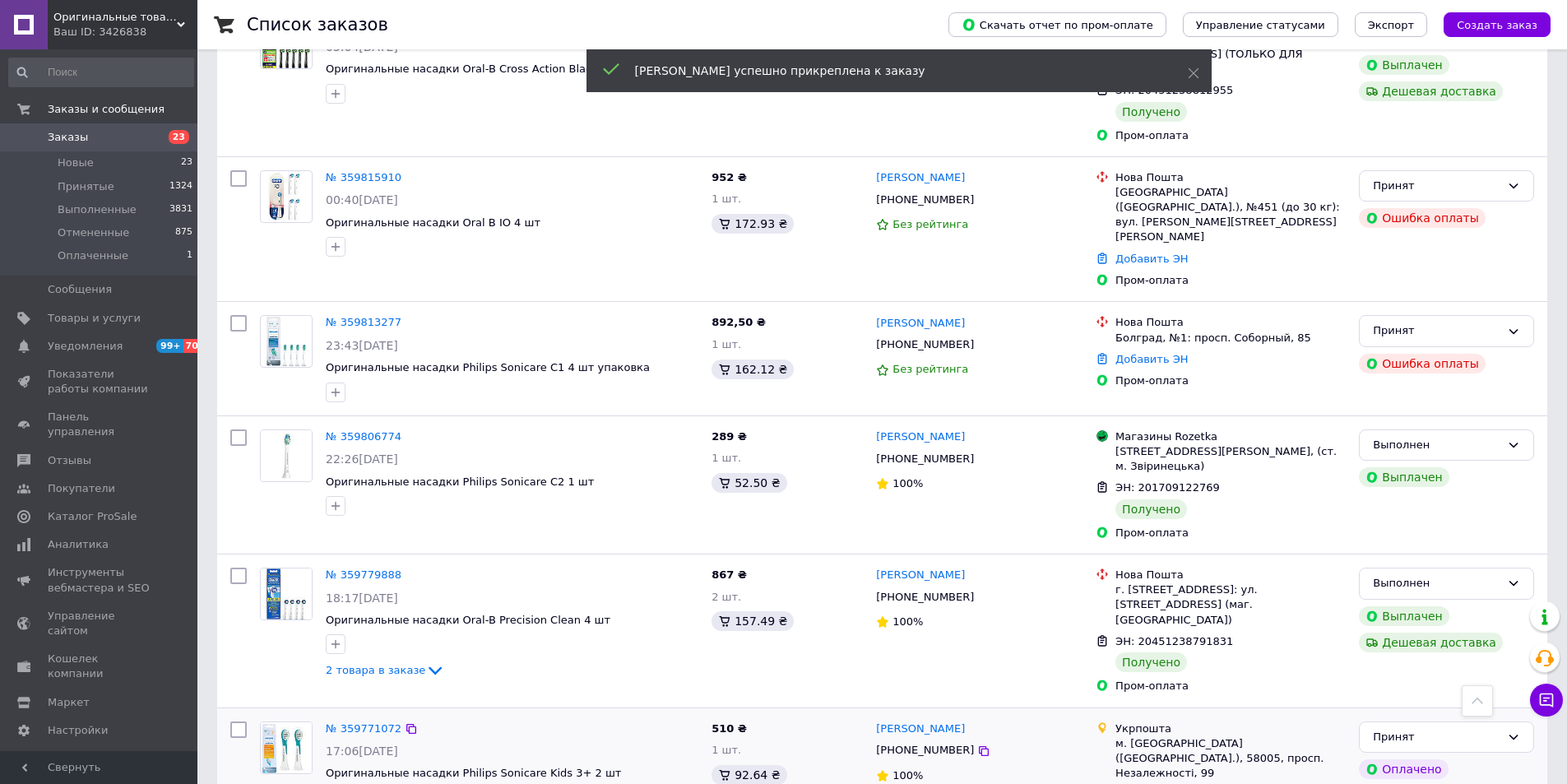
scroll to position [2165, 0]
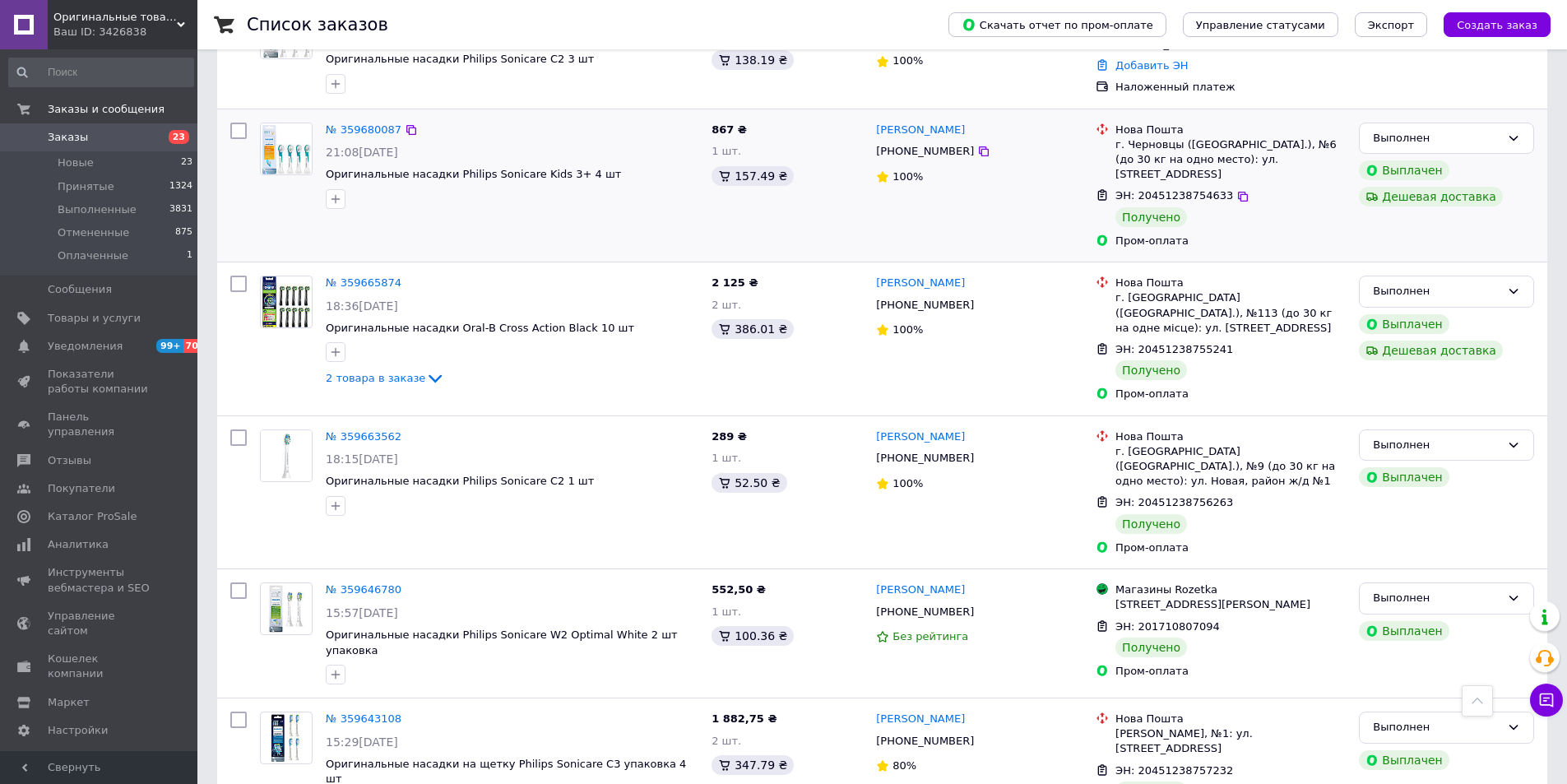
scroll to position [2250, 0]
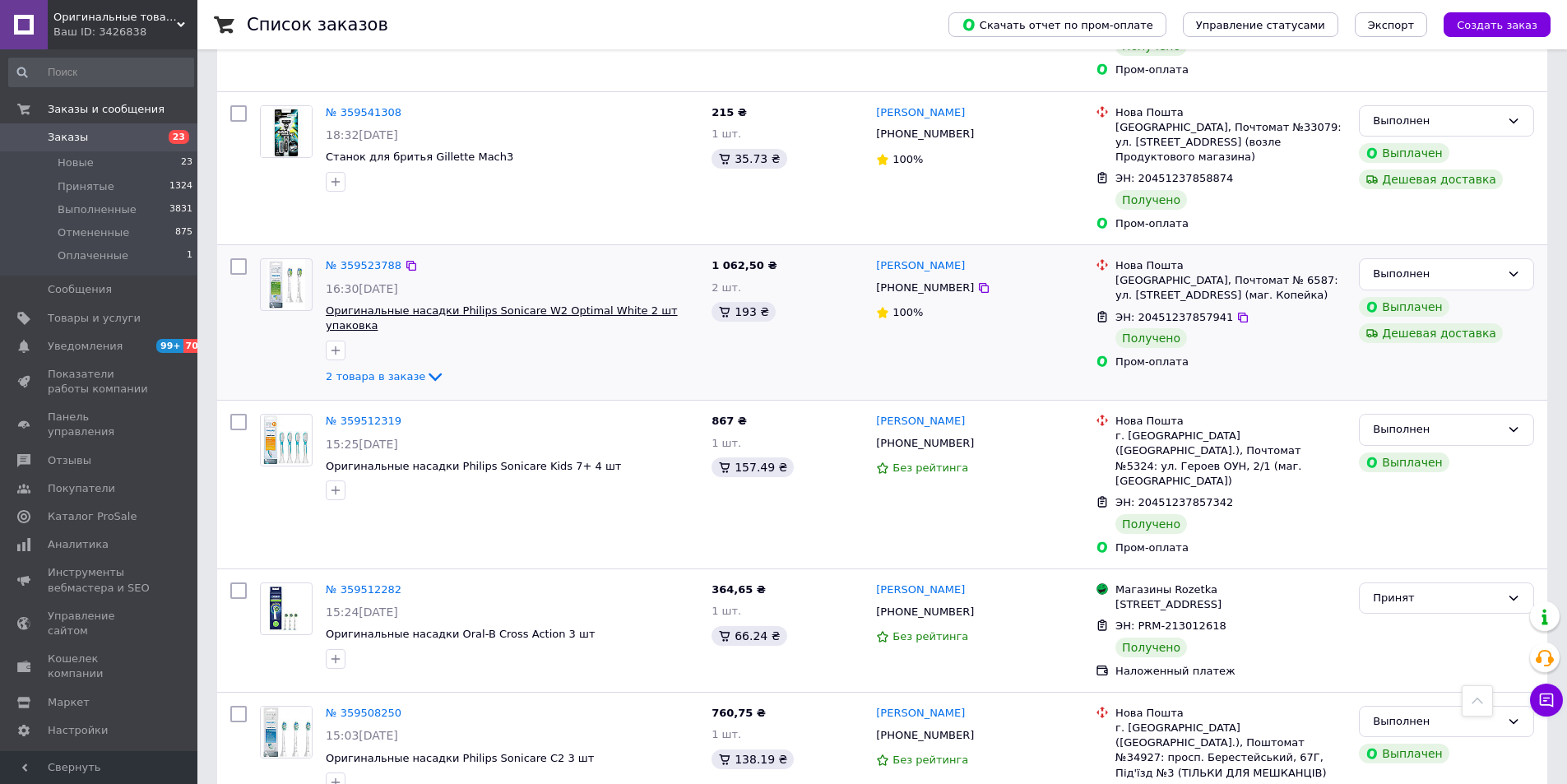
scroll to position [2319, 0]
